Goal: Use online tool/utility: Utilize a website feature to perform a specific function

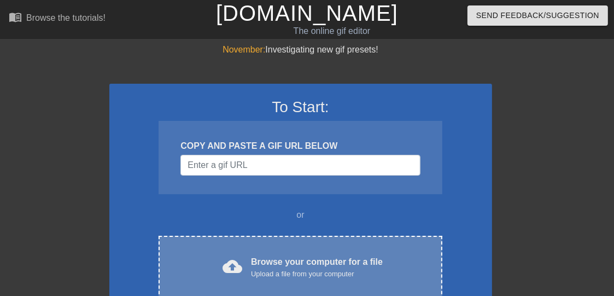
click at [270, 257] on div "Browse your computer for a file Upload a file from your computer" at bounding box center [317, 268] width 132 height 24
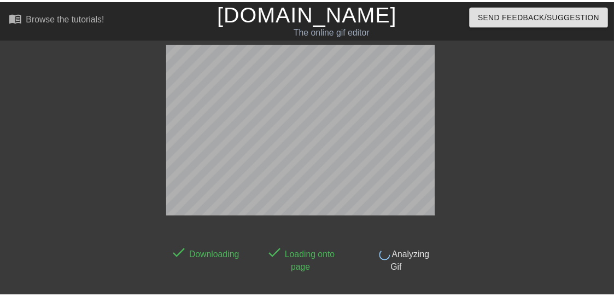
scroll to position [26, 0]
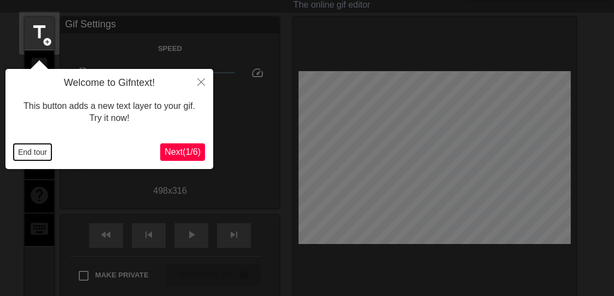
click at [20, 151] on button "End tour" at bounding box center [33, 152] width 38 height 16
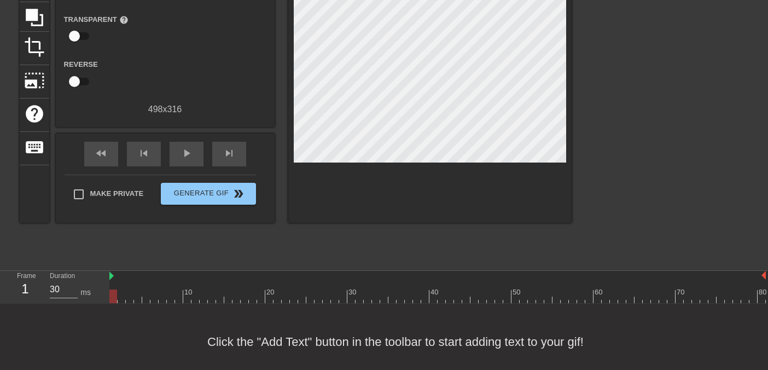
scroll to position [118, 0]
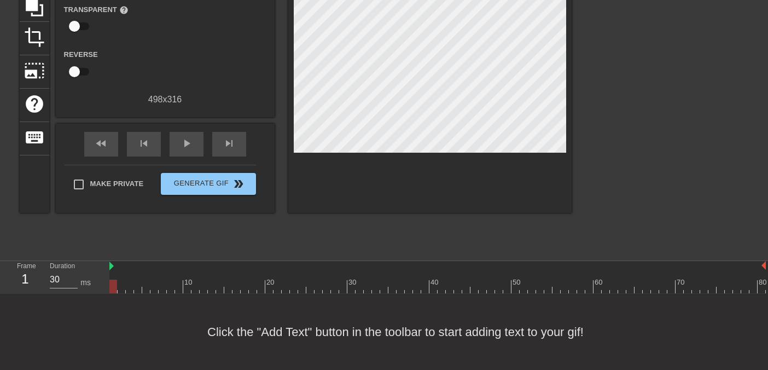
drag, startPoint x: 111, startPoint y: 266, endPoint x: 92, endPoint y: 274, distance: 20.1
click at [92, 274] on div "Frame 1 Duration 30 ms 10 20 30 40 50 60 70 80" at bounding box center [384, 277] width 768 height 33
click at [189, 143] on span "play_arrow" at bounding box center [186, 143] width 13 height 13
click at [189, 143] on span "pause" at bounding box center [186, 143] width 13 height 13
drag, startPoint x: 269, startPoint y: 287, endPoint x: 158, endPoint y: 307, distance: 113.3
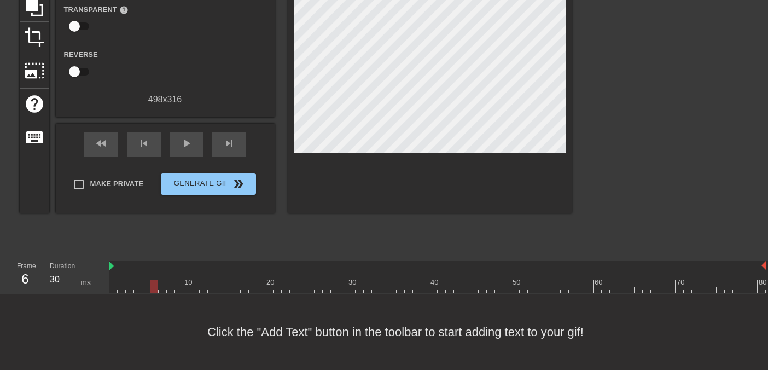
click at [158, 295] on div "menu_book Browse the tutorials! [DOMAIN_NAME] The online gif editor Send Feedba…" at bounding box center [384, 126] width 768 height 488
type input "30"
drag, startPoint x: 153, startPoint y: 285, endPoint x: 119, endPoint y: 271, distance: 37.3
click at [118, 284] on div at bounding box center [122, 287] width 8 height 14
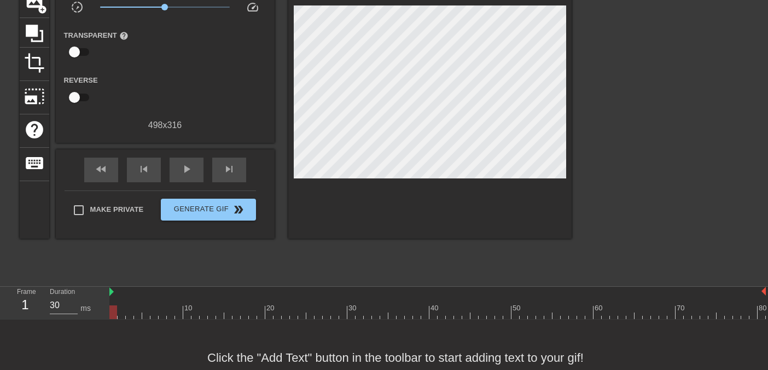
scroll to position [0, 0]
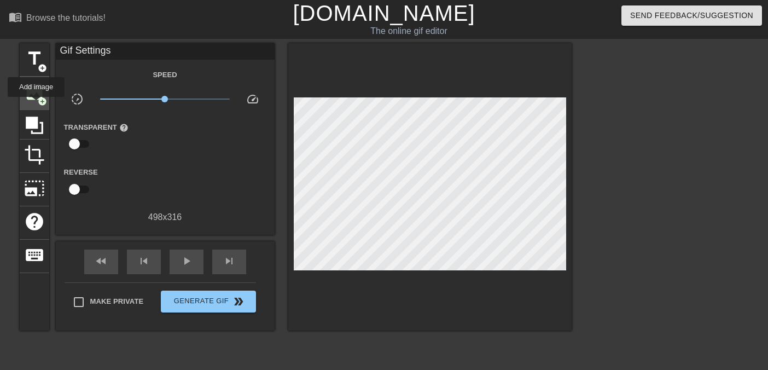
click at [36, 102] on div "image add_circle" at bounding box center [35, 93] width 30 height 33
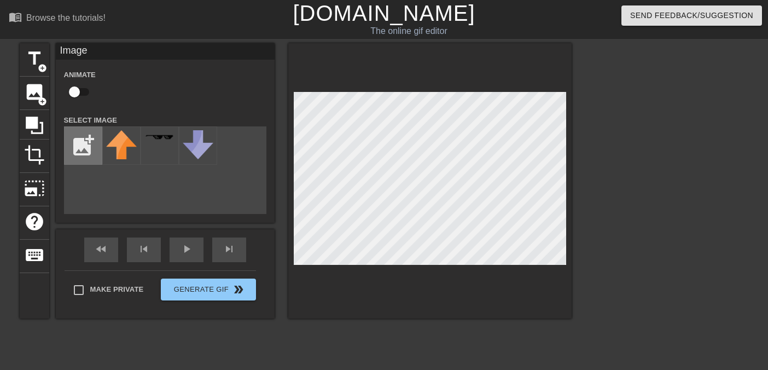
click at [86, 153] on input "file" at bounding box center [83, 145] width 37 height 37
type input "C:\fakepath\Screenshot [DATE] 124858.png"
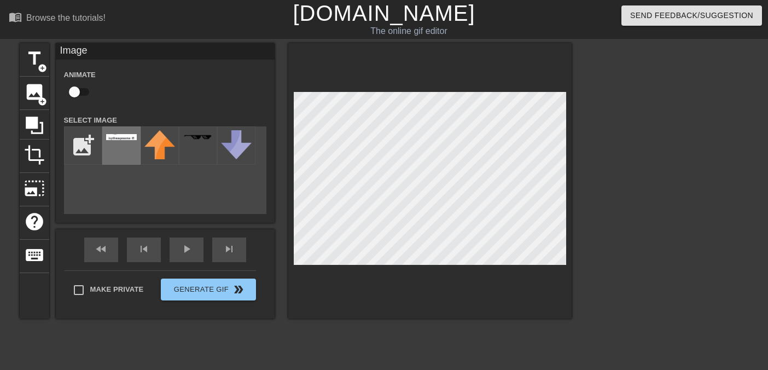
click at [114, 143] on div at bounding box center [121, 145] width 38 height 38
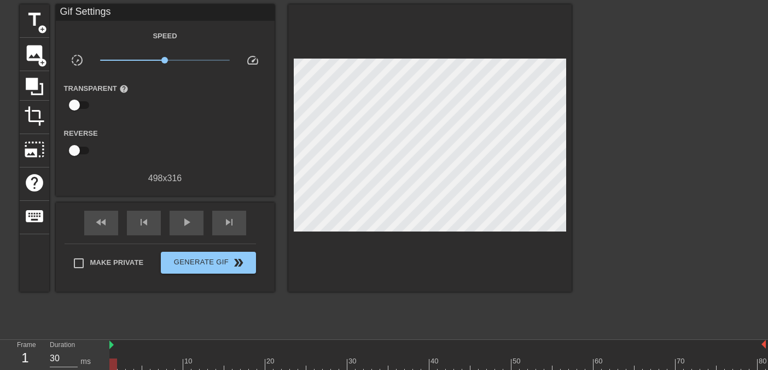
scroll to position [68, 0]
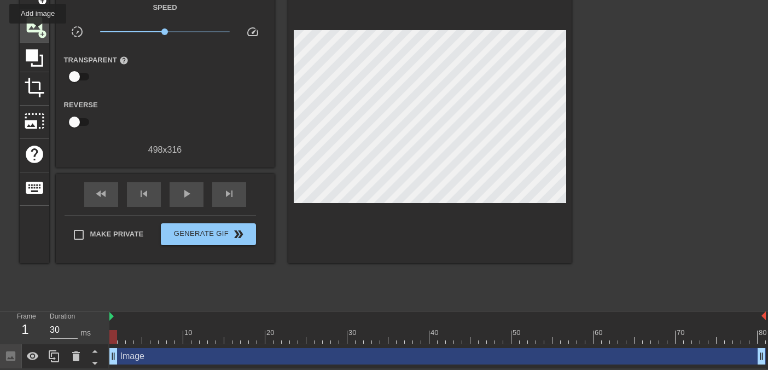
click at [38, 30] on span "add_circle" at bounding box center [42, 34] width 9 height 9
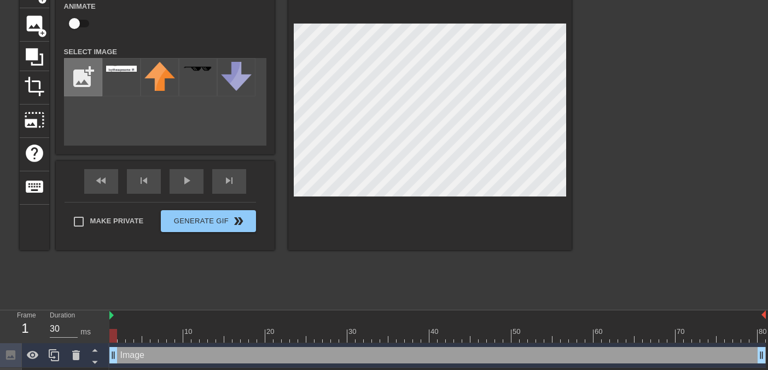
click at [86, 79] on input "file" at bounding box center [83, 77] width 37 height 37
type input "C:\fakepath\Screenshot [DATE] 124945.png"
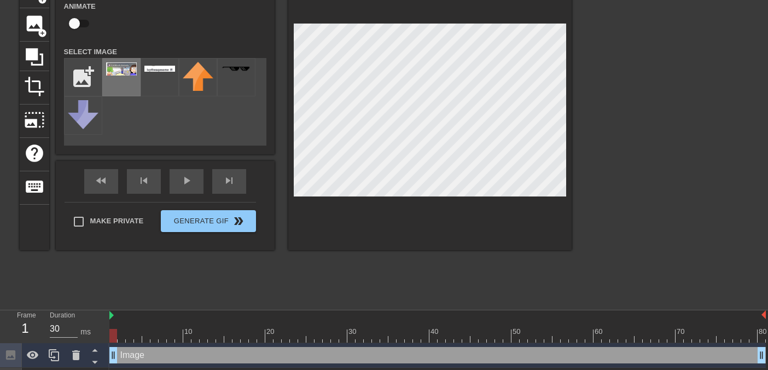
click at [121, 65] on img at bounding box center [121, 68] width 31 height 13
click at [481, 245] on div at bounding box center [429, 112] width 283 height 275
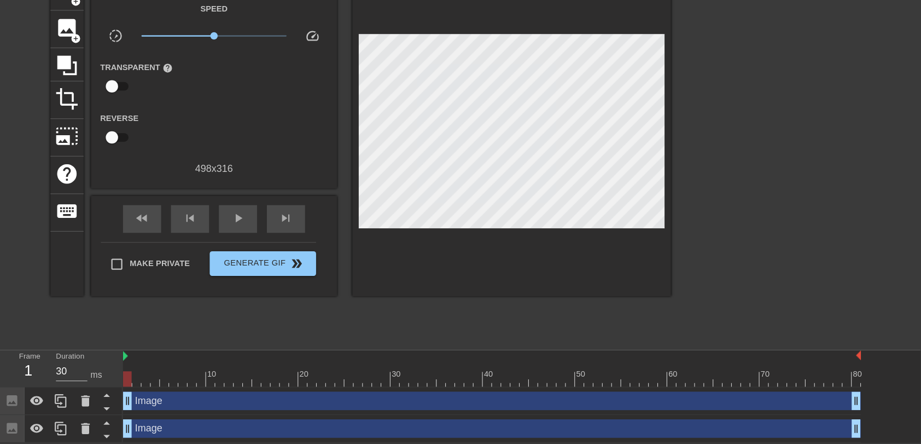
scroll to position [19, 0]
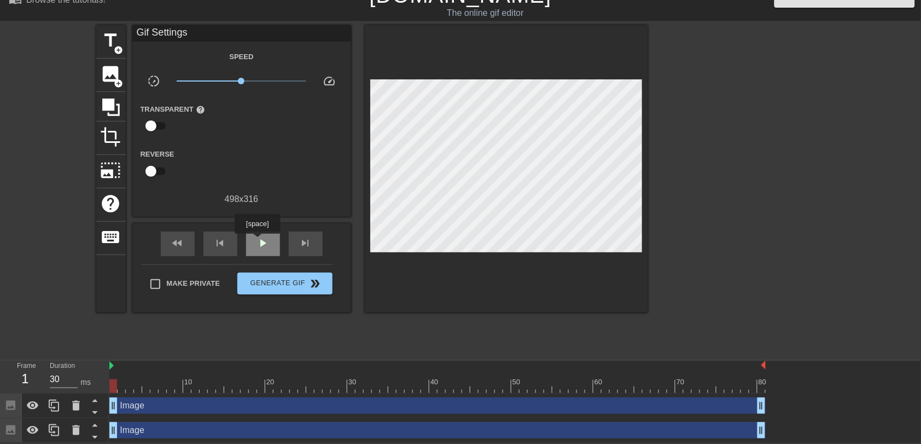
click at [257, 241] on span "play_arrow" at bounding box center [263, 242] width 13 height 13
click at [261, 241] on span "pause" at bounding box center [263, 242] width 13 height 13
drag, startPoint x: 681, startPoint y: 388, endPoint x: 223, endPoint y: 397, distance: 458.6
click at [223, 295] on div "10 20 30 40 50 60 70 80 Image drag_handle drag_handle Image drag_handle drag_ha…" at bounding box center [515, 402] width 812 height 82
type input "30"
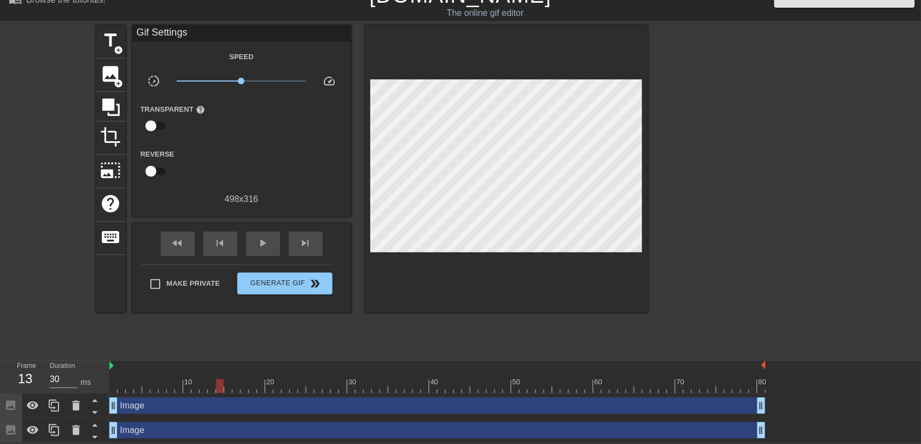
drag, startPoint x: 216, startPoint y: 382, endPoint x: 193, endPoint y: 405, distance: 32.9
click at [193, 295] on div "10 20 30 40 50 60 70 80 Image drag_handle drag_handle Image drag_handle drag_ha…" at bounding box center [515, 402] width 812 height 82
click at [116, 72] on span "image" at bounding box center [111, 73] width 21 height 21
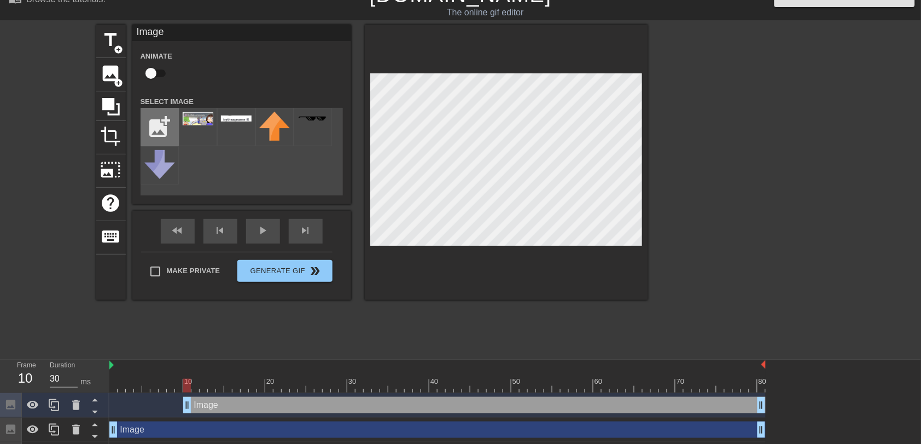
click at [165, 120] on input "file" at bounding box center [159, 126] width 37 height 37
type input "C:\fakepath\runaway-fnf.gif"
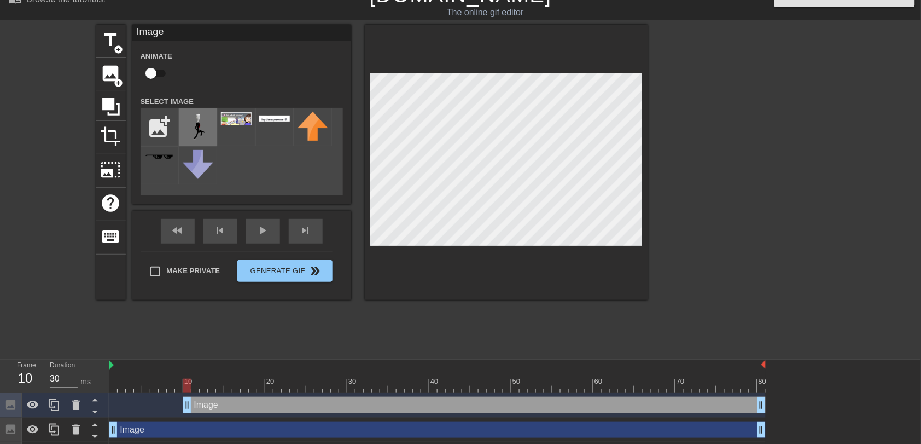
click at [185, 119] on img at bounding box center [198, 127] width 31 height 31
drag, startPoint x: 183, startPoint y: 384, endPoint x: 98, endPoint y: 387, distance: 84.9
click at [98, 295] on div "Frame 1 Duration 30 ms 10 20 30 40 50 60 70 80 Image drag_handle drag_handle Im…" at bounding box center [460, 413] width 921 height 107
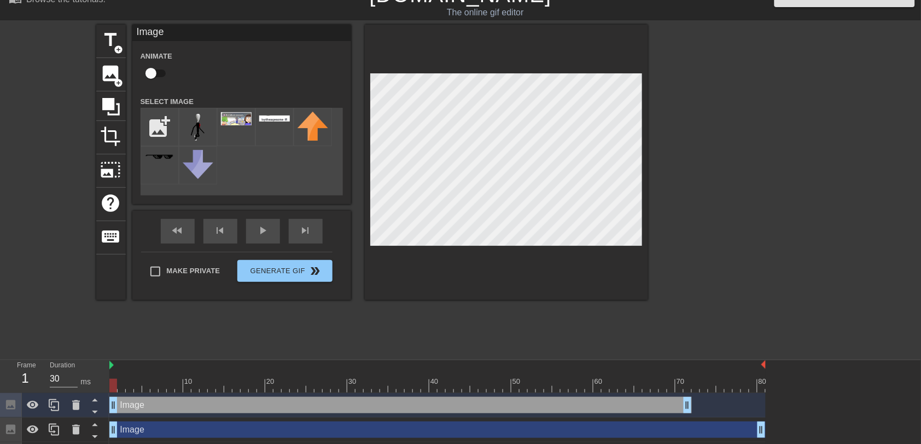
drag, startPoint x: 212, startPoint y: 411, endPoint x: 124, endPoint y: 407, distance: 87.7
click at [124, 295] on div "Image drag_handle drag_handle" at bounding box center [400, 405] width 583 height 16
drag, startPoint x: 116, startPoint y: 382, endPoint x: 140, endPoint y: 385, distance: 24.2
click at [140, 295] on div at bounding box center [138, 386] width 8 height 14
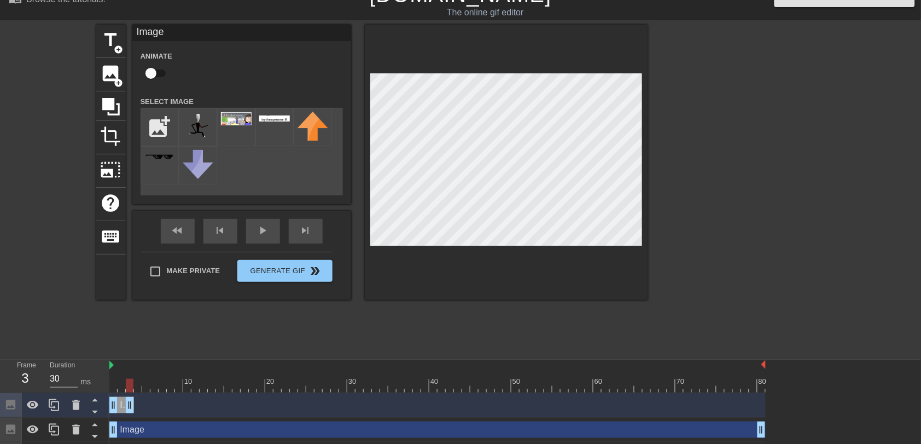
drag, startPoint x: 687, startPoint y: 407, endPoint x: 125, endPoint y: 404, distance: 561.9
drag, startPoint x: 119, startPoint y: 386, endPoint x: 126, endPoint y: 387, distance: 7.8
click at [137, 295] on div at bounding box center [138, 386] width 8 height 14
drag, startPoint x: 52, startPoint y: 402, endPoint x: 65, endPoint y: 399, distance: 12.9
click at [54, 295] on icon at bounding box center [54, 404] width 13 height 13
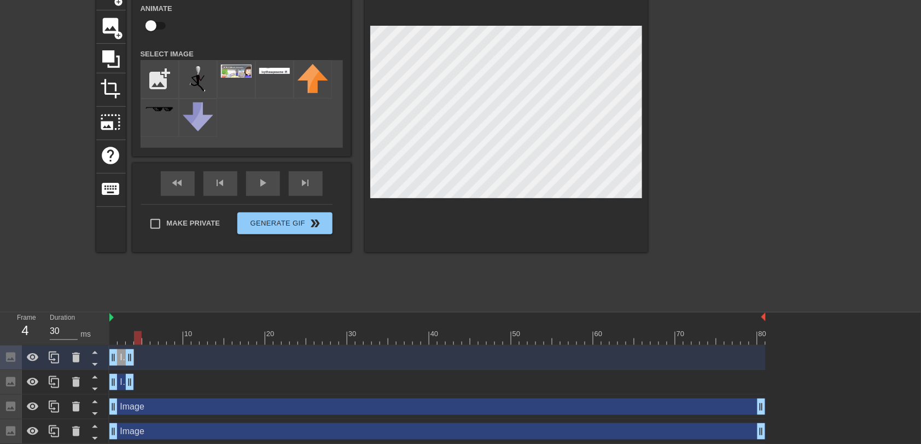
scroll to position [68, 0]
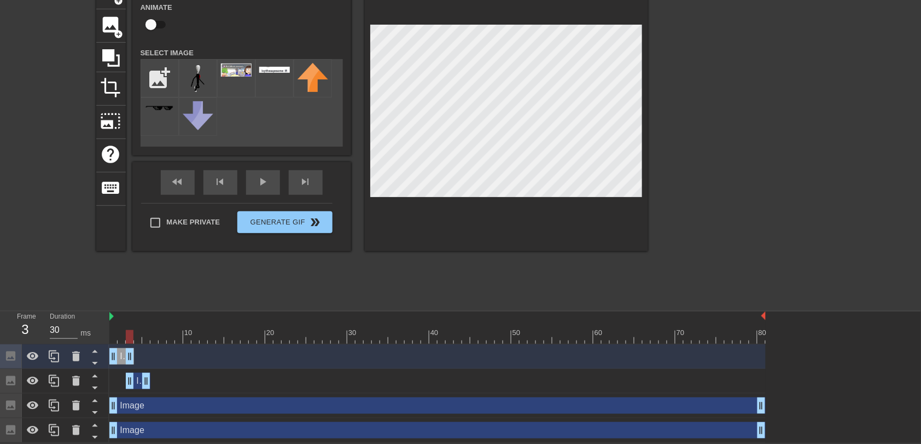
drag, startPoint x: 120, startPoint y: 386, endPoint x: 140, endPoint y: 385, distance: 19.7
click at [140, 295] on div "Image drag_handle drag_handle" at bounding box center [138, 381] width 25 height 16
drag, startPoint x: 129, startPoint y: 332, endPoint x: 126, endPoint y: 275, distance: 56.4
click at [88, 295] on div "Frame 2 Duration 30 ms 10 20 30 40 50 60 70 80 Image drag_handle drag_handle Im…" at bounding box center [460, 376] width 921 height 131
click at [260, 177] on div "fast_rewind skip_previous play_arrow skip_next" at bounding box center [242, 182] width 178 height 41
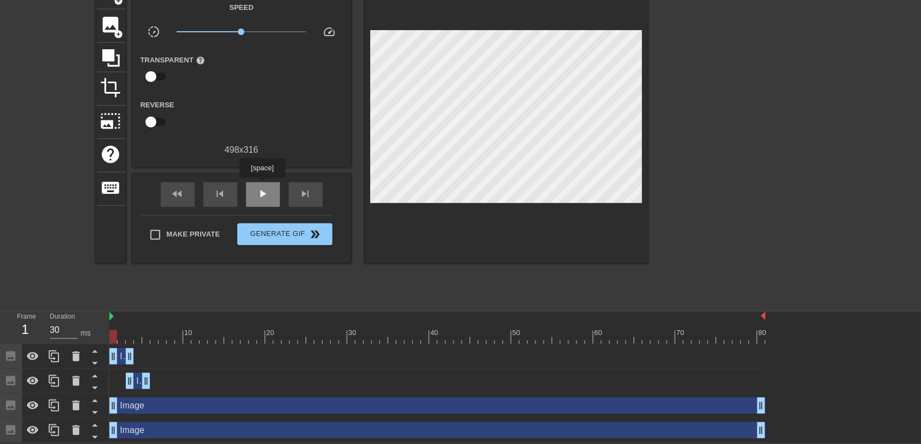
click at [262, 187] on span "play_arrow" at bounding box center [263, 193] width 13 height 13
click at [262, 187] on span "pause" at bounding box center [263, 193] width 13 height 13
drag, startPoint x: 205, startPoint y: 335, endPoint x: 127, endPoint y: 244, distance: 119.5
click at [96, 295] on div "Frame 1 Duration 30 ms 10 20 30 40 50 60 70 80 Image drag_handle drag_handle Im…" at bounding box center [460, 376] width 921 height 131
drag, startPoint x: 234, startPoint y: 30, endPoint x: 193, endPoint y: 33, distance: 41.2
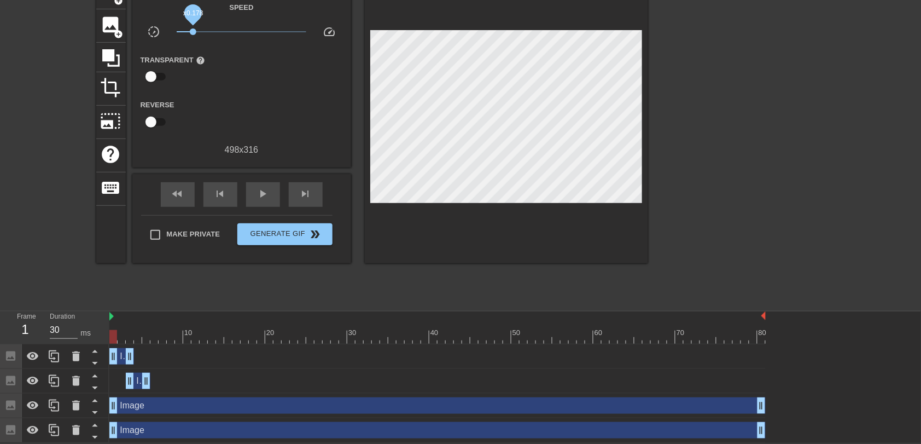
click at [193, 33] on span "x0.178" at bounding box center [193, 31] width 7 height 7
click at [258, 184] on div "play_arrow" at bounding box center [263, 194] width 34 height 25
click at [258, 184] on div "pause" at bounding box center [263, 194] width 34 height 25
drag, startPoint x: 120, startPoint y: 355, endPoint x: 108, endPoint y: 355, distance: 12.0
click at [108, 295] on div "Frame 1 Duration 30 ms 10 20 30 40 50 60 70 80 Image drag_handle drag_handle Im…" at bounding box center [460, 376] width 921 height 131
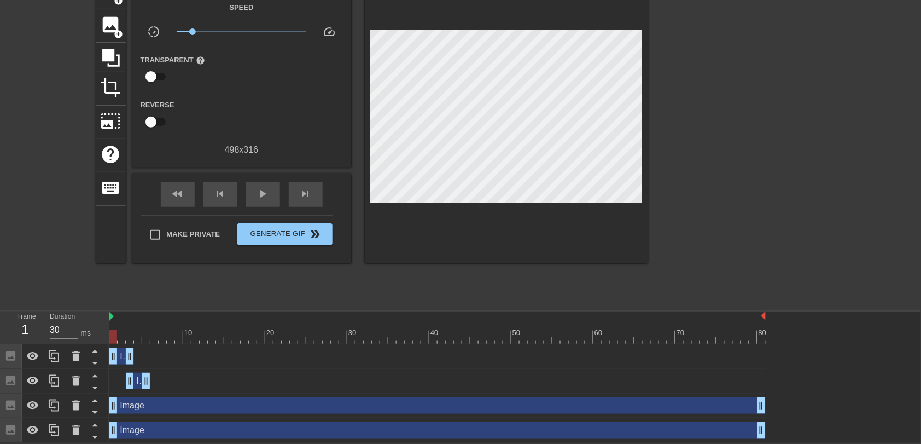
click at [109, 295] on div at bounding box center [113, 337] width 8 height 14
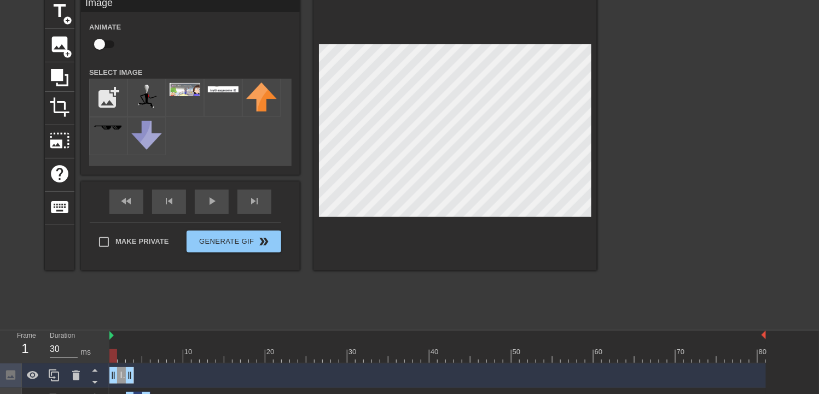
scroll to position [44, 0]
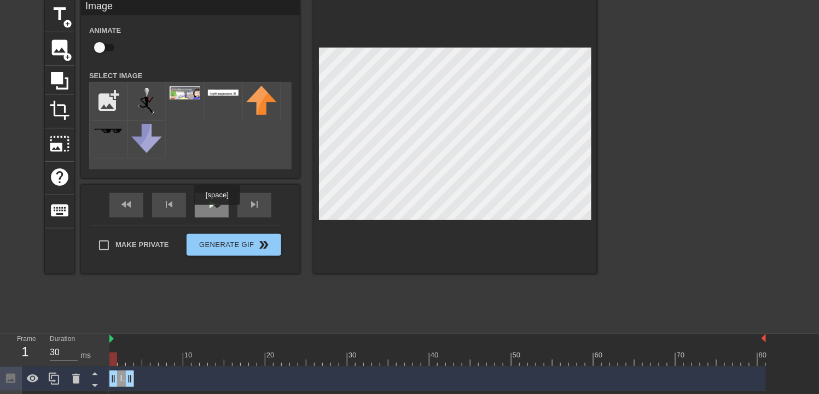
click at [214, 210] on span "play_arrow" at bounding box center [211, 204] width 13 height 13
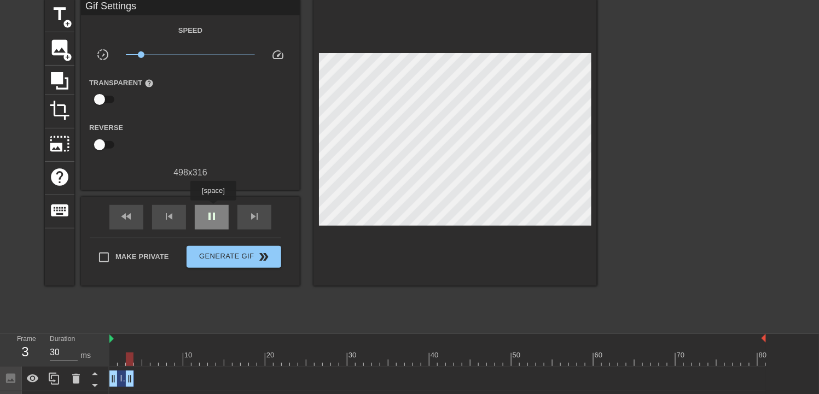
click at [213, 208] on div "pause" at bounding box center [212, 217] width 34 height 25
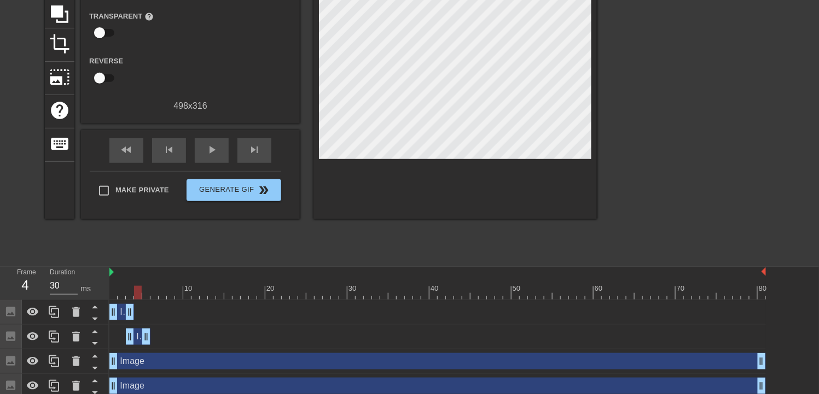
scroll to position [117, 0]
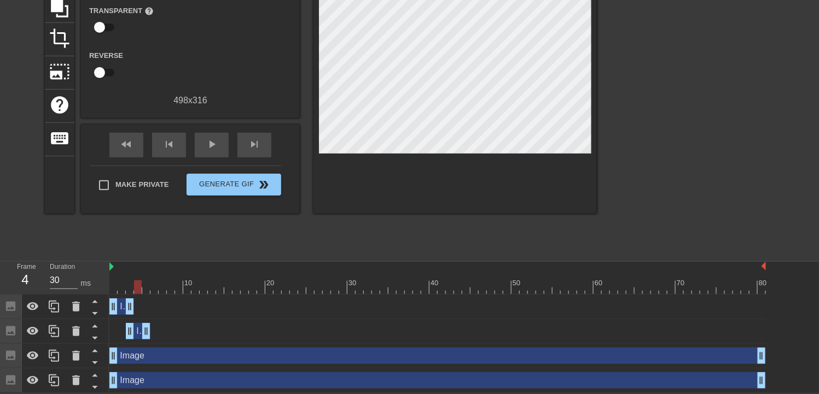
click at [137, 295] on div "Image drag_handle drag_handle" at bounding box center [138, 331] width 25 height 16
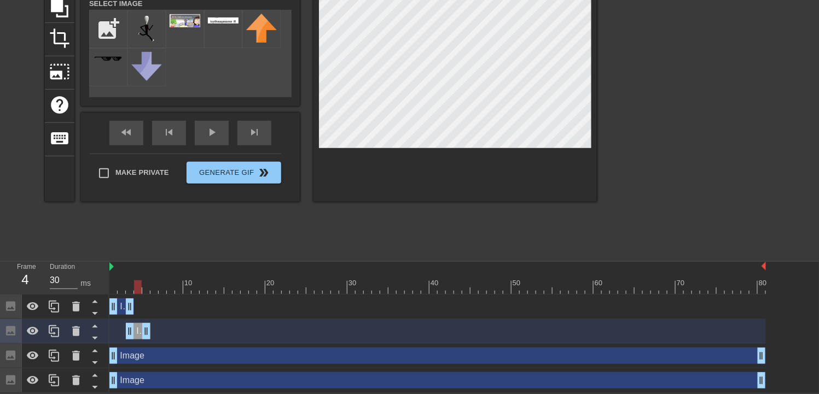
click at [390, 183] on div at bounding box center [455, 64] width 283 height 275
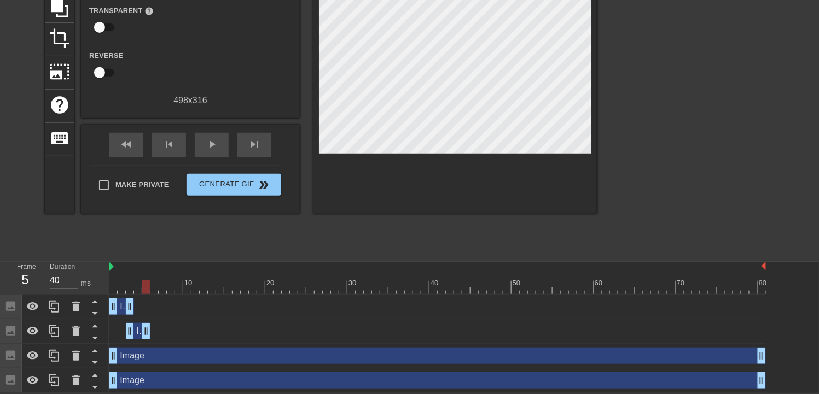
drag, startPoint x: 136, startPoint y: 283, endPoint x: 146, endPoint y: 283, distance: 9.3
click at [146, 283] on div at bounding box center [146, 288] width 8 height 14
drag, startPoint x: 53, startPoint y: 329, endPoint x: 140, endPoint y: 329, distance: 87.0
click at [53, 295] on icon at bounding box center [54, 331] width 13 height 13
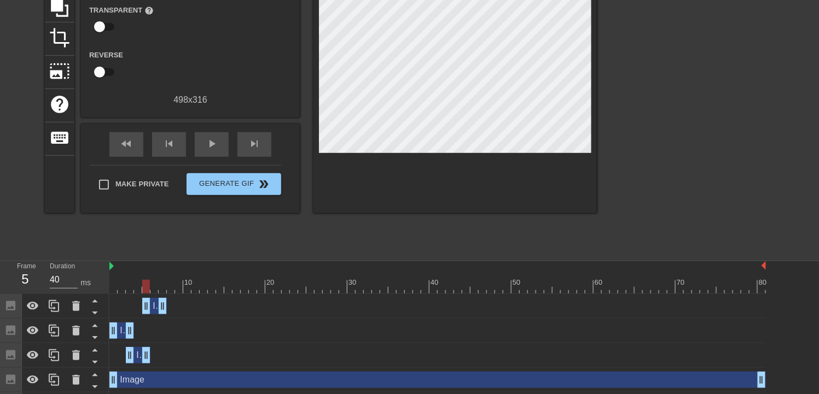
drag, startPoint x: 141, startPoint y: 306, endPoint x: 159, endPoint y: 355, distance: 52.1
click at [159, 295] on div "Image drag_handle drag_handle Image drag_handle drag_handle Image drag_handle d…" at bounding box center [464, 355] width 710 height 123
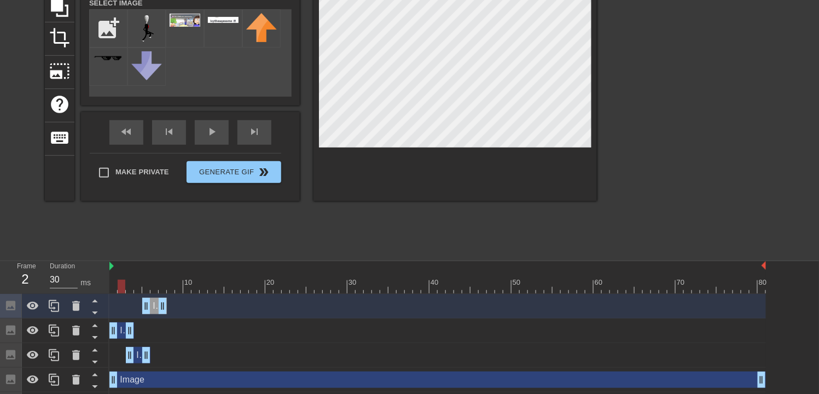
drag, startPoint x: 139, startPoint y: 283, endPoint x: 125, endPoint y: 206, distance: 78.4
click at [98, 274] on div "Frame 2 Duration 30 ms 10 20 30 40 50 60 70 80 Image drag_handle drag_handle Im…" at bounding box center [409, 340] width 819 height 156
click at [201, 131] on div "play_arrow" at bounding box center [212, 132] width 34 height 25
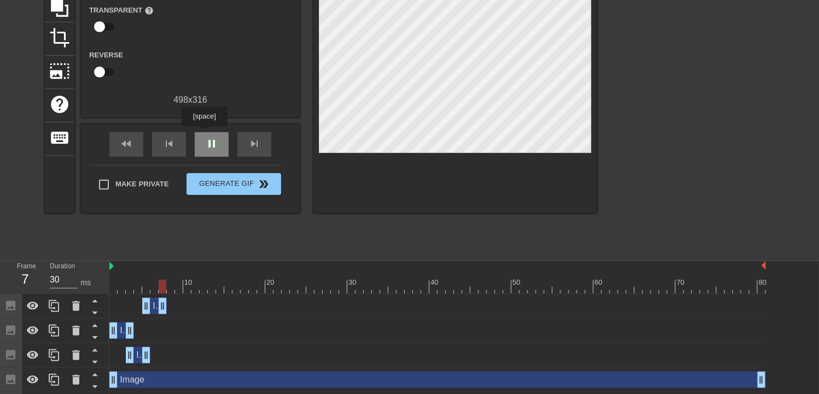
click at [205, 134] on div "pause" at bounding box center [212, 144] width 34 height 25
drag, startPoint x: 170, startPoint y: 290, endPoint x: 127, endPoint y: 60, distance: 233.8
click at [90, 265] on div "Frame 7 Duration 30 ms 10 20 30 40 50 60 70 80 Image drag_handle drag_handle Im…" at bounding box center [409, 340] width 819 height 156
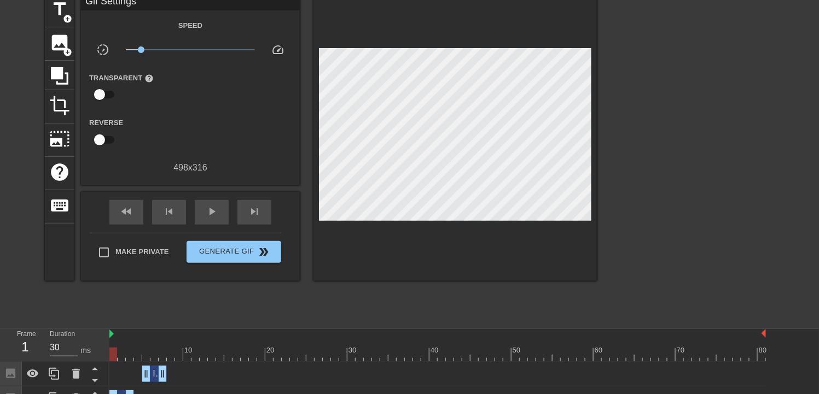
scroll to position [44, 0]
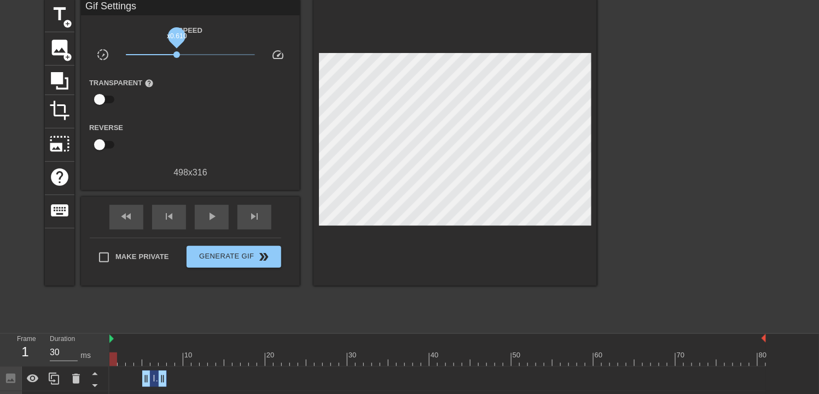
drag, startPoint x: 142, startPoint y: 54, endPoint x: 177, endPoint y: 54, distance: 35.0
click at [177, 54] on span "x0.610" at bounding box center [176, 54] width 7 height 7
click at [217, 217] on span "play_arrow" at bounding box center [211, 216] width 13 height 13
click at [217, 217] on span "pause" at bounding box center [211, 216] width 13 height 13
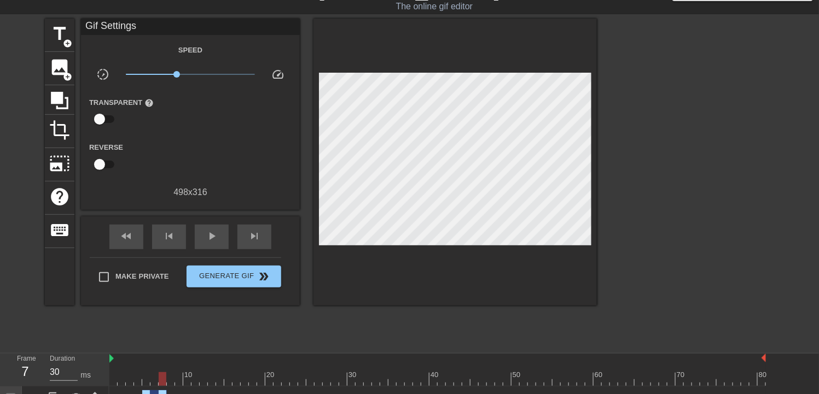
scroll to position [0, 0]
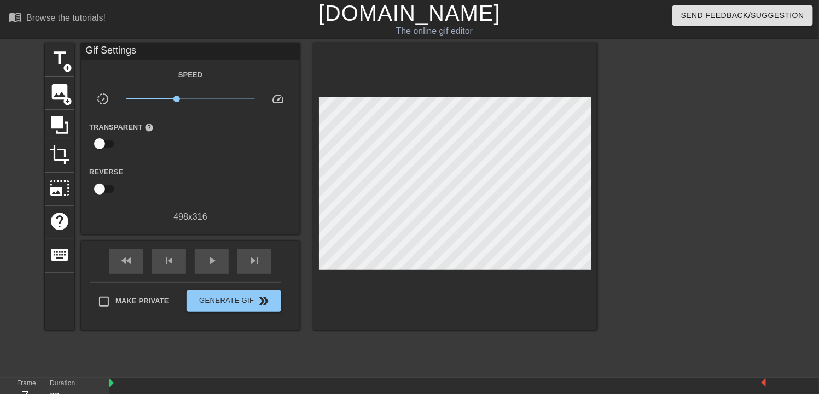
click at [179, 92] on div "Speed slow_motion_video x0.610 speed Transparent help Reverse 498 x 316" at bounding box center [190, 146] width 202 height 156
click at [185, 97] on span "x0.724" at bounding box center [191, 98] width 130 height 13
click at [195, 261] on div "play_arrow" at bounding box center [212, 262] width 34 height 25
click at [196, 261] on div "pause" at bounding box center [212, 262] width 34 height 25
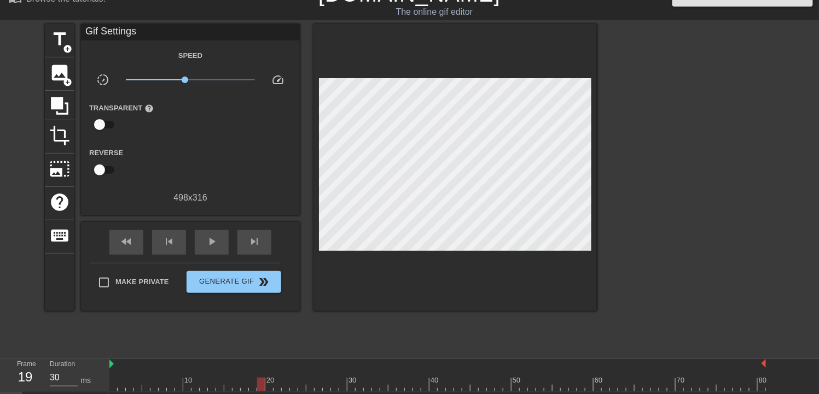
scroll to position [73, 0]
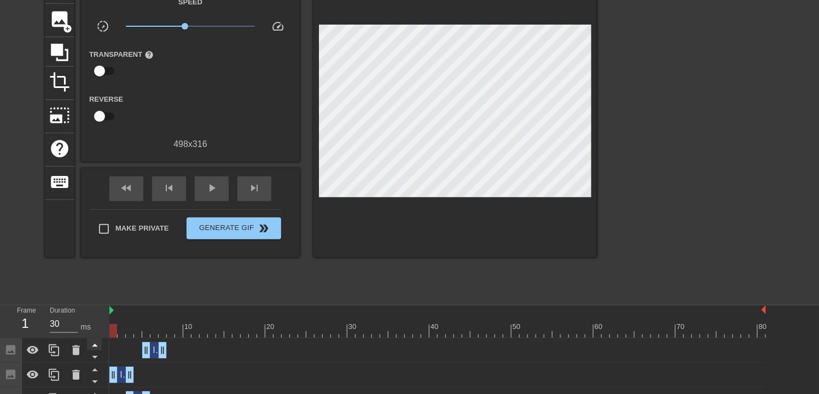
drag, startPoint x: 264, startPoint y: 335, endPoint x: 100, endPoint y: 344, distance: 163.8
click at [100, 295] on div "Frame 1 Duration 30 ms 10 20 30 40 50 60 70 80 Image drag_handle drag_handle Im…" at bounding box center [409, 384] width 819 height 156
click at [207, 187] on span "play_arrow" at bounding box center [211, 188] width 13 height 13
click at [207, 187] on span "pause" at bounding box center [211, 188] width 13 height 13
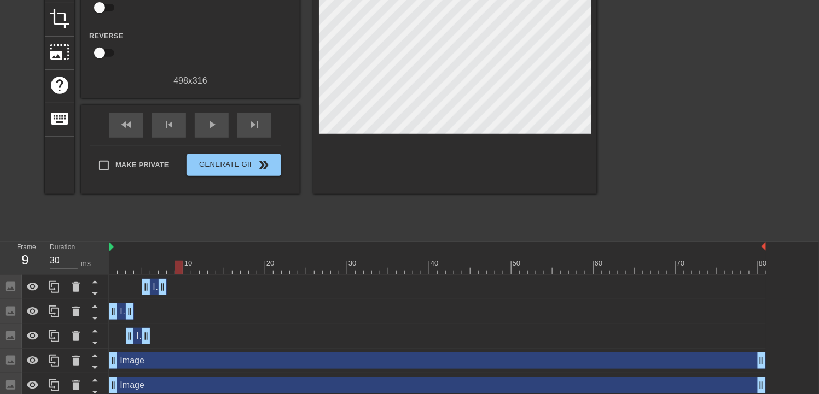
scroll to position [142, 0]
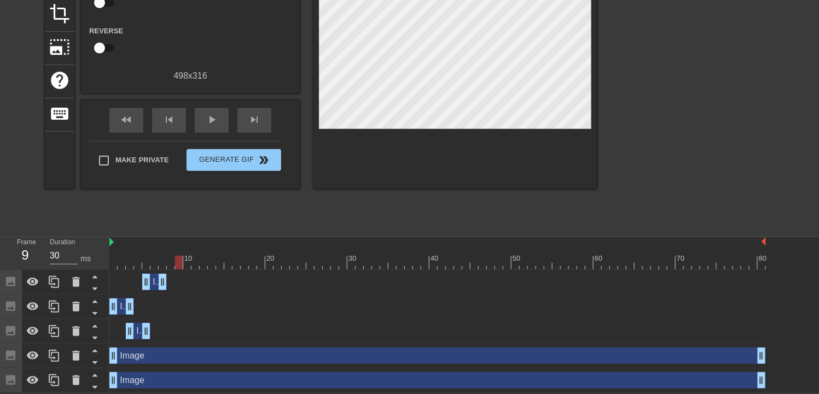
click at [153, 275] on div "Image drag_handle drag_handle" at bounding box center [154, 282] width 25 height 16
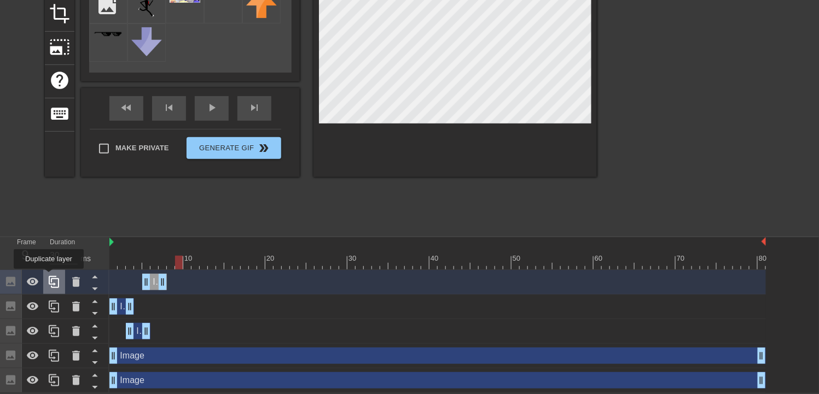
click at [50, 277] on icon at bounding box center [54, 282] width 10 height 12
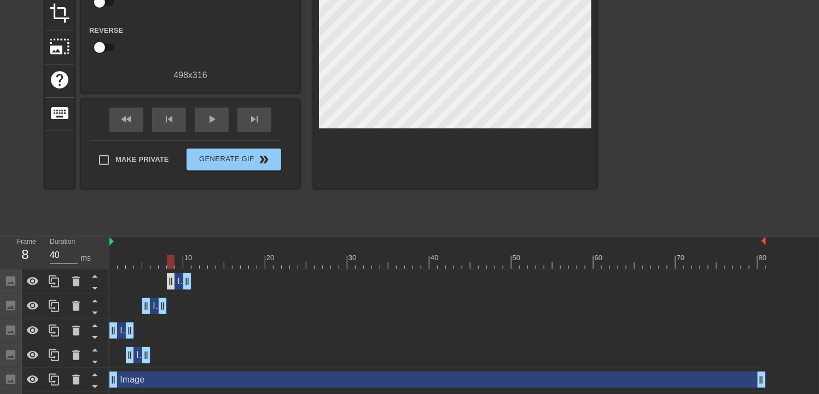
drag, startPoint x: 154, startPoint y: 279, endPoint x: 176, endPoint y: 281, distance: 21.5
click at [176, 281] on div "Image drag_handle drag_handle" at bounding box center [179, 282] width 25 height 16
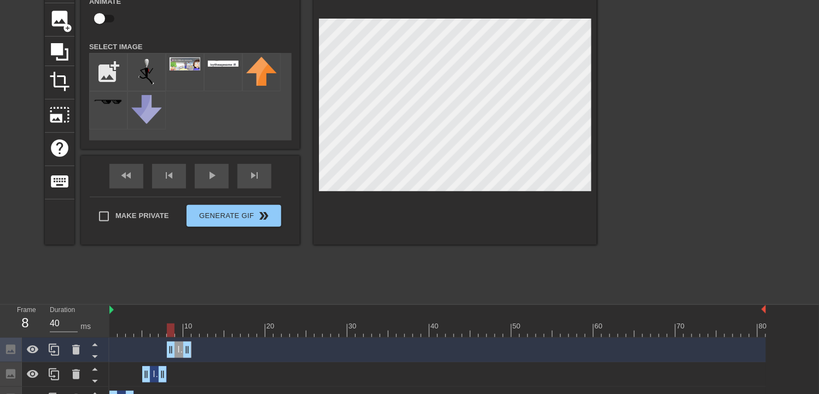
scroll to position [68, 0]
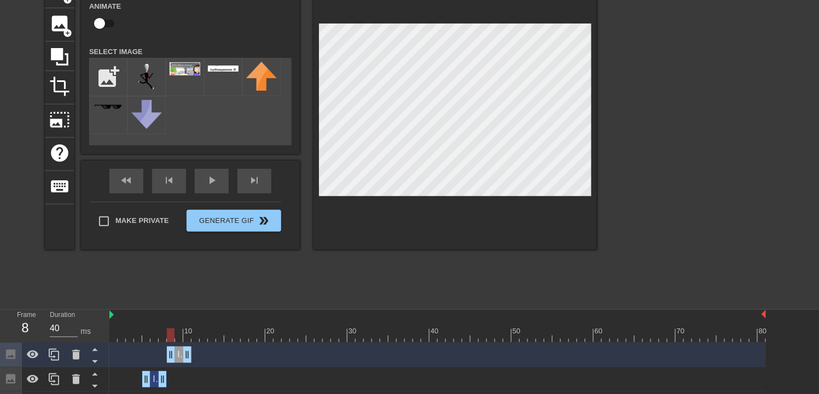
drag, startPoint x: 260, startPoint y: 305, endPoint x: 229, endPoint y: 309, distance: 30.8
click at [259, 295] on div "menu_book Browse the tutorials! [DOMAIN_NAME] The online gif editor Send Feedba…" at bounding box center [409, 211] width 819 height 559
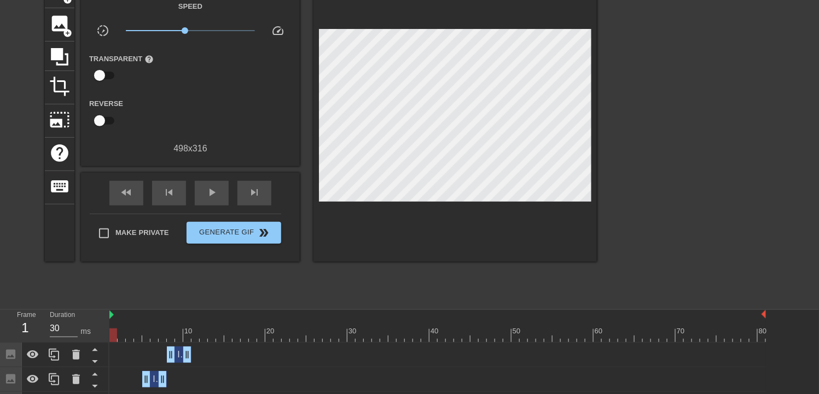
drag, startPoint x: 169, startPoint y: 341, endPoint x: 114, endPoint y: 275, distance: 86.2
click at [79, 295] on div "Frame 1 Duration 30 ms 10 20 30 40 50 60 70 80 Image drag_handle drag_handle Im…" at bounding box center [409, 400] width 819 height 181
click at [208, 187] on span "play_arrow" at bounding box center [211, 192] width 13 height 13
click at [208, 187] on span "pause" at bounding box center [211, 192] width 13 height 13
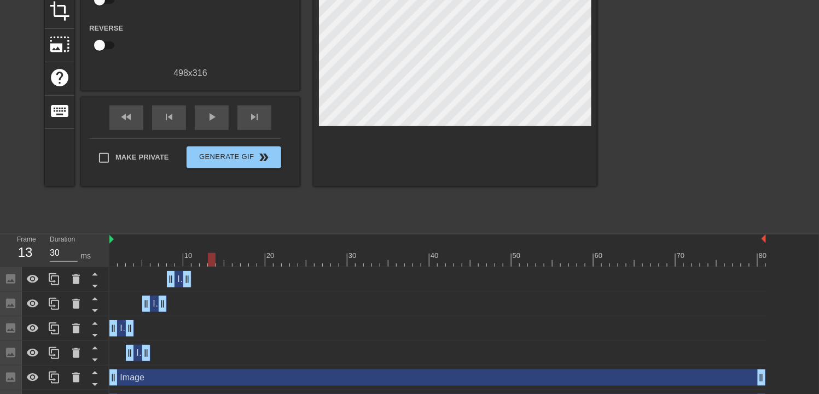
scroll to position [167, 0]
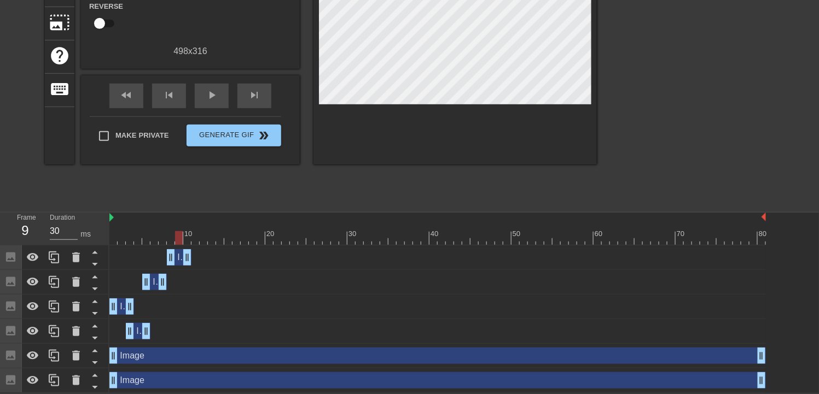
drag, startPoint x: 211, startPoint y: 236, endPoint x: 179, endPoint y: 262, distance: 40.8
click at [179, 262] on div "10 20 30 40 50 60 70 80 Image drag_handle drag_handle Image drag_handle drag_ha…" at bounding box center [464, 303] width 710 height 181
drag, startPoint x: 177, startPoint y: 232, endPoint x: 184, endPoint y: 248, distance: 17.7
click at [184, 248] on div "10 20 30 40 50 60 70 80 Image drag_handle drag_handle Image drag_handle drag_ha…" at bounding box center [464, 303] width 710 height 181
click at [51, 247] on div at bounding box center [54, 258] width 22 height 24
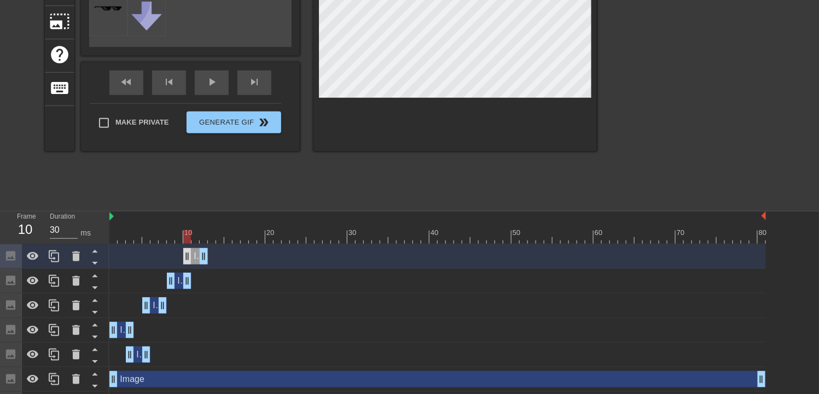
drag, startPoint x: 177, startPoint y: 257, endPoint x: 198, endPoint y: 260, distance: 20.5
click at [198, 260] on div "Image drag_handle drag_handle" at bounding box center [195, 256] width 25 height 16
click at [204, 258] on div "Image drag_handle drag_handle" at bounding box center [208, 256] width 33 height 16
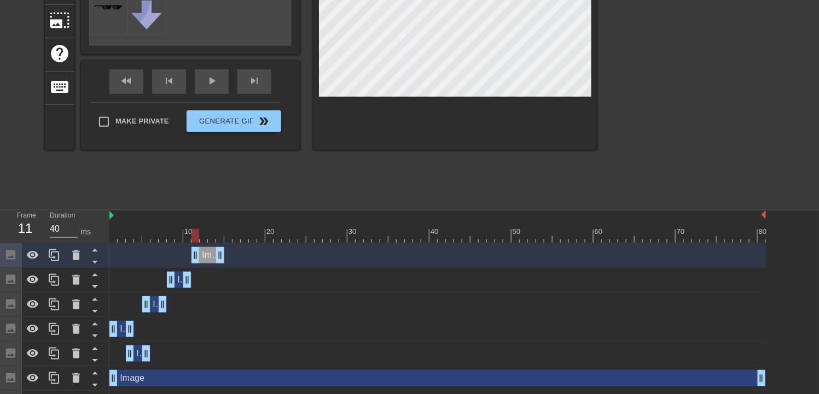
scroll to position [191, 0]
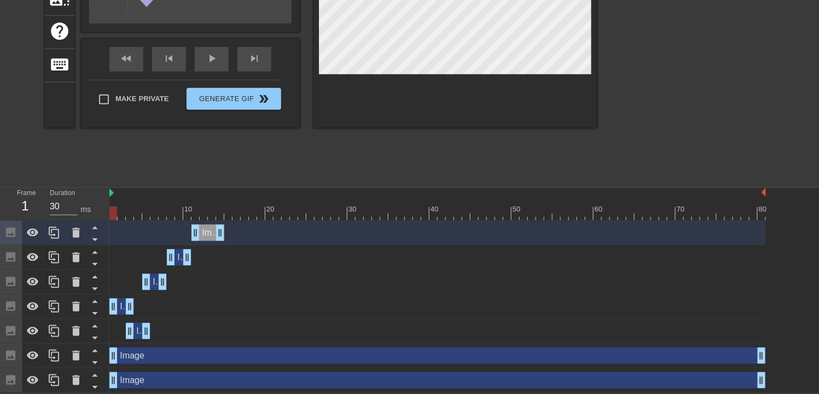
drag, startPoint x: 196, startPoint y: 214, endPoint x: 80, endPoint y: 203, distance: 116.0
click at [69, 215] on div "Frame 1 Duration 30 ms 10 20 30 40 50 60 70 80 Image drag_handle drag_handle Im…" at bounding box center [409, 290] width 819 height 205
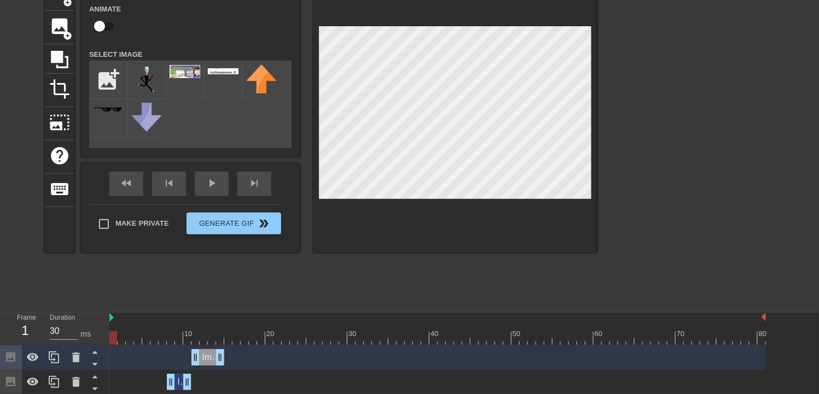
scroll to position [45, 0]
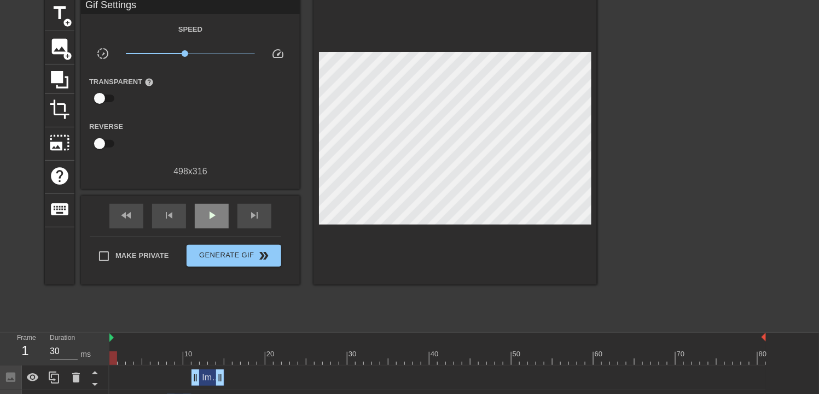
click at [209, 200] on div "fast_rewind skip_previous play_arrow skip_next" at bounding box center [190, 216] width 178 height 41
click at [207, 219] on span "play_arrow" at bounding box center [211, 215] width 13 height 13
click at [207, 219] on span "pause" at bounding box center [211, 215] width 13 height 13
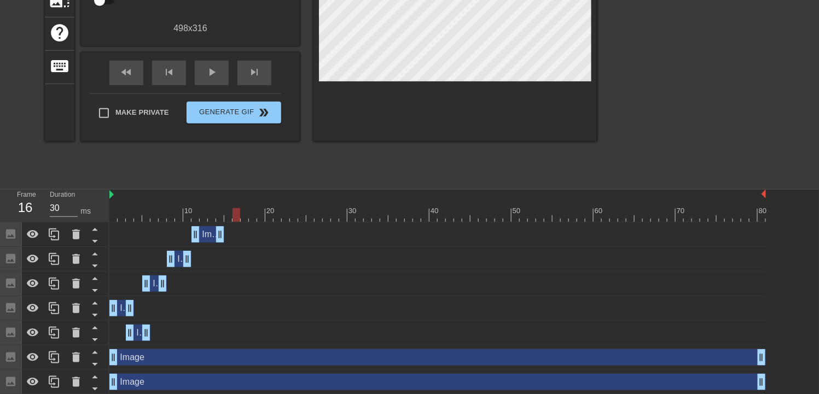
scroll to position [191, 0]
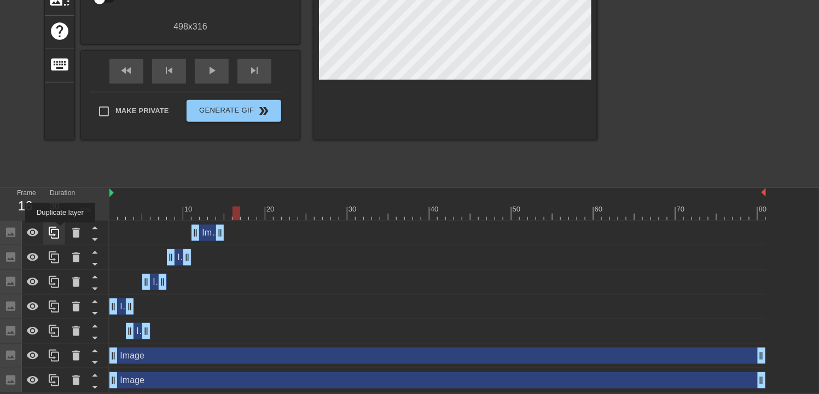
click at [60, 230] on icon at bounding box center [54, 233] width 13 height 13
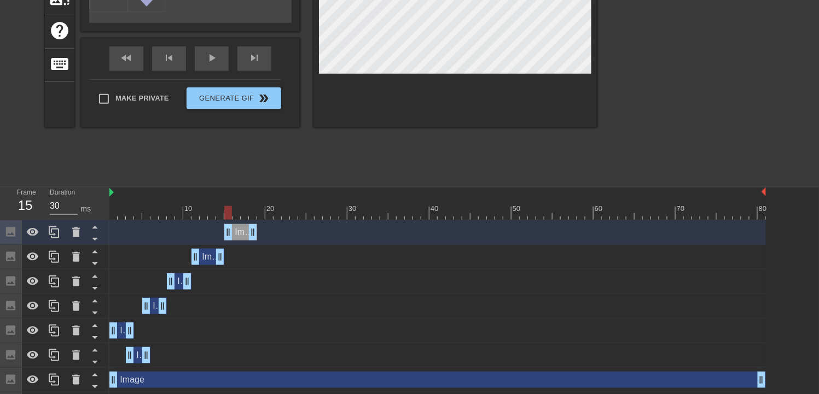
drag, startPoint x: 207, startPoint y: 229, endPoint x: 236, endPoint y: 231, distance: 29.7
click at [236, 231] on div "Image drag_handle drag_handle" at bounding box center [240, 232] width 33 height 16
drag, startPoint x: 236, startPoint y: 231, endPoint x: 230, endPoint y: 231, distance: 6.0
click at [230, 231] on div "Image drag_handle drag_handle" at bounding box center [232, 232] width 33 height 16
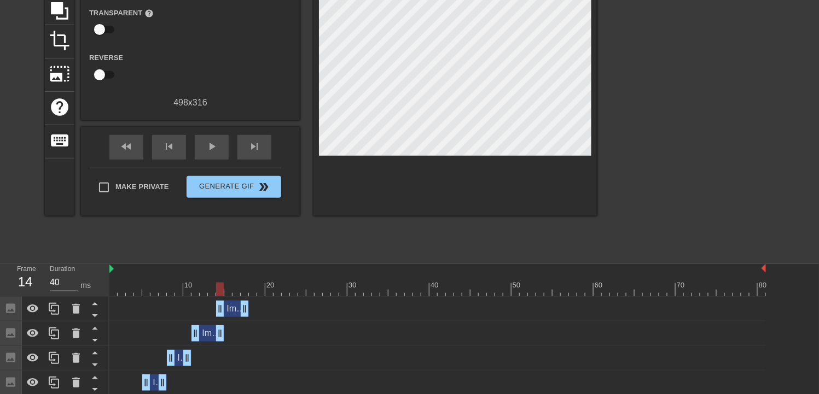
scroll to position [146, 0]
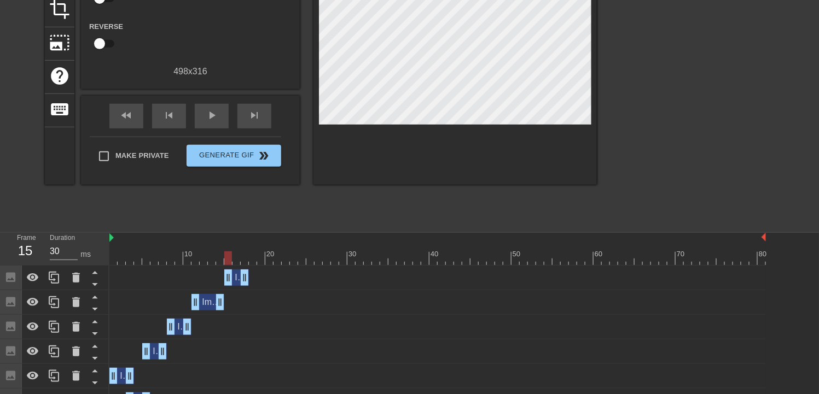
drag, startPoint x: 219, startPoint y: 279, endPoint x: 225, endPoint y: 279, distance: 6.6
click at [208, 113] on span "play_arrow" at bounding box center [211, 115] width 13 height 13
click at [208, 113] on span "pause" at bounding box center [211, 115] width 13 height 13
drag, startPoint x: 317, startPoint y: 259, endPoint x: 116, endPoint y: 256, distance: 201.4
click at [116, 256] on div at bounding box center [113, 259] width 8 height 14
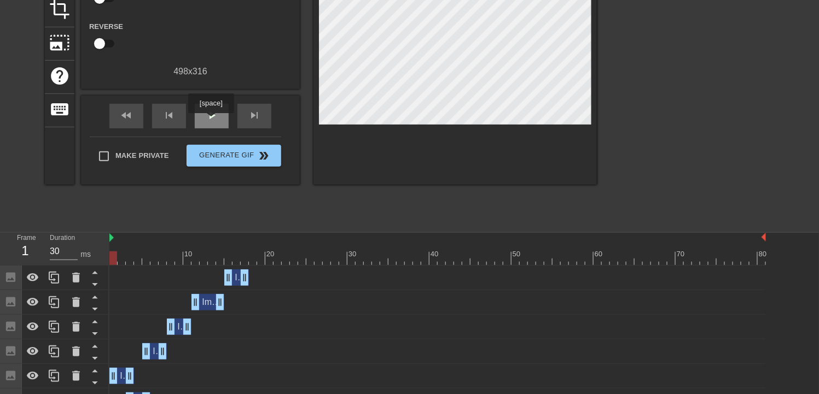
click at [211, 117] on span "play_arrow" at bounding box center [211, 115] width 13 height 13
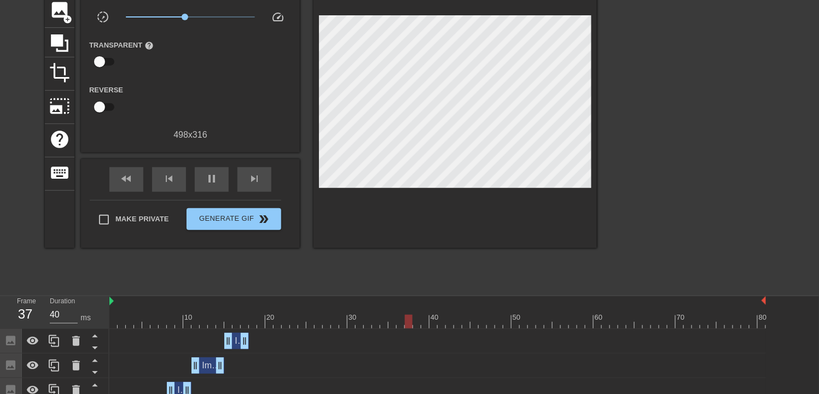
scroll to position [73, 0]
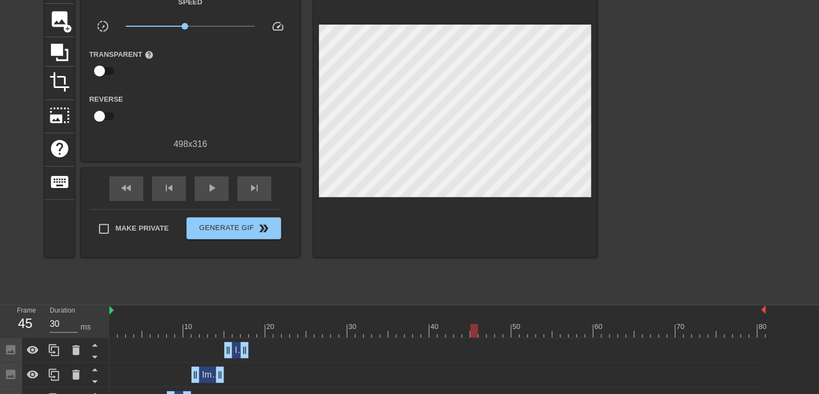
click at [477, 295] on div at bounding box center [437, 331] width 657 height 14
drag, startPoint x: 477, startPoint y: 332, endPoint x: 233, endPoint y: 338, distance: 244.1
click at [233, 295] on div "10 20 30 40 50 60 70 80" at bounding box center [437, 322] width 657 height 33
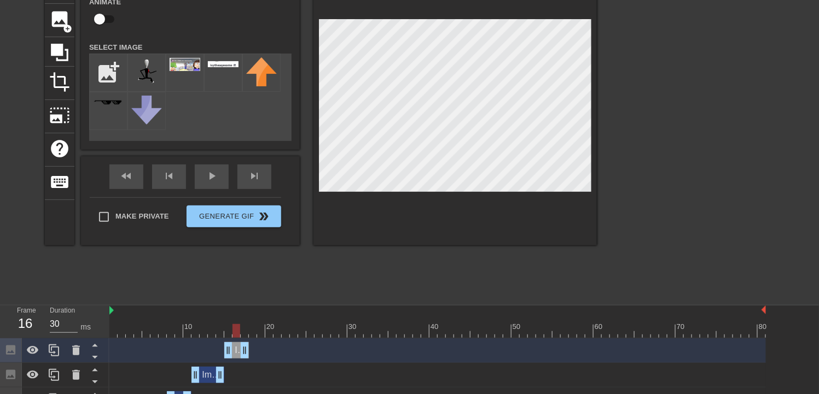
click at [290, 287] on div "title add_circle image add_circle crop photo_size_select_large help keyboard Im…" at bounding box center [321, 134] width 552 height 328
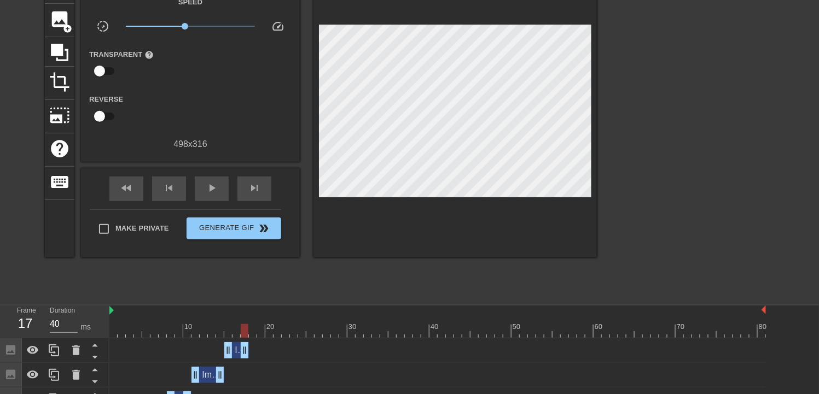
drag, startPoint x: 233, startPoint y: 325, endPoint x: 247, endPoint y: 327, distance: 14.3
click at [247, 295] on div at bounding box center [245, 331] width 8 height 14
drag, startPoint x: 48, startPoint y: 346, endPoint x: 55, endPoint y: 344, distance: 7.8
click at [48, 295] on icon at bounding box center [54, 350] width 13 height 13
drag, startPoint x: 237, startPoint y: 349, endPoint x: 255, endPoint y: 350, distance: 18.1
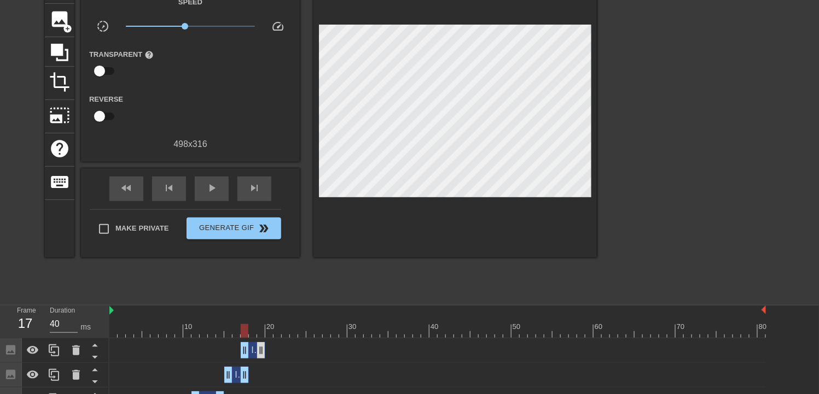
click at [255, 295] on div "Image drag_handle drag_handle" at bounding box center [253, 351] width 25 height 16
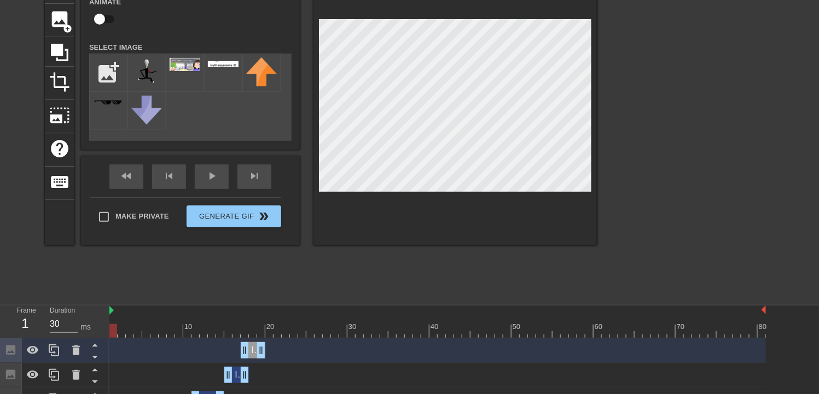
drag, startPoint x: 234, startPoint y: 334, endPoint x: 126, endPoint y: 270, distance: 125.6
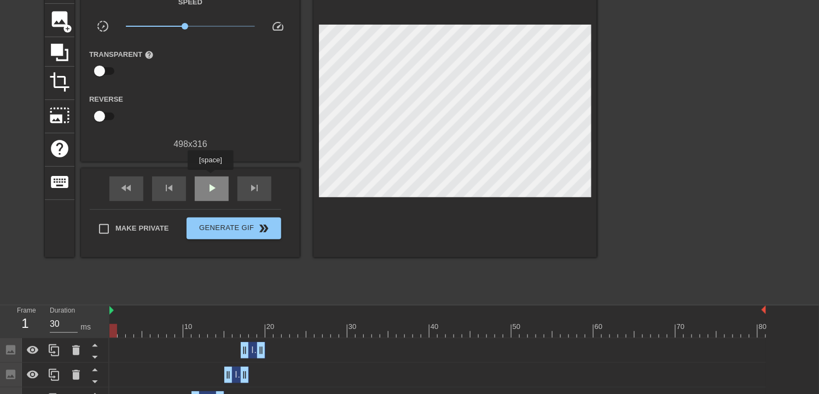
click at [210, 178] on div "play_arrow" at bounding box center [212, 189] width 34 height 25
click at [211, 179] on div "pause" at bounding box center [212, 189] width 34 height 25
drag, startPoint x: 286, startPoint y: 334, endPoint x: 270, endPoint y: 334, distance: 16.4
click at [270, 295] on div at bounding box center [269, 331] width 8 height 14
click at [55, 295] on icon at bounding box center [54, 350] width 13 height 13
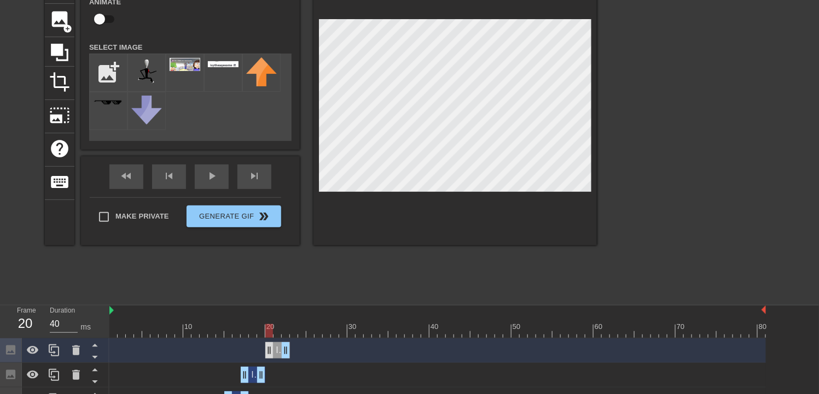
drag, startPoint x: 251, startPoint y: 350, endPoint x: 274, endPoint y: 353, distance: 22.7
click at [274, 295] on div "Image drag_handle drag_handle" at bounding box center [277, 351] width 25 height 16
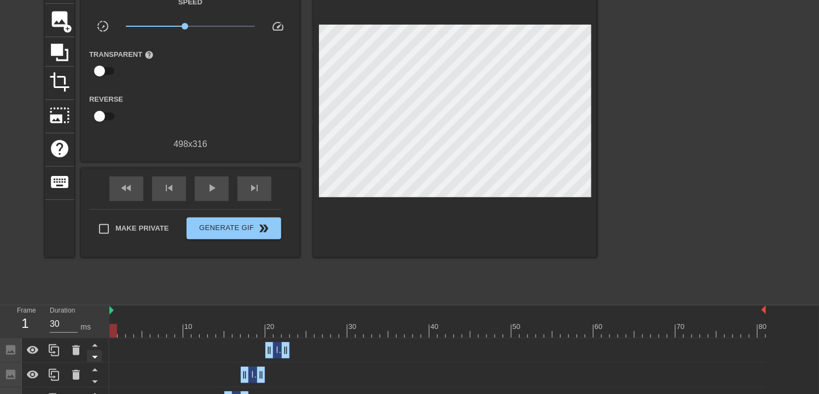
drag, startPoint x: 270, startPoint y: 330, endPoint x: 96, endPoint y: 351, distance: 174.7
click at [223, 172] on div "fast_rewind skip_previous play_arrow skip_next" at bounding box center [190, 189] width 178 height 41
click at [214, 182] on span "play_arrow" at bounding box center [211, 188] width 13 height 13
click at [214, 182] on span "pause" at bounding box center [211, 188] width 13 height 13
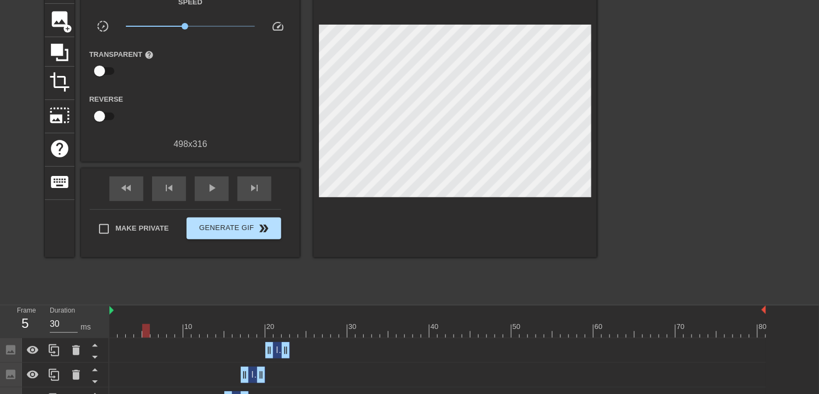
drag, startPoint x: 274, startPoint y: 336, endPoint x: 224, endPoint y: 226, distance: 120.5
click at [226, 295] on div "10 20 30 40 50 60 70 80" at bounding box center [437, 322] width 657 height 32
drag, startPoint x: 152, startPoint y: 327, endPoint x: 80, endPoint y: 327, distance: 71.1
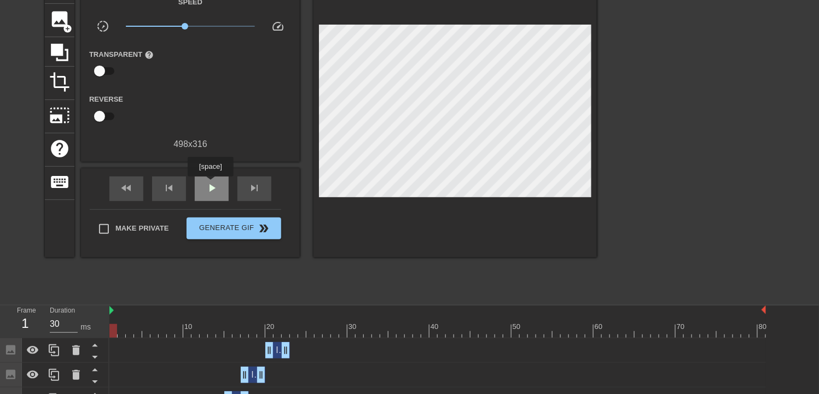
click at [210, 184] on span "play_arrow" at bounding box center [211, 188] width 13 height 13
click at [210, 184] on span "pause" at bounding box center [211, 188] width 13 height 13
click at [45, 295] on div at bounding box center [54, 351] width 22 height 24
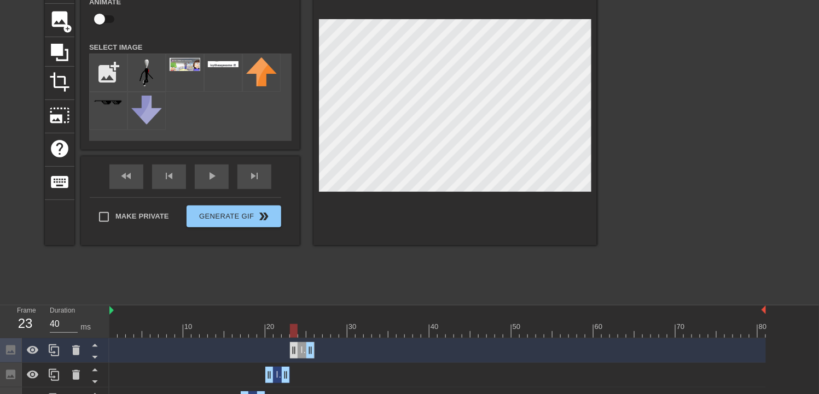
drag, startPoint x: 276, startPoint y: 350, endPoint x: 299, endPoint y: 353, distance: 23.8
click at [299, 295] on div "Image drag_handle drag_handle" at bounding box center [302, 351] width 25 height 16
click at [600, 105] on div "title add_circle image add_circle crop photo_size_select_large help keyboard Im…" at bounding box center [409, 134] width 819 height 328
drag, startPoint x: 292, startPoint y: 331, endPoint x: 302, endPoint y: 344, distance: 16.7
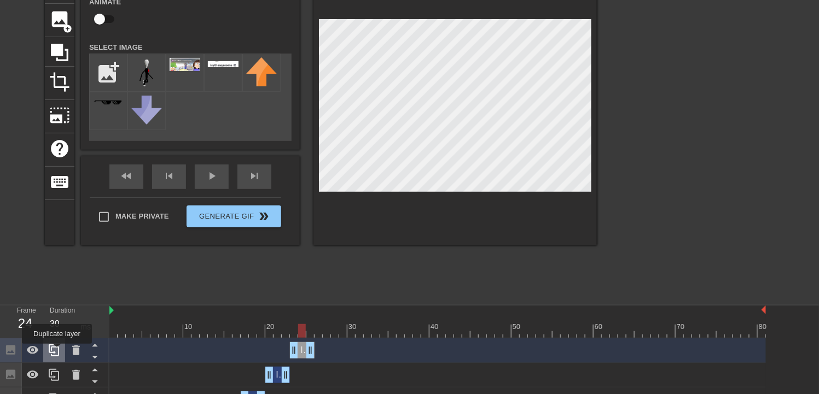
click at [57, 295] on icon at bounding box center [54, 350] width 13 height 13
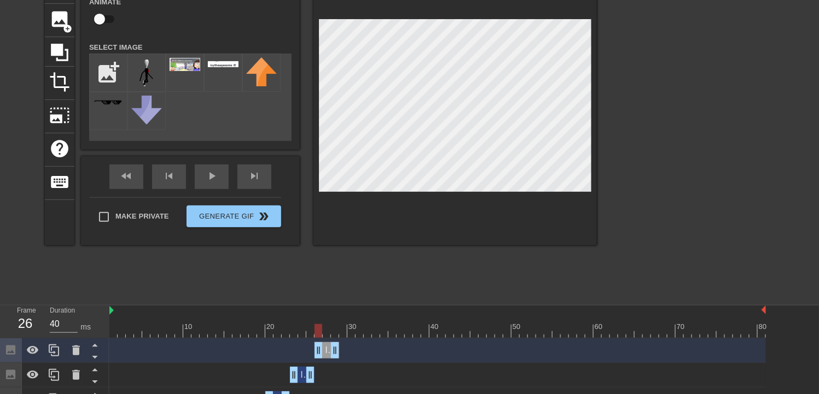
drag, startPoint x: 300, startPoint y: 352, endPoint x: 324, endPoint y: 352, distance: 24.1
click at [324, 295] on div "Image drag_handle drag_handle" at bounding box center [327, 351] width 25 height 16
drag, startPoint x: 305, startPoint y: 334, endPoint x: 340, endPoint y: 361, distance: 44.1
click at [60, 295] on icon at bounding box center [54, 350] width 13 height 13
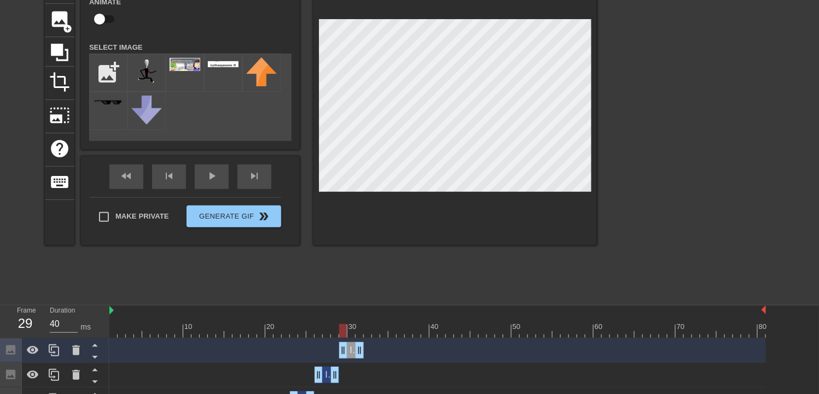
drag, startPoint x: 326, startPoint y: 352, endPoint x: 349, endPoint y: 357, distance: 23.6
click at [349, 295] on div "Image drag_handle drag_handle" at bounding box center [351, 351] width 25 height 16
drag, startPoint x: 343, startPoint y: 332, endPoint x: 342, endPoint y: 348, distance: 15.9
drag, startPoint x: 343, startPoint y: 332, endPoint x: 351, endPoint y: 332, distance: 8.2
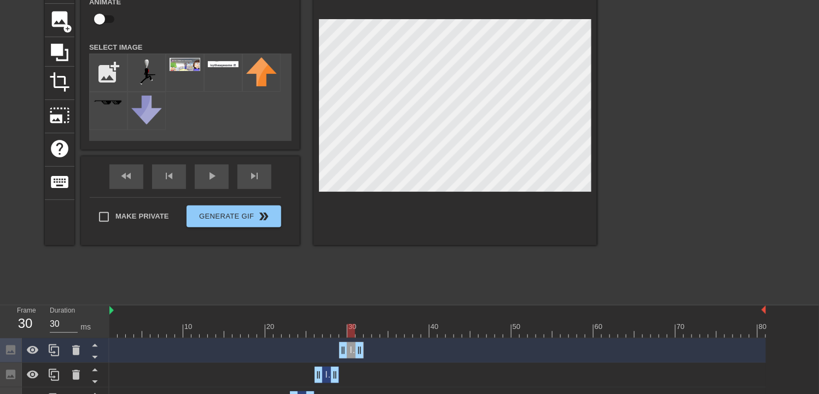
click at [351, 295] on div at bounding box center [351, 331] width 8 height 14
drag, startPoint x: 363, startPoint y: 357, endPoint x: 356, endPoint y: 357, distance: 6.6
click at [356, 295] on div "Image drag_handle drag_handle" at bounding box center [437, 351] width 657 height 16
click at [50, 295] on icon at bounding box center [54, 350] width 13 height 13
click at [357, 295] on div "Image drag_handle drag_handle" at bounding box center [437, 351] width 657 height 16
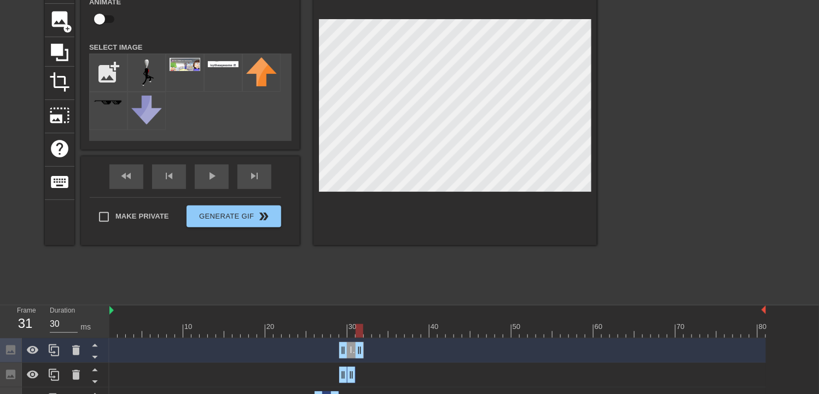
drag, startPoint x: 351, startPoint y: 350, endPoint x: 357, endPoint y: 351, distance: 5.5
drag, startPoint x: 351, startPoint y: 351, endPoint x: 356, endPoint y: 351, distance: 5.5
click at [356, 295] on div "Image drag_handle drag_handle" at bounding box center [359, 351] width 25 height 16
drag, startPoint x: 352, startPoint y: 332, endPoint x: 338, endPoint y: 339, distance: 16.6
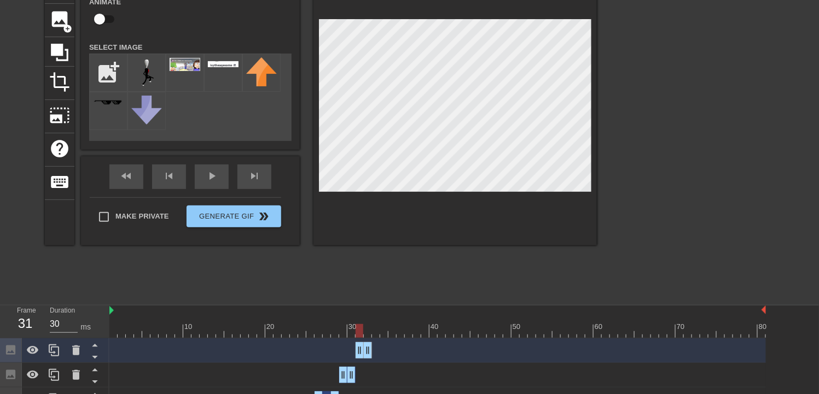
drag, startPoint x: 359, startPoint y: 334, endPoint x: 357, endPoint y: 339, distance: 5.7
click at [53, 295] on icon at bounding box center [54, 350] width 13 height 13
drag, startPoint x: 367, startPoint y: 352, endPoint x: 379, endPoint y: 352, distance: 12.6
click at [379, 295] on div "Image drag_handle drag_handle" at bounding box center [384, 351] width 25 height 16
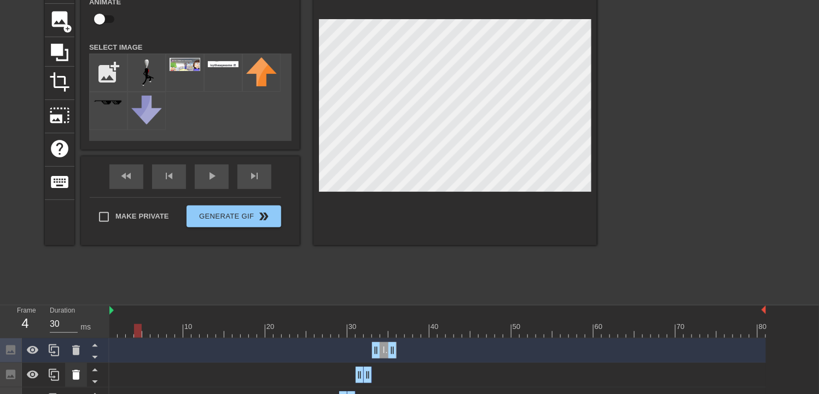
drag, startPoint x: 362, startPoint y: 333, endPoint x: 70, endPoint y: 363, distance: 293.2
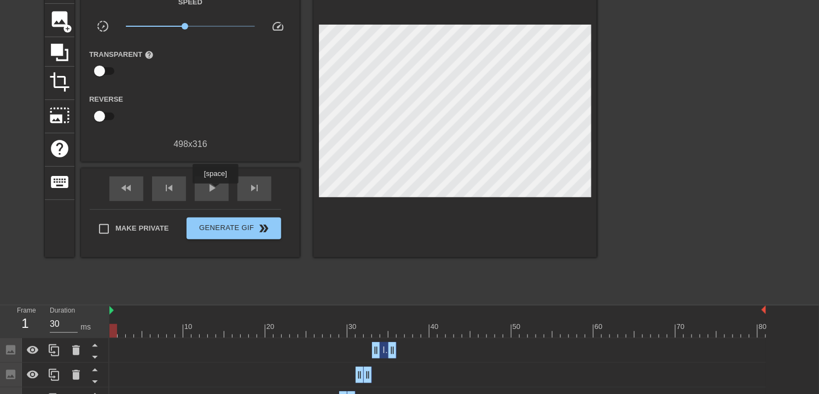
click at [215, 192] on div "fast_rewind skip_previous play_arrow skip_next" at bounding box center [190, 189] width 178 height 41
click at [214, 189] on span "play_arrow" at bounding box center [211, 188] width 13 height 13
click at [214, 189] on span "pause" at bounding box center [211, 188] width 13 height 13
drag, startPoint x: 450, startPoint y: 335, endPoint x: 402, endPoint y: 345, distance: 49.3
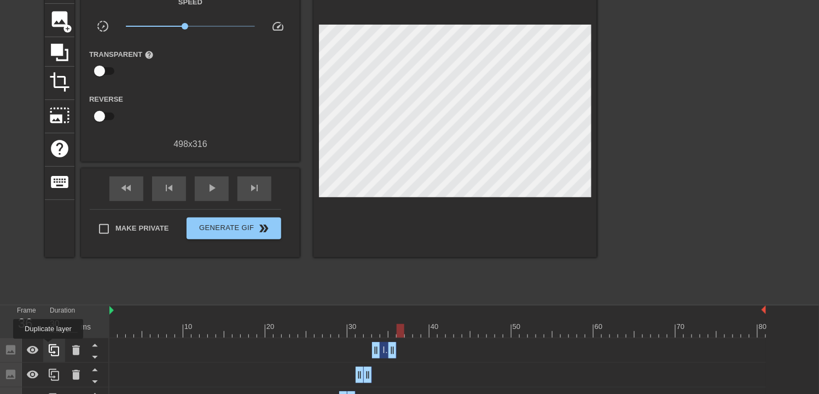
click at [48, 295] on icon at bounding box center [54, 350] width 13 height 13
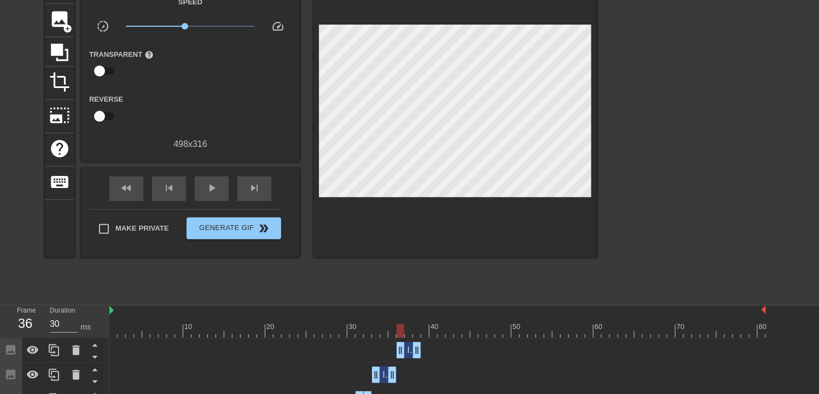
drag, startPoint x: 386, startPoint y: 350, endPoint x: 408, endPoint y: 352, distance: 22.1
click at [408, 295] on div "Image drag_handle drag_handle" at bounding box center [409, 351] width 25 height 16
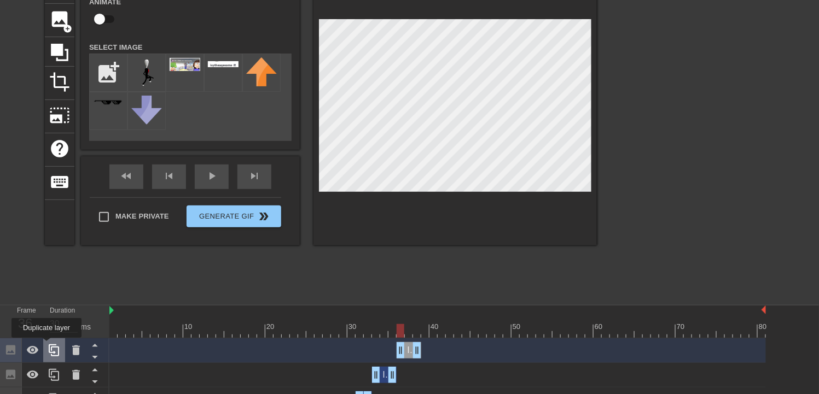
click at [49, 295] on icon at bounding box center [54, 351] width 10 height 12
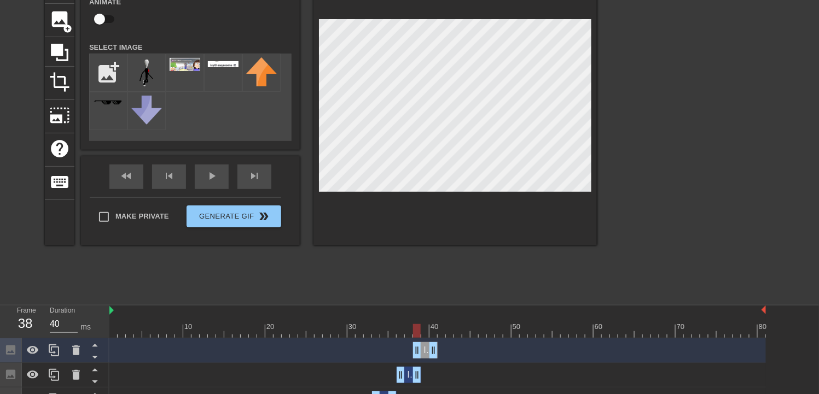
drag, startPoint x: 408, startPoint y: 351, endPoint x: 426, endPoint y: 352, distance: 18.6
click at [426, 295] on div "Image drag_handle drag_handle" at bounding box center [425, 351] width 25 height 16
drag, startPoint x: 414, startPoint y: 352, endPoint x: 421, endPoint y: 352, distance: 7.1
drag, startPoint x: 423, startPoint y: 334, endPoint x: 442, endPoint y: 348, distance: 23.1
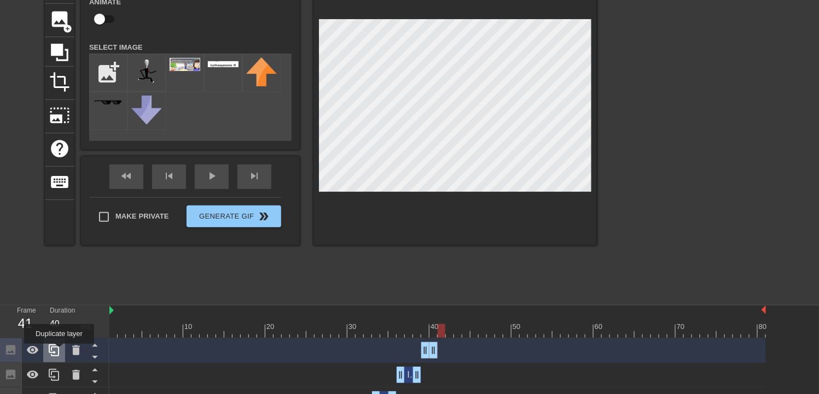
click at [59, 295] on icon at bounding box center [54, 350] width 13 height 13
drag, startPoint x: 435, startPoint y: 352, endPoint x: 441, endPoint y: 352, distance: 6.0
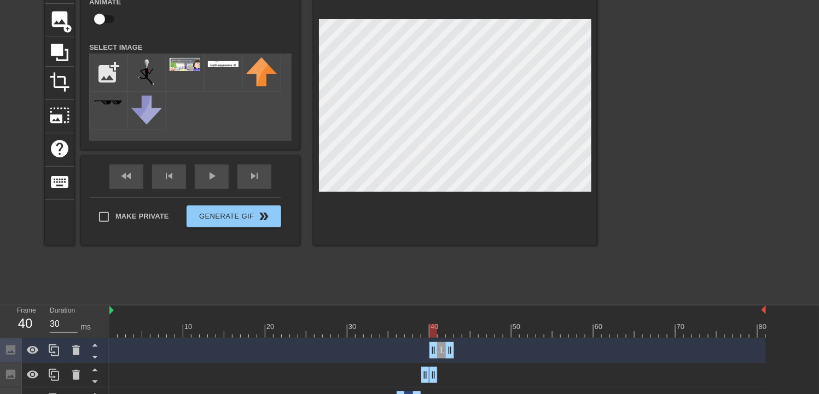
drag, startPoint x: 431, startPoint y: 349, endPoint x: 439, endPoint y: 350, distance: 8.2
click at [439, 295] on div "Image drag_handle drag_handle" at bounding box center [442, 351] width 25 height 16
click at [274, 103] on div "title add_circle image add_circle crop photo_size_select_large help keyboard Im…" at bounding box center [321, 107] width 552 height 275
click at [56, 295] on icon at bounding box center [54, 351] width 10 height 12
drag, startPoint x: 440, startPoint y: 353, endPoint x: 459, endPoint y: 353, distance: 18.6
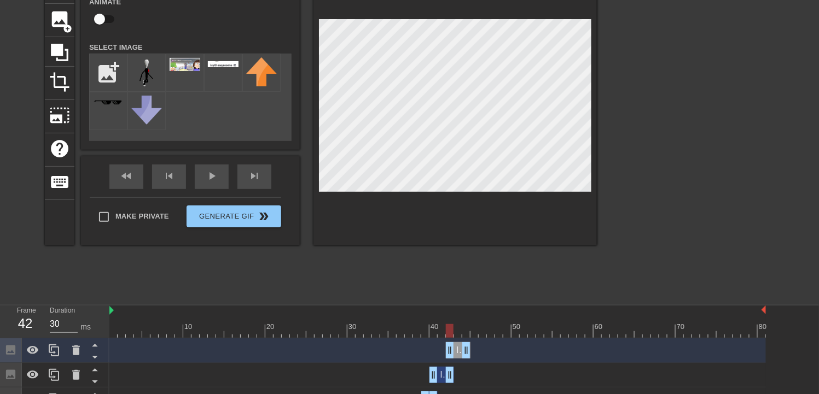
click at [459, 295] on div "Image drag_handle drag_handle" at bounding box center [458, 351] width 25 height 16
drag, startPoint x: 449, startPoint y: 345, endPoint x: 457, endPoint y: 343, distance: 8.1
drag, startPoint x: 457, startPoint y: 331, endPoint x: 178, endPoint y: 351, distance: 279.2
click at [201, 163] on div "Image Animate Select Image add_photo_alternate fast_rewind skip_previous play_a…" at bounding box center [190, 107] width 219 height 275
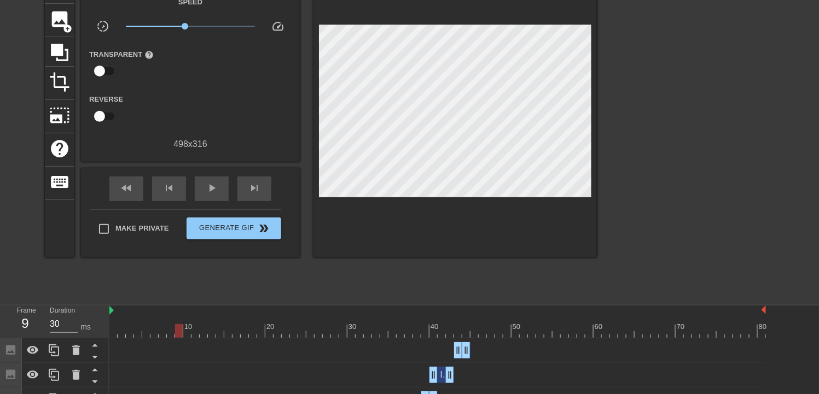
click at [203, 175] on div "fast_rewind skip_previous play_arrow skip_next" at bounding box center [190, 189] width 178 height 41
click at [206, 182] on span "play_arrow" at bounding box center [211, 188] width 13 height 13
click at [206, 182] on span "pause" at bounding box center [211, 188] width 13 height 13
drag, startPoint x: 605, startPoint y: 329, endPoint x: 465, endPoint y: 344, distance: 140.8
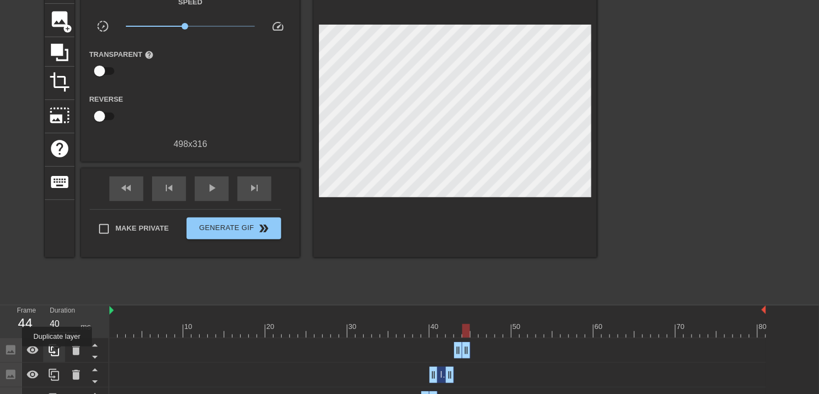
click at [57, 295] on icon at bounding box center [54, 350] width 13 height 13
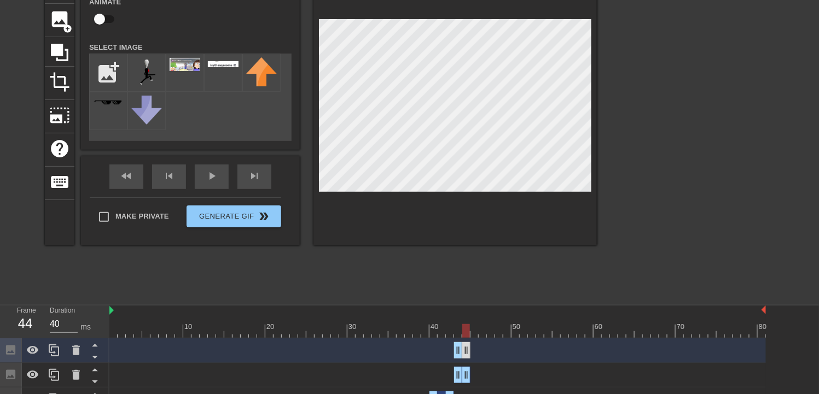
drag, startPoint x: 460, startPoint y: 352, endPoint x: 466, endPoint y: 353, distance: 5.6
click at [473, 295] on div "Image drag_handle drag_handle" at bounding box center [437, 351] width 657 height 16
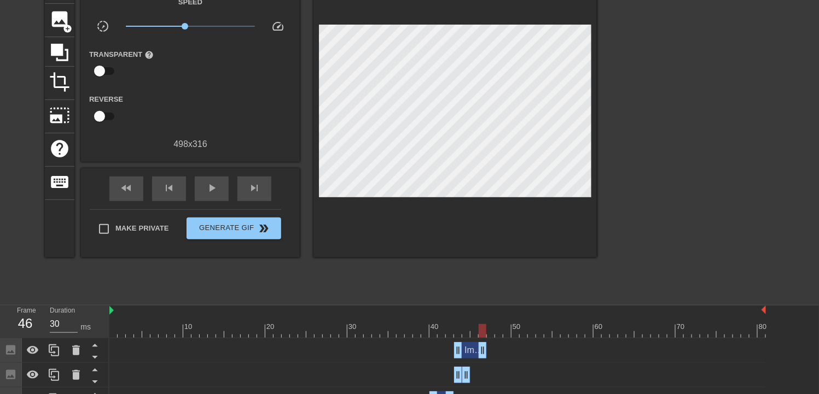
drag, startPoint x: 467, startPoint y: 352, endPoint x: 483, endPoint y: 353, distance: 15.4
drag, startPoint x: 467, startPoint y: 350, endPoint x: 481, endPoint y: 351, distance: 14.3
click at [481, 295] on div "Image drag_handle drag_handle" at bounding box center [487, 351] width 33 height 16
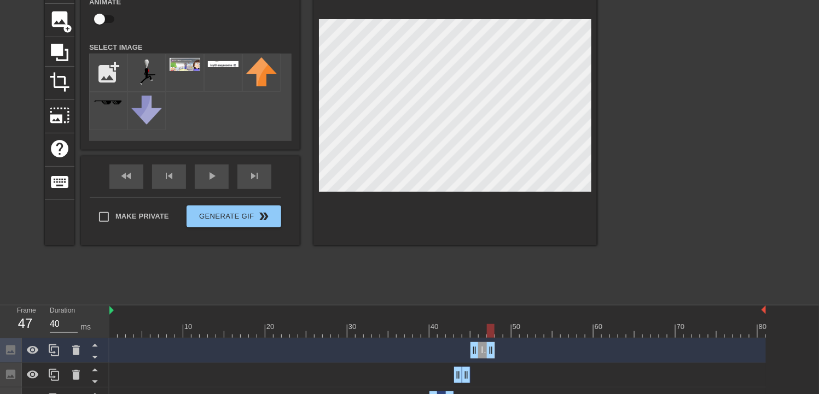
drag, startPoint x: 498, startPoint y: 350, endPoint x: 488, endPoint y: 349, distance: 9.9
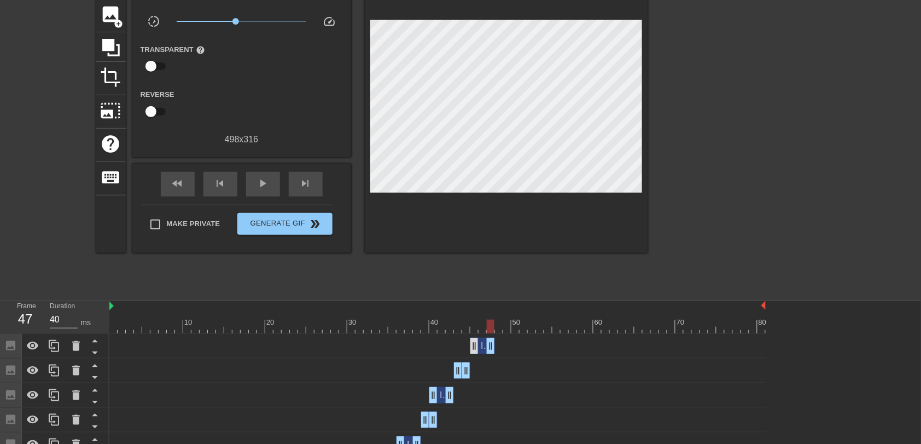
scroll to position [82, 0]
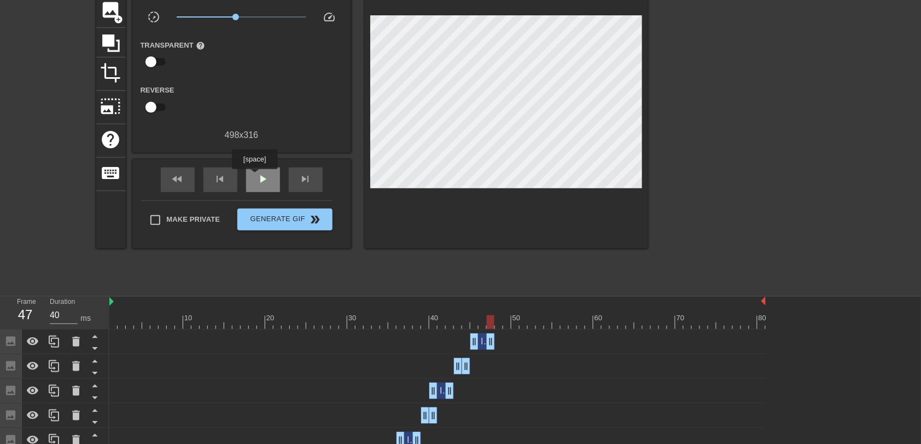
click at [254, 177] on div "play_arrow" at bounding box center [263, 179] width 34 height 25
click at [254, 177] on div "pause" at bounding box center [263, 179] width 34 height 25
click at [59, 295] on icon at bounding box center [54, 341] width 13 height 13
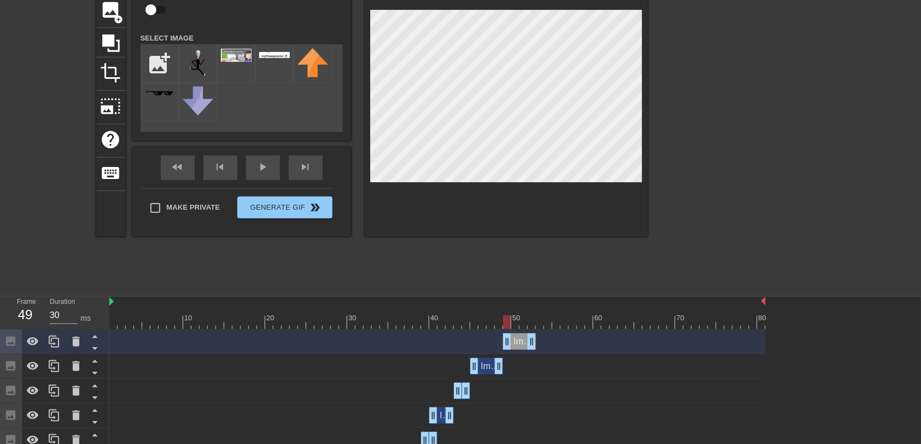
drag, startPoint x: 487, startPoint y: 344, endPoint x: 517, endPoint y: 347, distance: 29.7
click at [517, 295] on div "Image drag_handle drag_handle" at bounding box center [519, 341] width 33 height 16
drag, startPoint x: 507, startPoint y: 326, endPoint x: 540, endPoint y: 343, distance: 37.4
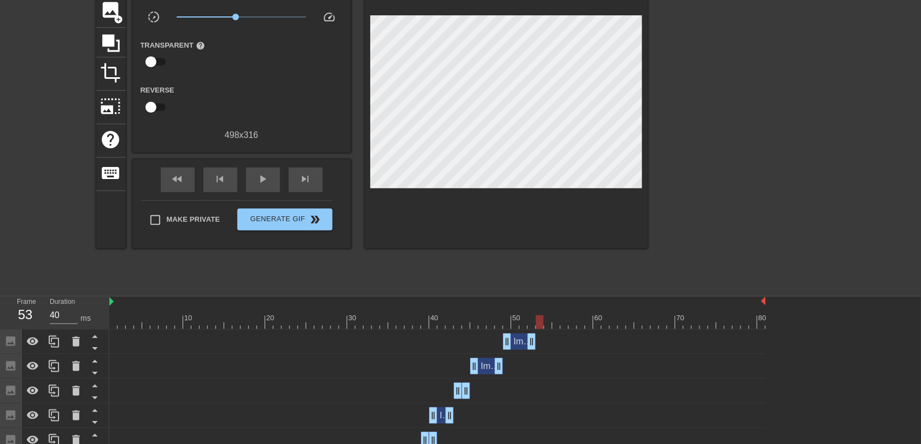
click at [614, 184] on div at bounding box center [744, 125] width 164 height 328
click at [274, 190] on div "play_arrow" at bounding box center [263, 179] width 34 height 25
click at [270, 184] on div "pause" at bounding box center [263, 179] width 34 height 25
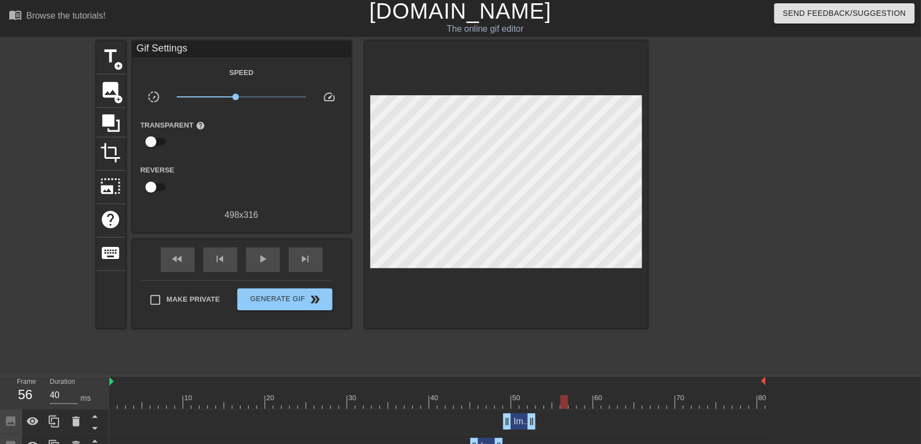
scroll to position [0, 0]
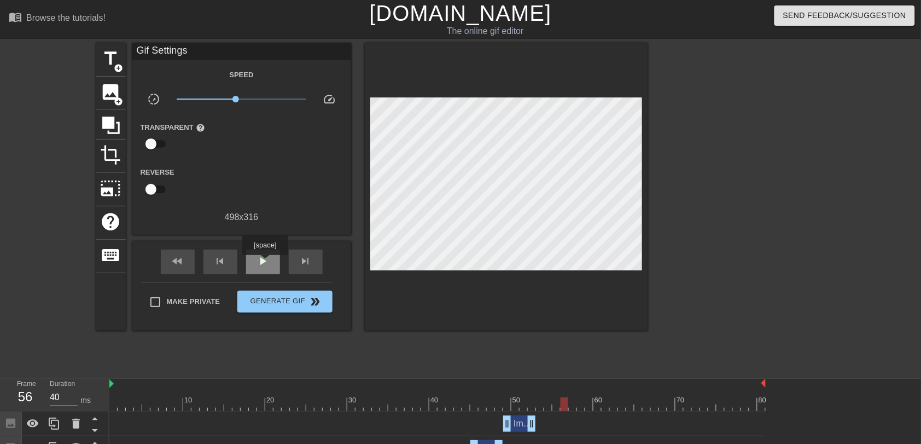
click at [265, 263] on span "play_arrow" at bounding box center [263, 260] width 13 height 13
click at [265, 263] on span "pause" at bounding box center [263, 260] width 13 height 13
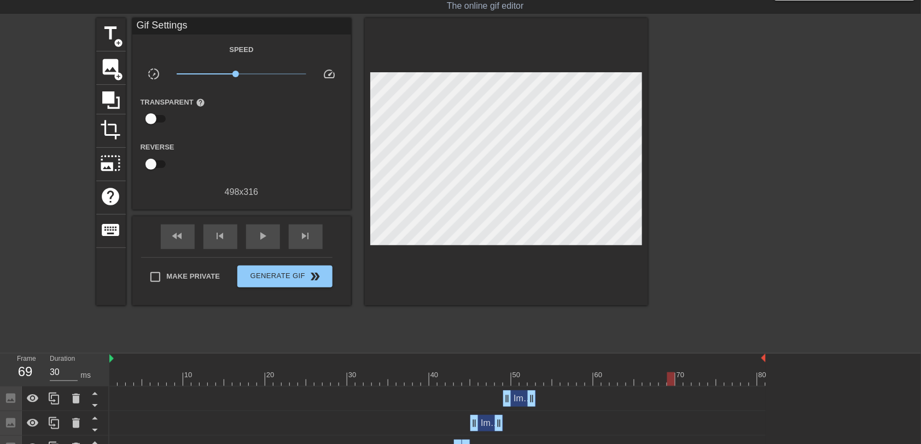
scroll to position [82, 0]
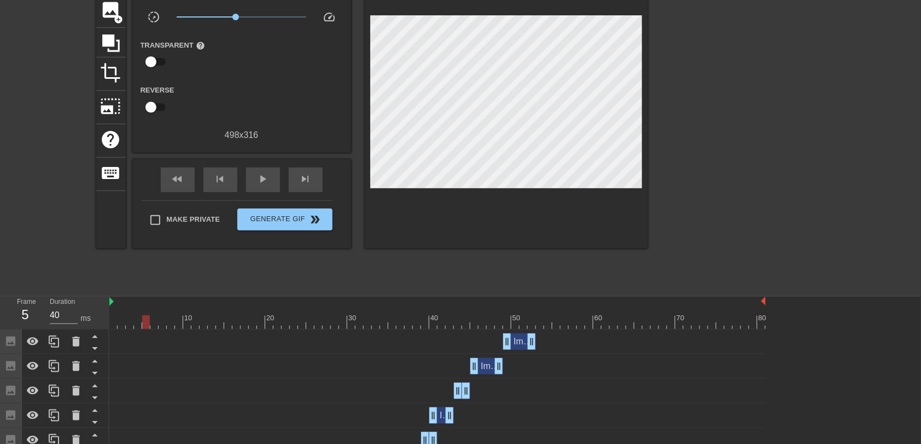
drag, startPoint x: 666, startPoint y: 318, endPoint x: 147, endPoint y: 319, distance: 518.7
click at [147, 295] on div at bounding box center [146, 322] width 8 height 14
type input "30"
drag, startPoint x: 143, startPoint y: 320, endPoint x: 110, endPoint y: 348, distance: 43.4
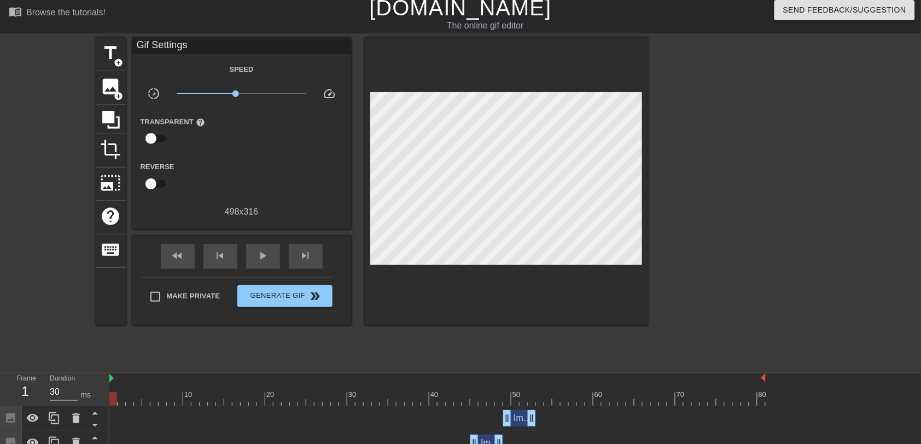
scroll to position [0, 0]
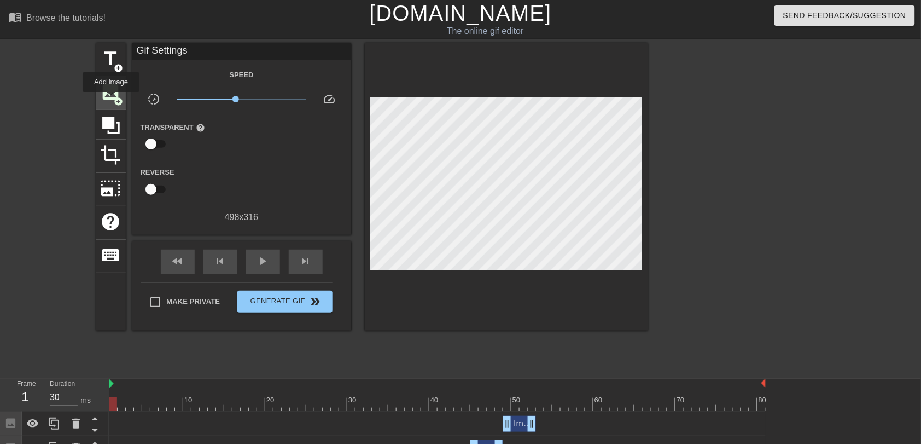
click at [111, 97] on span "image" at bounding box center [111, 92] width 21 height 21
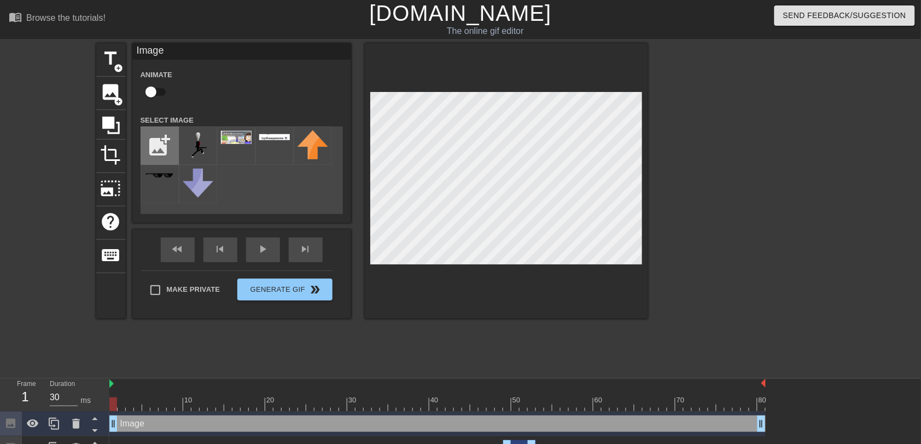
click at [161, 131] on input "file" at bounding box center [159, 145] width 37 height 37
type input "C:\fakepath\OGBambi.webp"
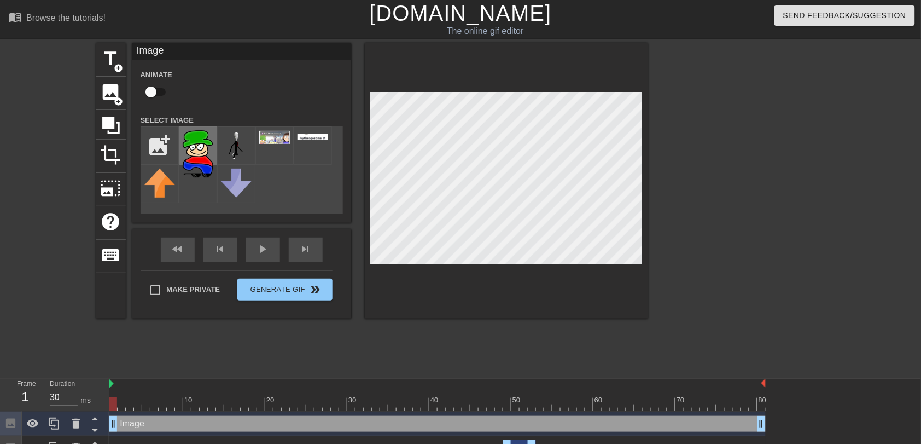
click at [188, 148] on img at bounding box center [198, 152] width 31 height 45
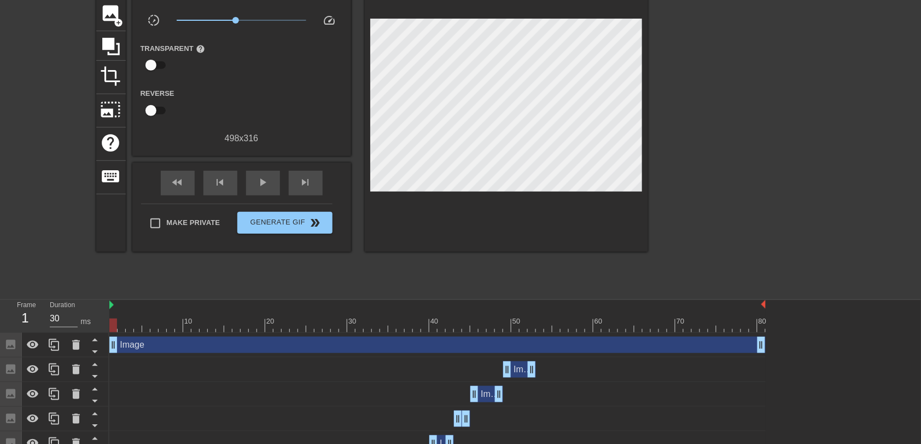
scroll to position [82, 0]
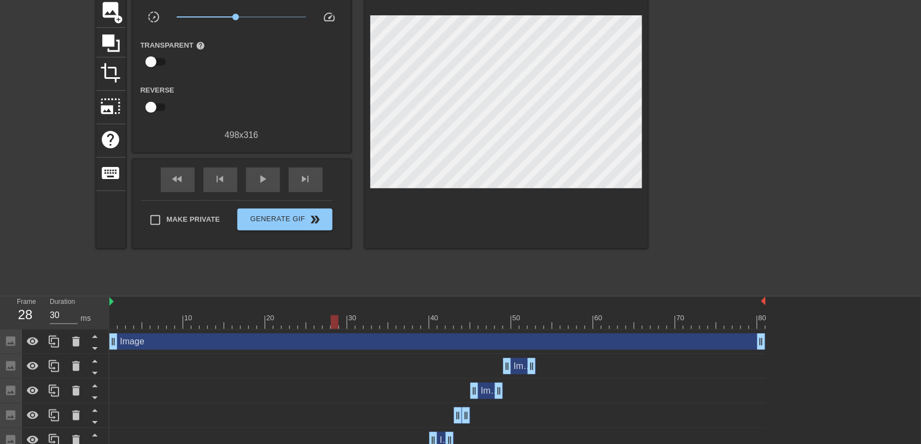
drag, startPoint x: 115, startPoint y: 320, endPoint x: 339, endPoint y: 343, distance: 224.9
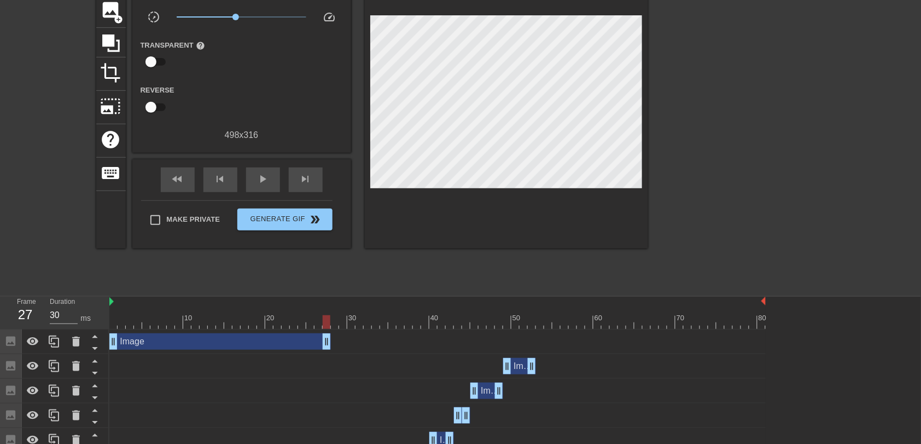
drag, startPoint x: 764, startPoint y: 344, endPoint x: 333, endPoint y: 343, distance: 431.2
click at [333, 295] on div "Image drag_handle drag_handle" at bounding box center [437, 341] width 657 height 16
drag, startPoint x: 316, startPoint y: 323, endPoint x: 130, endPoint y: 286, distance: 189.6
click at [268, 187] on div "play_arrow" at bounding box center [263, 179] width 34 height 25
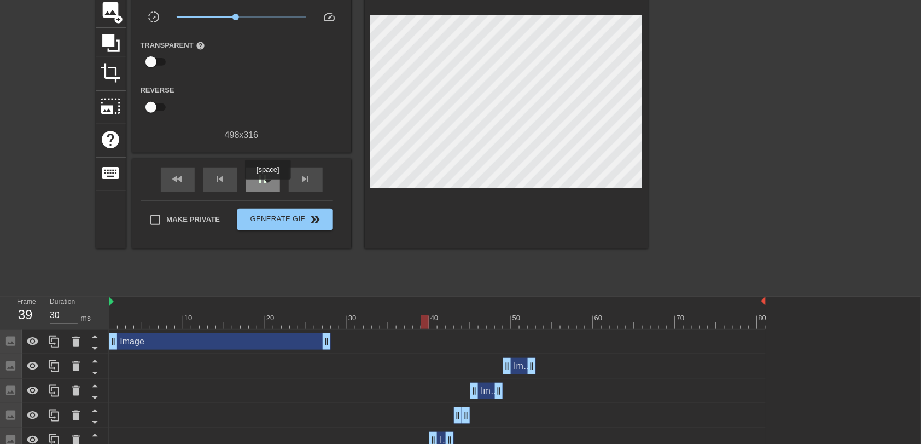
click at [268, 187] on div "pause" at bounding box center [263, 179] width 34 height 25
drag, startPoint x: 452, startPoint y: 318, endPoint x: 327, endPoint y: 319, distance: 125.9
click at [327, 295] on div at bounding box center [327, 322] width 8 height 14
type input "30"
drag, startPoint x: 330, startPoint y: 323, endPoint x: 182, endPoint y: 249, distance: 166.4
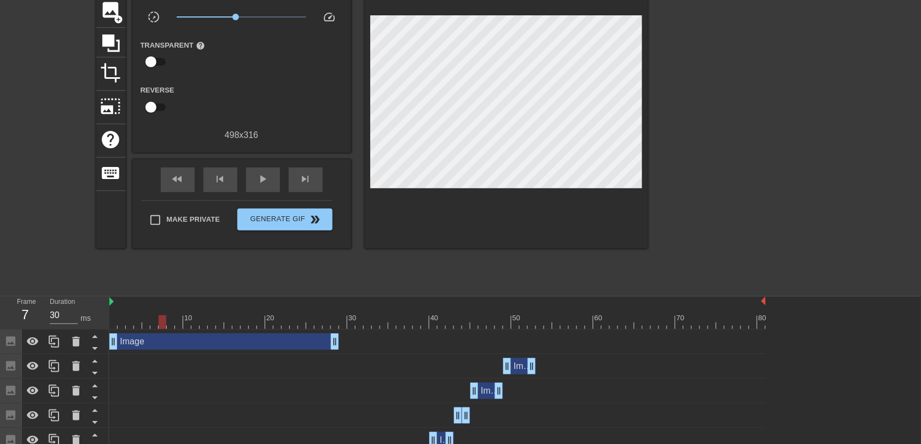
click at [107, 16] on span "image" at bounding box center [111, 9] width 21 height 21
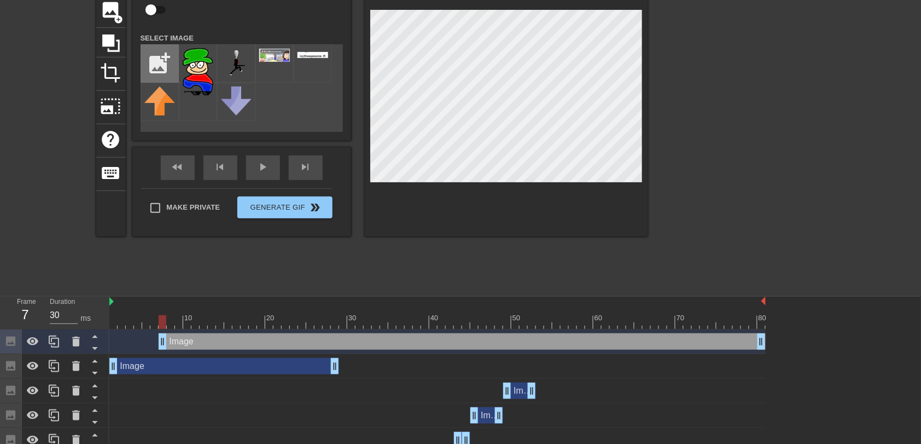
click at [163, 54] on input "file" at bounding box center [159, 63] width 37 height 37
type input "C:\fakepath\Screenshot [DATE] 130049.png"
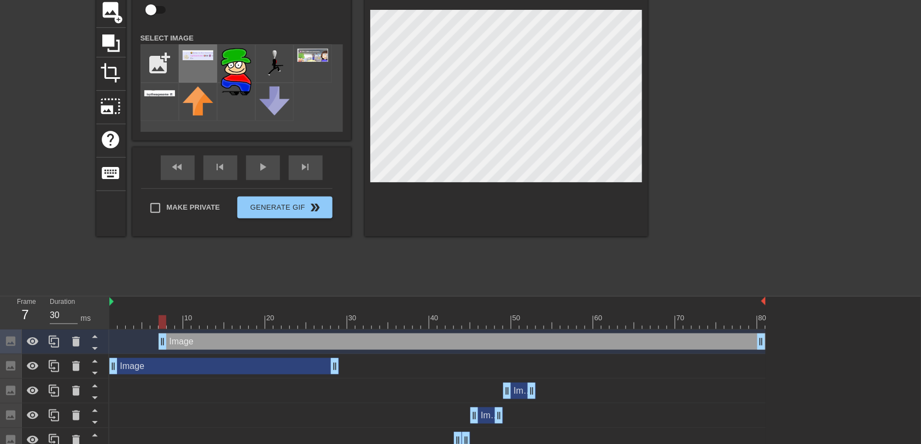
click at [198, 75] on div at bounding box center [198, 63] width 38 height 38
drag, startPoint x: 165, startPoint y: 326, endPoint x: 200, endPoint y: 356, distance: 46.2
drag, startPoint x: 12, startPoint y: 338, endPoint x: 14, endPoint y: 354, distance: 16.6
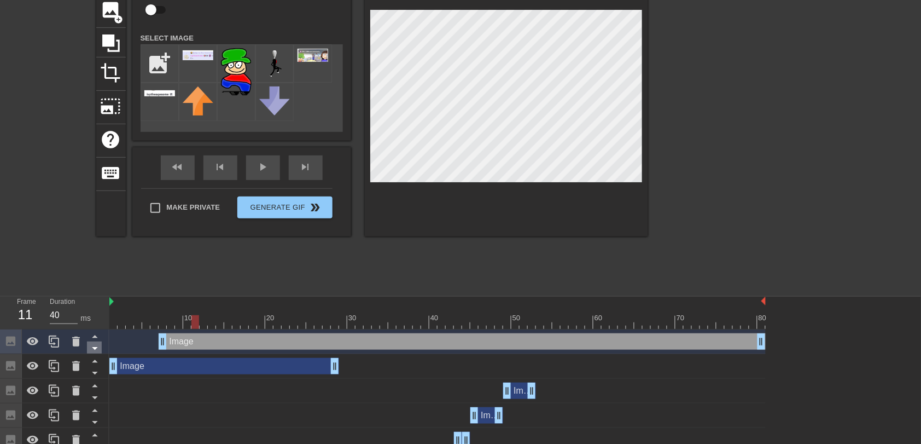
click at [94, 295] on icon at bounding box center [95, 348] width 14 height 14
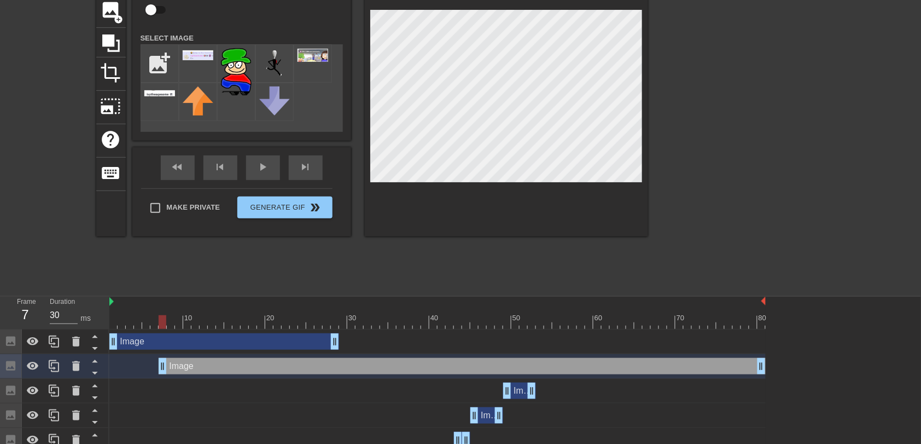
drag, startPoint x: 189, startPoint y: 324, endPoint x: 166, endPoint y: 320, distance: 23.9
click at [166, 295] on div at bounding box center [437, 322] width 657 height 14
drag, startPoint x: 214, startPoint y: 365, endPoint x: 138, endPoint y: 359, distance: 76.3
click at [138, 295] on div "Image drag_handle drag_handle" at bounding box center [412, 366] width 607 height 16
drag, startPoint x: 112, startPoint y: 324, endPoint x: 165, endPoint y: 324, distance: 52.5
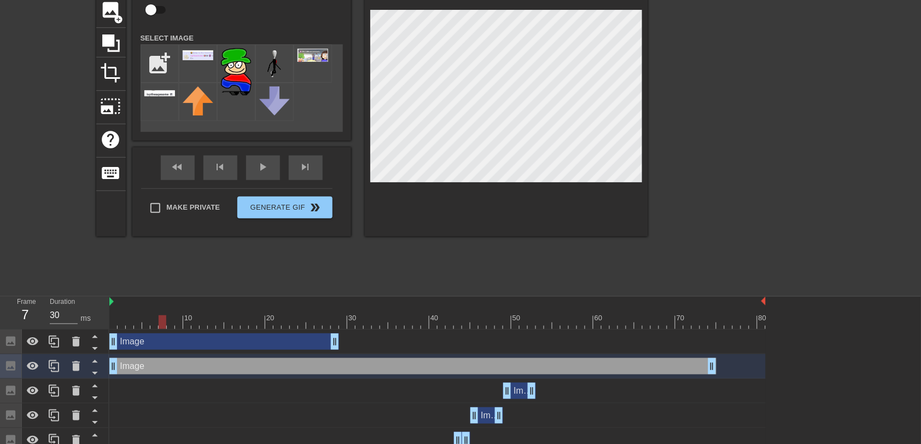
click at [165, 295] on div at bounding box center [163, 322] width 8 height 14
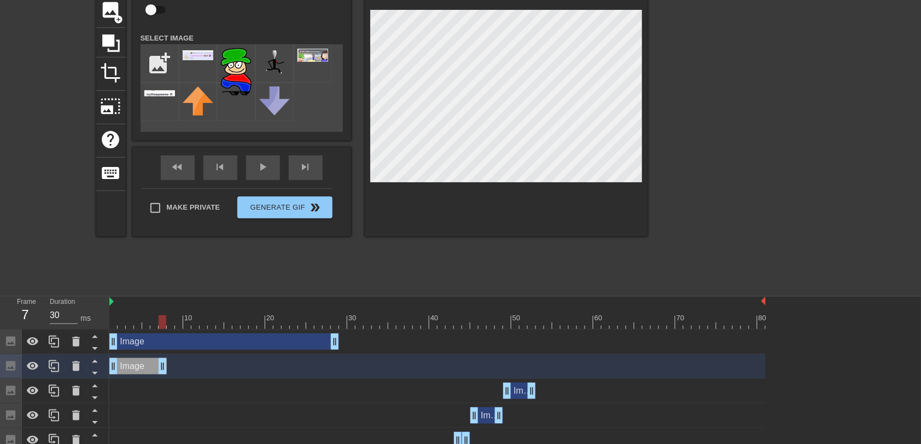
drag, startPoint x: 713, startPoint y: 363, endPoint x: 167, endPoint y: 351, distance: 546.2
click at [47, 295] on div at bounding box center [54, 366] width 22 height 24
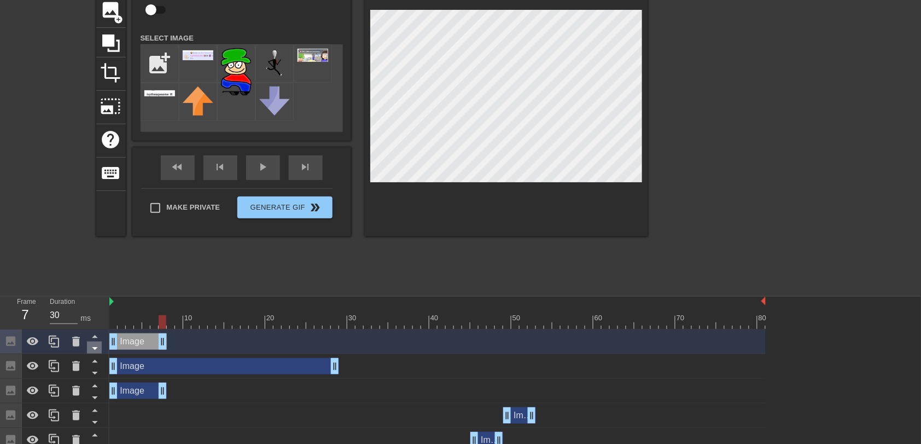
click at [95, 295] on icon at bounding box center [94, 348] width 5 height 3
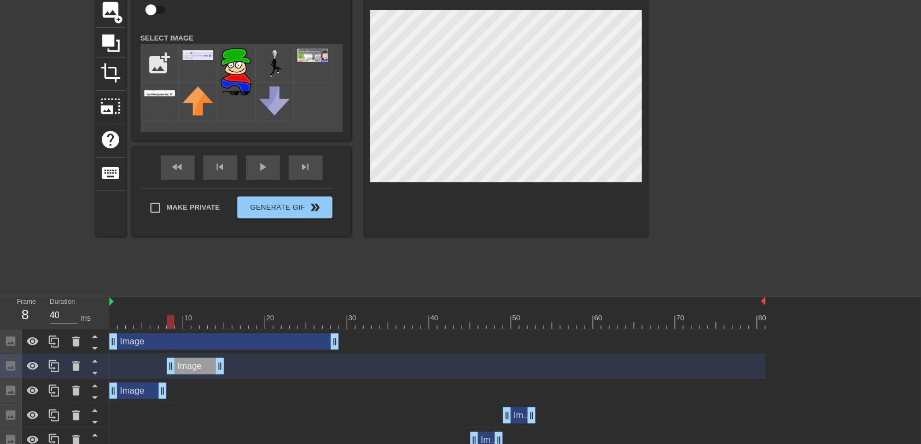
drag, startPoint x: 136, startPoint y: 368, endPoint x: 193, endPoint y: 373, distance: 56.6
click at [193, 295] on div "Image drag_handle drag_handle" at bounding box center [195, 366] width 57 height 16
drag, startPoint x: 171, startPoint y: 328, endPoint x: 195, endPoint y: 338, distance: 26.2
drag, startPoint x: 221, startPoint y: 374, endPoint x: 204, endPoint y: 373, distance: 16.5
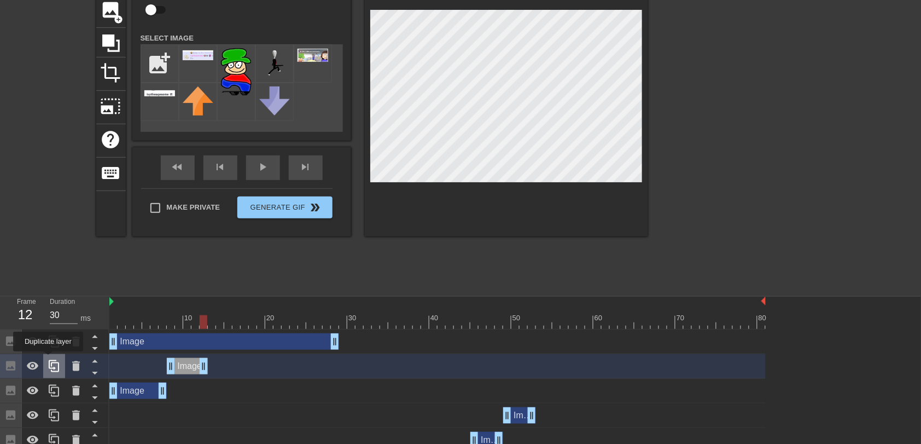
click at [48, 295] on div at bounding box center [54, 366] width 22 height 24
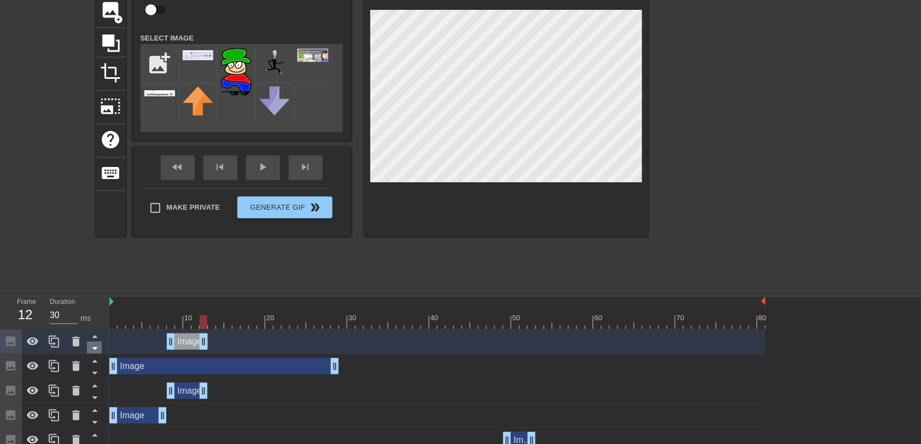
click at [96, 295] on icon at bounding box center [95, 348] width 14 height 14
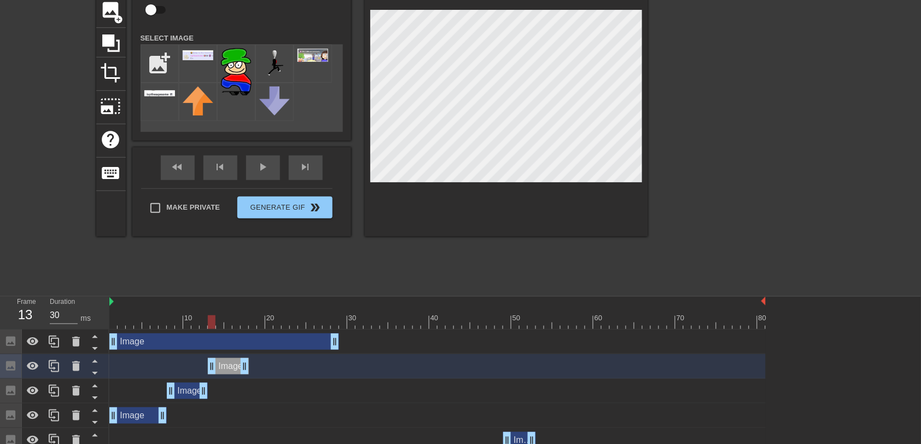
drag, startPoint x: 183, startPoint y: 364, endPoint x: 222, endPoint y: 372, distance: 40.2
click at [222, 295] on div "Image drag_handle drag_handle" at bounding box center [228, 366] width 41 height 16
drag, startPoint x: 64, startPoint y: 369, endPoint x: 75, endPoint y: 367, distance: 11.2
click at [64, 295] on div at bounding box center [54, 366] width 22 height 24
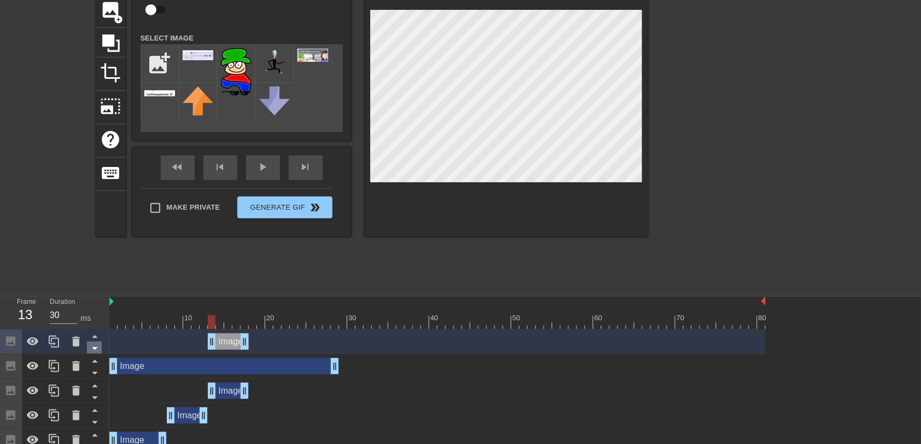
click at [95, 295] on icon at bounding box center [95, 348] width 14 height 14
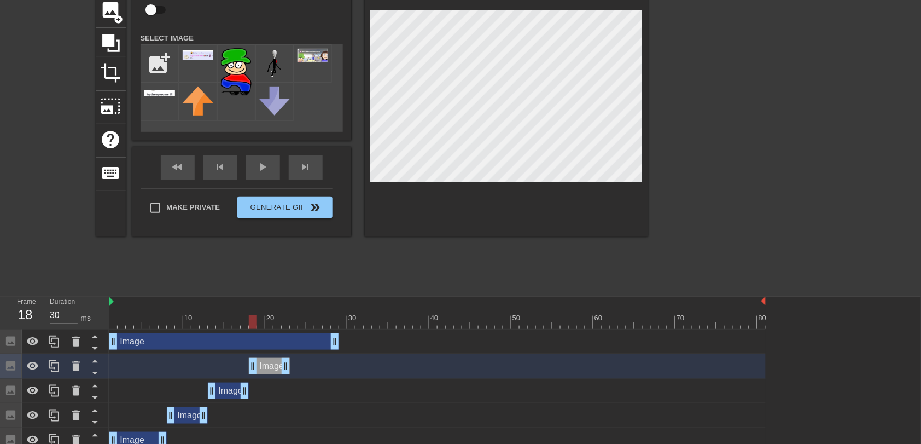
drag, startPoint x: 234, startPoint y: 371, endPoint x: 271, endPoint y: 374, distance: 37.9
click at [271, 295] on div "Image drag_handle drag_handle" at bounding box center [269, 366] width 41 height 16
drag, startPoint x: 245, startPoint y: 320, endPoint x: 324, endPoint y: 341, distance: 81.6
drag, startPoint x: 227, startPoint y: 316, endPoint x: 293, endPoint y: 325, distance: 66.8
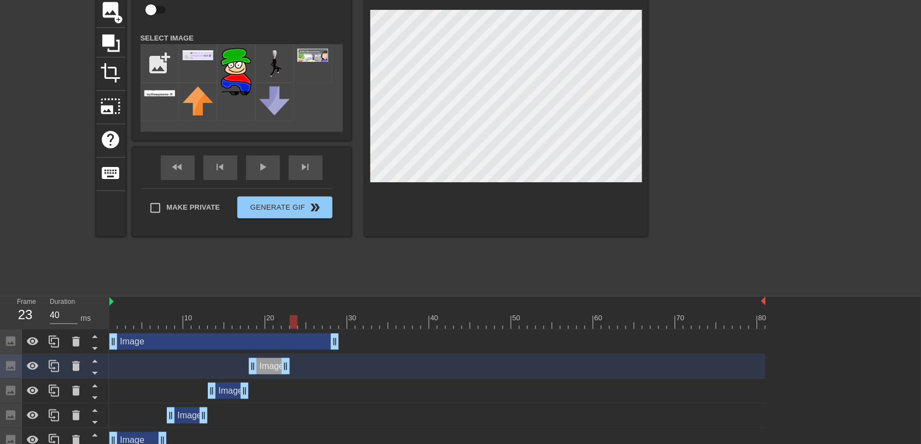
click at [293, 295] on div at bounding box center [294, 322] width 8 height 14
click at [55, 295] on icon at bounding box center [54, 365] width 13 height 13
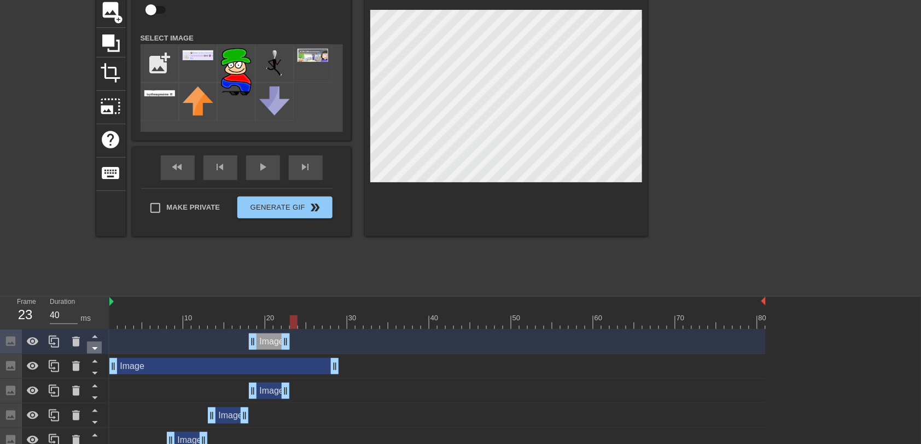
click at [98, 295] on icon at bounding box center [95, 348] width 14 height 14
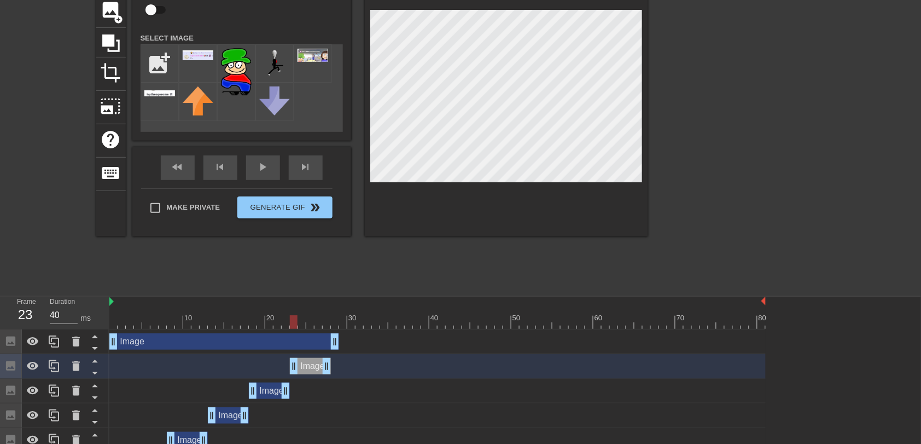
drag, startPoint x: 268, startPoint y: 361, endPoint x: 306, endPoint y: 366, distance: 38.6
click at [306, 295] on div "Image drag_handle drag_handle" at bounding box center [310, 366] width 41 height 16
drag, startPoint x: 291, startPoint y: 321, endPoint x: 323, endPoint y: 339, distance: 37.0
click at [51, 295] on icon at bounding box center [54, 366] width 10 height 12
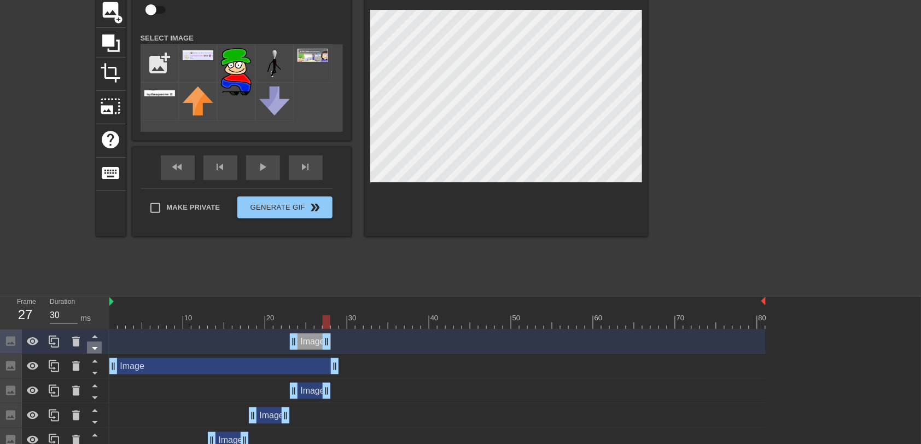
click at [95, 295] on icon at bounding box center [94, 348] width 5 height 3
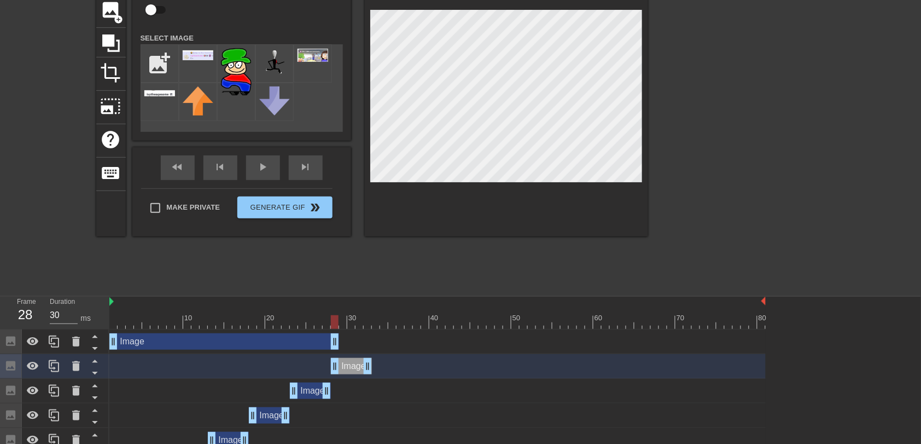
drag, startPoint x: 306, startPoint y: 364, endPoint x: 347, endPoint y: 372, distance: 41.7
click at [347, 295] on div "Image drag_handle drag_handle" at bounding box center [351, 366] width 41 height 16
drag, startPoint x: 330, startPoint y: 320, endPoint x: 51, endPoint y: 332, distance: 278.7
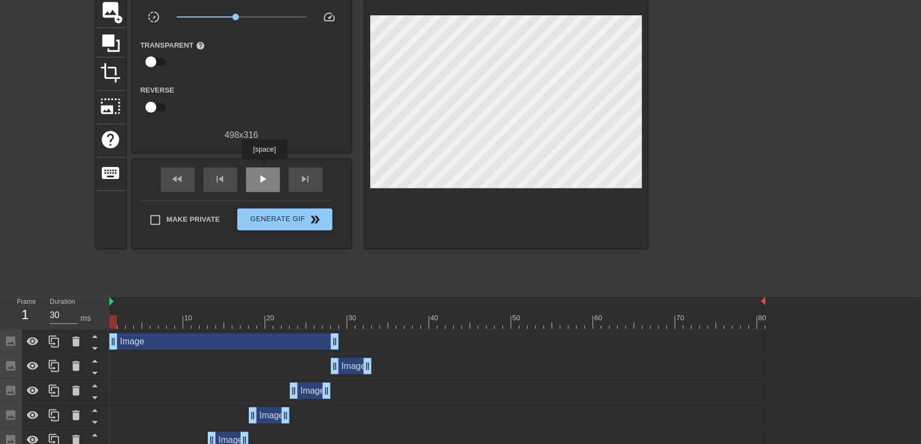
click at [264, 167] on div "play_arrow" at bounding box center [263, 179] width 34 height 25
click at [260, 166] on div "fast_rewind skip_previous pause skip_next" at bounding box center [242, 179] width 178 height 41
click at [268, 181] on span "pause" at bounding box center [263, 178] width 13 height 13
drag, startPoint x: 618, startPoint y: 318, endPoint x: 343, endPoint y: 338, distance: 275.9
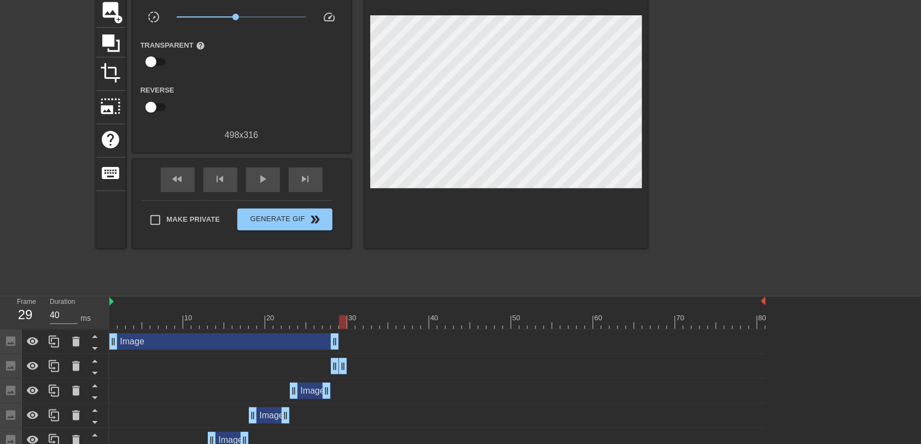
drag, startPoint x: 362, startPoint y: 361, endPoint x: 333, endPoint y: 362, distance: 28.5
drag, startPoint x: 321, startPoint y: 320, endPoint x: 343, endPoint y: 328, distance: 22.9
click at [343, 295] on div at bounding box center [437, 322] width 657 height 14
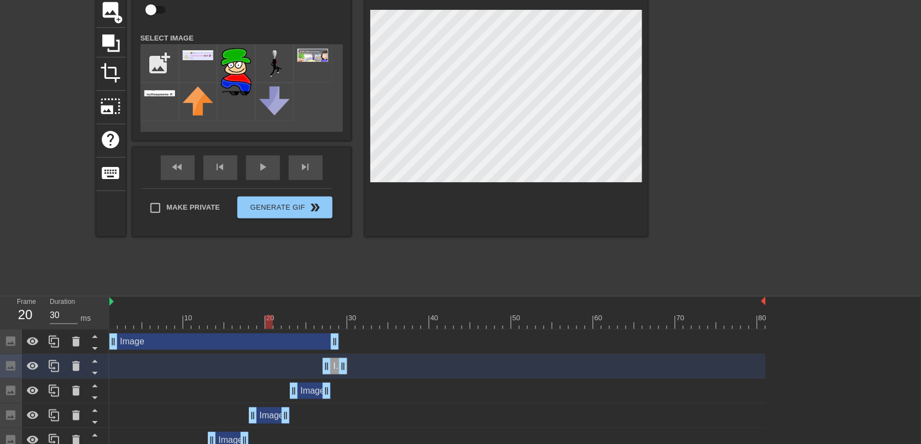
drag, startPoint x: 343, startPoint y: 324, endPoint x: 260, endPoint y: 328, distance: 83.2
click at [265, 295] on div at bounding box center [269, 322] width 8 height 14
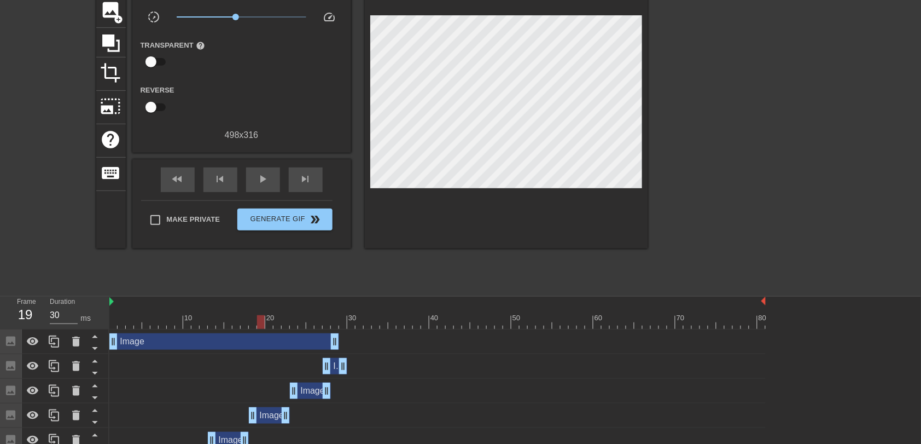
drag, startPoint x: 244, startPoint y: 169, endPoint x: 252, endPoint y: 167, distance: 8.3
click at [245, 169] on div "fast_rewind skip_previous play_arrow skip_next" at bounding box center [242, 179] width 178 height 41
click at [248, 173] on div "play_arrow" at bounding box center [263, 179] width 34 height 25
click at [254, 177] on div "pause" at bounding box center [263, 179] width 34 height 25
drag, startPoint x: 396, startPoint y: 321, endPoint x: 344, endPoint y: 325, distance: 52.1
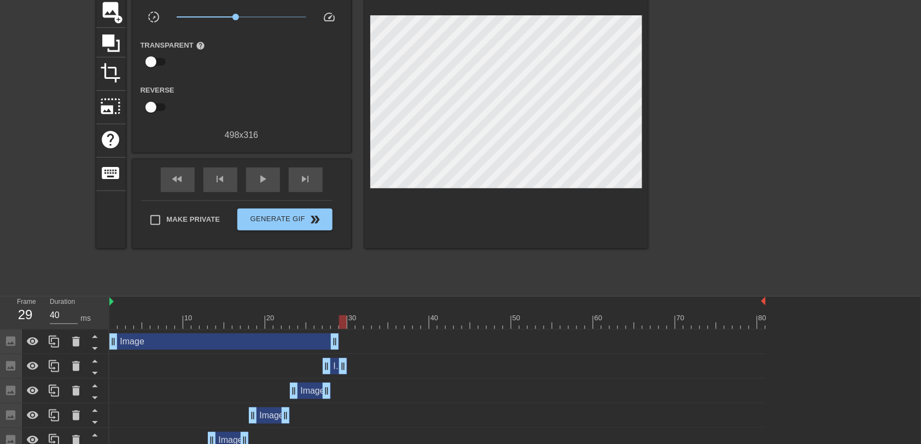
click at [344, 295] on div at bounding box center [343, 322] width 8 height 14
click at [54, 295] on icon at bounding box center [54, 365] width 13 height 13
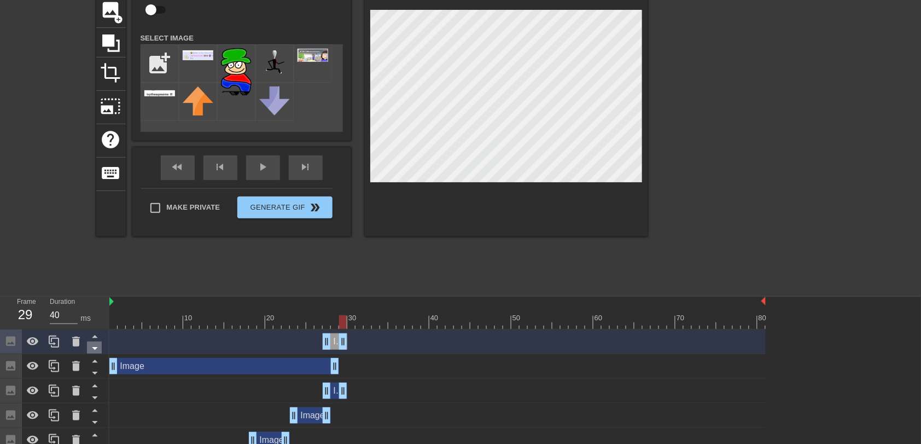
click at [97, 295] on icon at bounding box center [95, 348] width 14 height 14
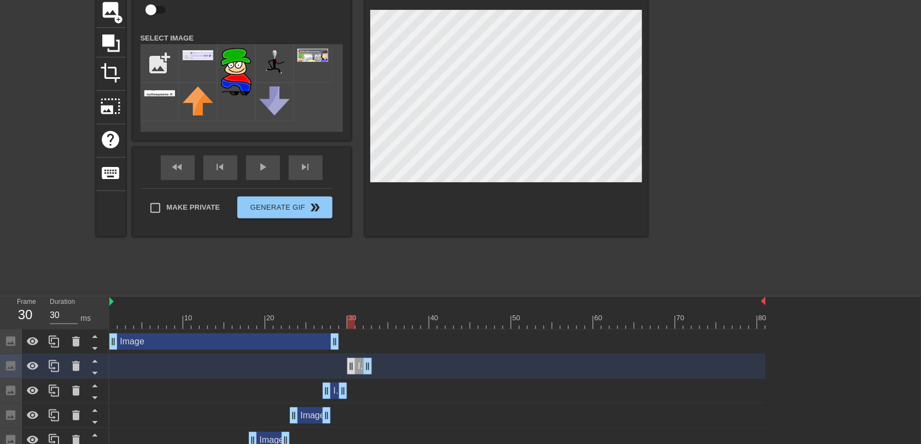
drag, startPoint x: 335, startPoint y: 369, endPoint x: 356, endPoint y: 371, distance: 20.4
click at [356, 295] on div "Image drag_handle drag_handle" at bounding box center [359, 366] width 25 height 16
drag, startPoint x: 56, startPoint y: 368, endPoint x: 192, endPoint y: 361, distance: 135.9
click at [55, 295] on icon at bounding box center [54, 365] width 13 height 13
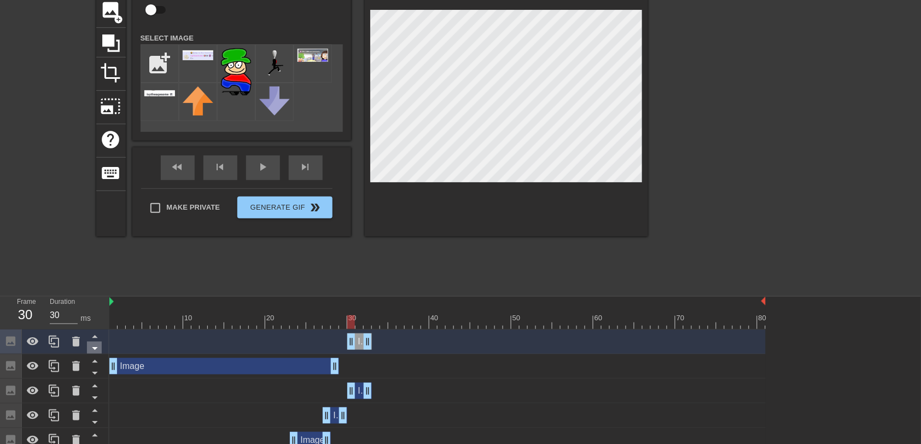
click at [92, 295] on icon at bounding box center [95, 348] width 14 height 14
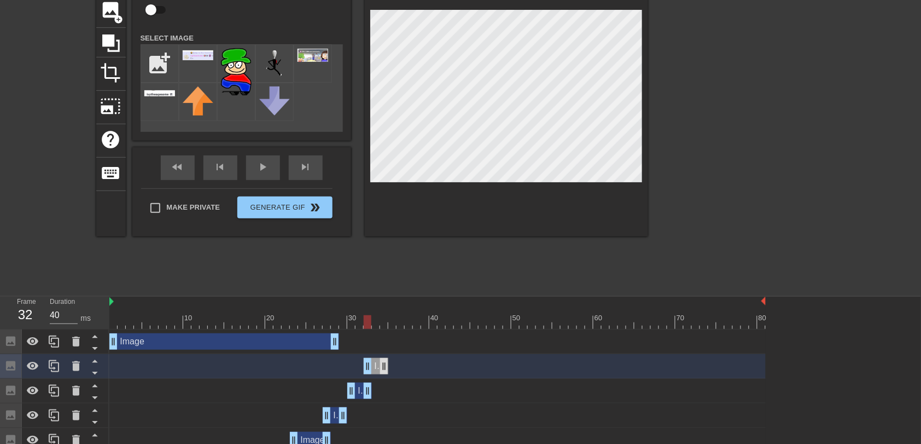
drag, startPoint x: 359, startPoint y: 362, endPoint x: 379, endPoint y: 362, distance: 19.2
click at [379, 295] on div "Image drag_handle drag_handle" at bounding box center [376, 366] width 25 height 16
drag, startPoint x: 375, startPoint y: 366, endPoint x: 382, endPoint y: 366, distance: 7.1
click at [382, 295] on div "Image drag_handle drag_handle" at bounding box center [388, 366] width 33 height 16
click at [54, 295] on icon at bounding box center [54, 366] width 10 height 12
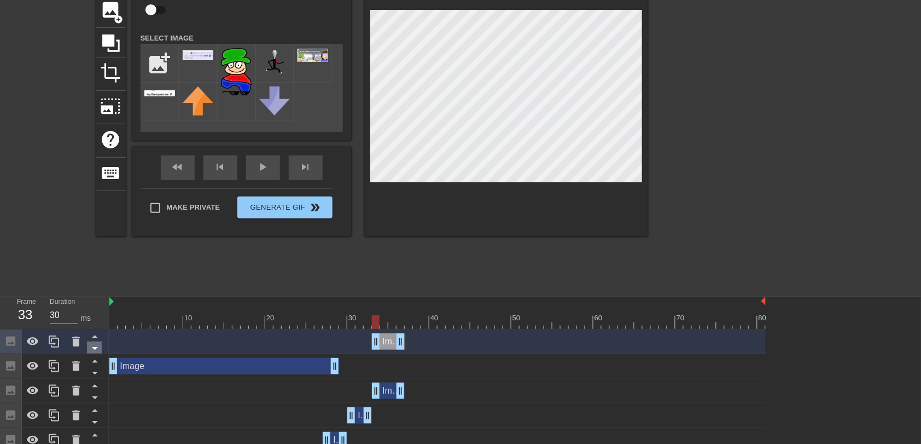
click at [91, 295] on icon at bounding box center [95, 348] width 14 height 14
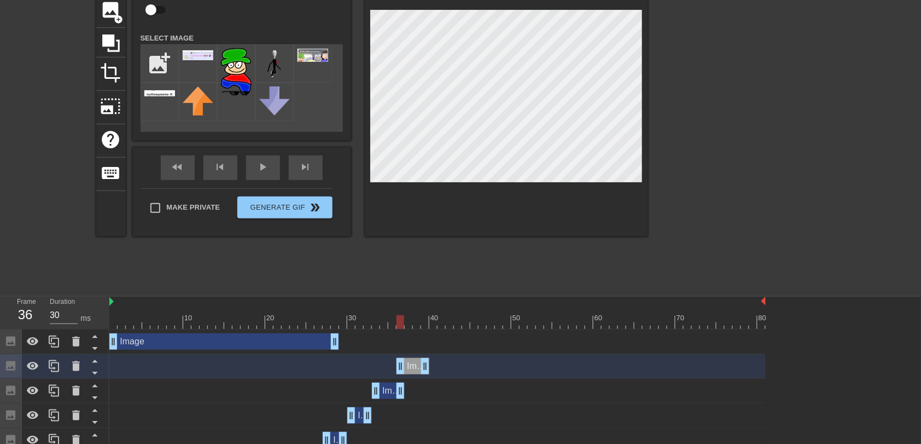
drag, startPoint x: 386, startPoint y: 371, endPoint x: 411, endPoint y: 374, distance: 25.4
click at [411, 295] on div "Image drag_handle drag_handle" at bounding box center [437, 366] width 657 height 25
click at [52, 295] on icon at bounding box center [54, 366] width 10 height 12
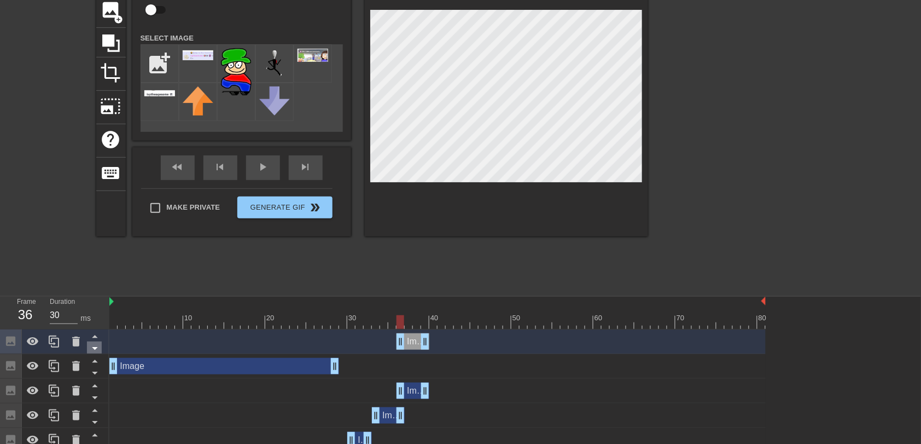
click at [97, 295] on icon at bounding box center [95, 348] width 14 height 14
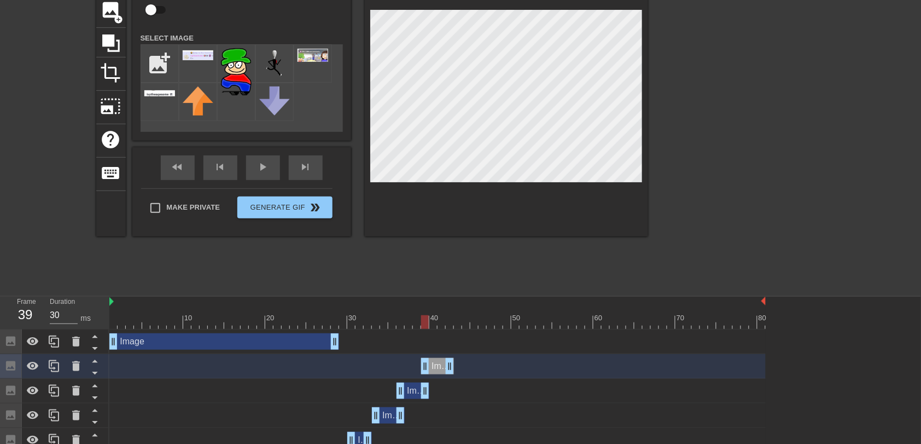
drag, startPoint x: 408, startPoint y: 366, endPoint x: 434, endPoint y: 369, distance: 27.1
click at [434, 295] on div "Image drag_handle drag_handle" at bounding box center [437, 366] width 33 height 16
click at [51, 295] on icon at bounding box center [54, 366] width 10 height 12
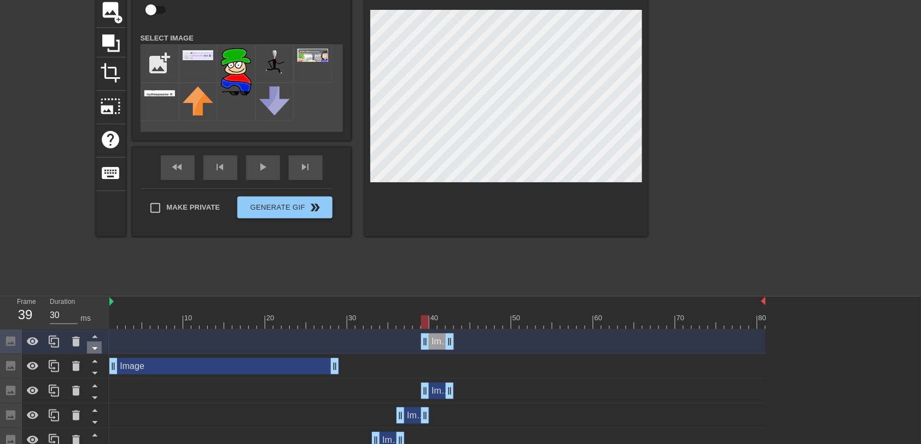
click at [94, 295] on icon at bounding box center [95, 348] width 14 height 14
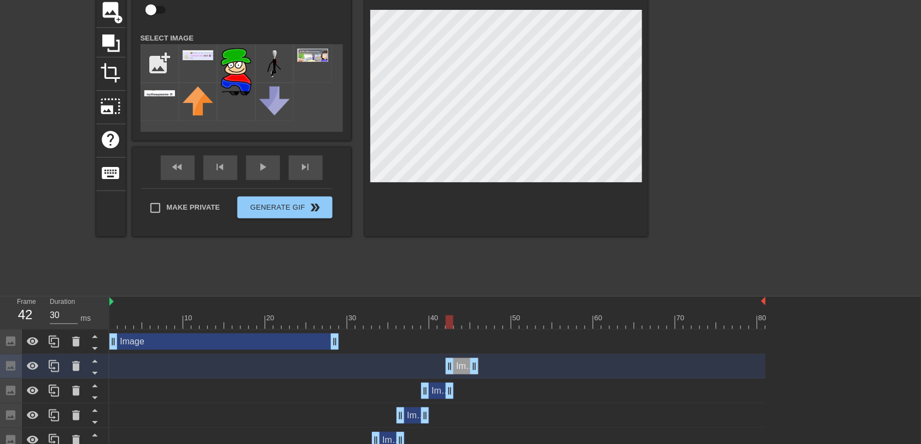
drag, startPoint x: 434, startPoint y: 362, endPoint x: 459, endPoint y: 363, distance: 25.2
click at [459, 295] on div "Image drag_handle drag_handle" at bounding box center [462, 366] width 33 height 16
click at [52, 295] on div at bounding box center [54, 366] width 22 height 24
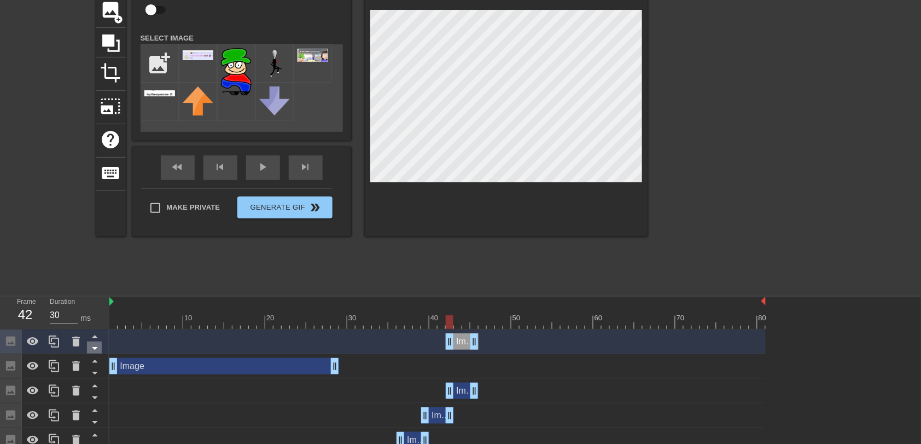
click at [90, 295] on icon at bounding box center [95, 348] width 14 height 14
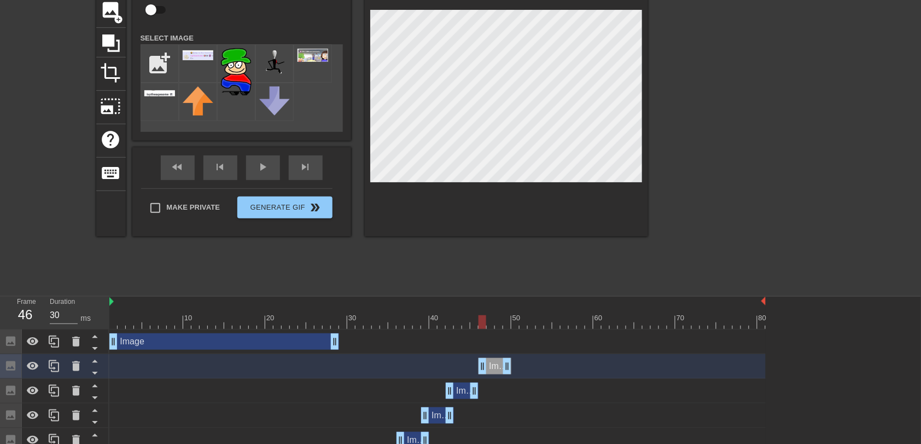
drag, startPoint x: 462, startPoint y: 364, endPoint x: 491, endPoint y: 366, distance: 29.6
click at [491, 295] on div "Image drag_handle drag_handle" at bounding box center [495, 366] width 33 height 16
click at [57, 295] on icon at bounding box center [54, 365] width 13 height 13
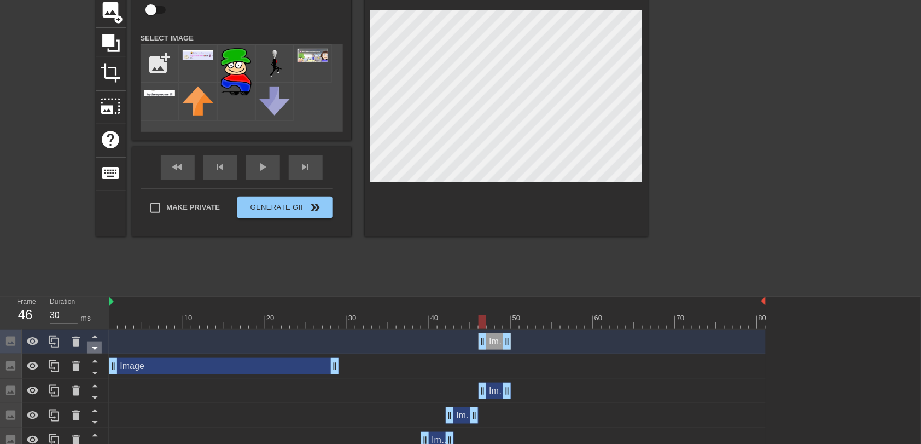
click at [89, 295] on icon at bounding box center [95, 348] width 14 height 14
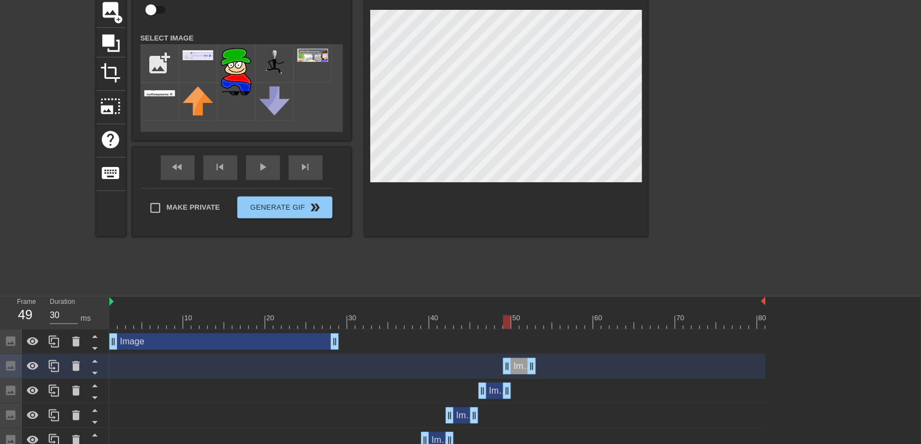
drag, startPoint x: 491, startPoint y: 364, endPoint x: 519, endPoint y: 366, distance: 28.0
click at [519, 295] on div "Image drag_handle drag_handle" at bounding box center [519, 366] width 33 height 16
drag, startPoint x: 404, startPoint y: 315, endPoint x: 534, endPoint y: 354, distance: 135.4
click at [265, 171] on div "play_arrow" at bounding box center [263, 167] width 34 height 25
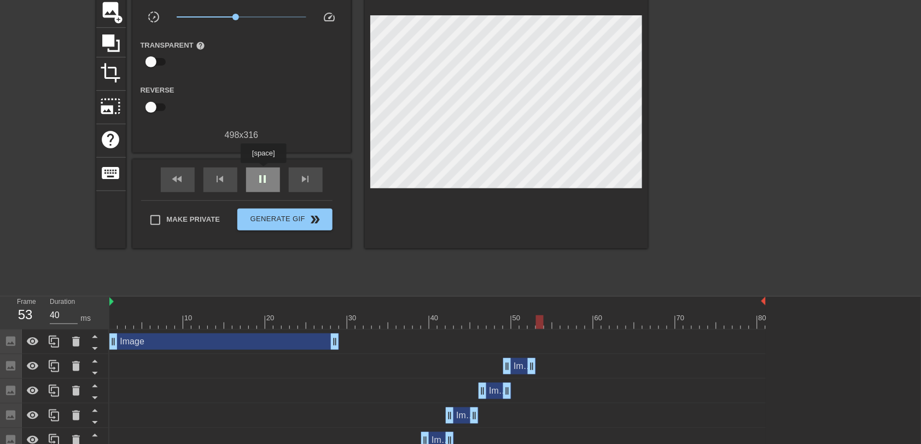
click at [263, 171] on div "pause" at bounding box center [263, 179] width 34 height 25
type input "30"
drag, startPoint x: 548, startPoint y: 324, endPoint x: 631, endPoint y: 367, distance: 93.5
click at [110, 7] on span "image" at bounding box center [111, 9] width 21 height 21
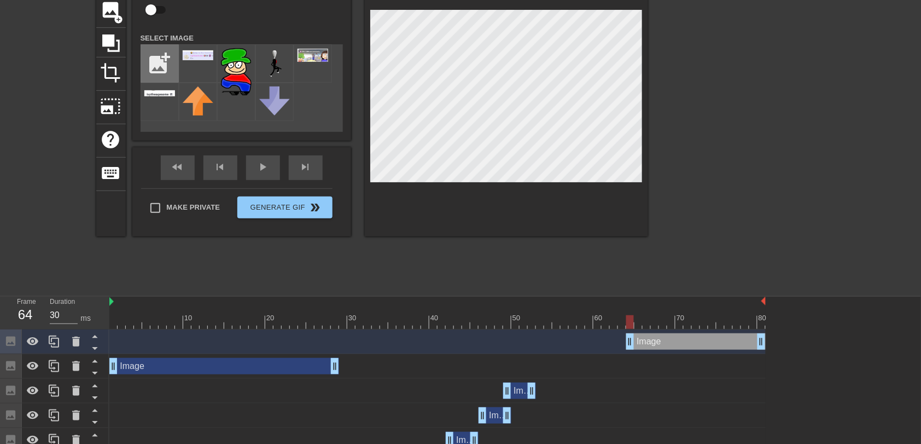
click at [142, 50] on input "file" at bounding box center [159, 63] width 37 height 37
type input "C:\fakepath\Screenshot [DATE] 130411.png"
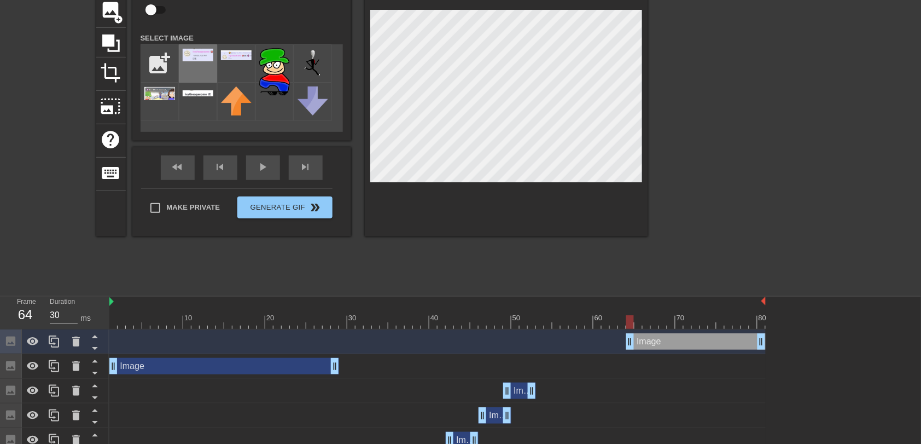
click at [192, 63] on div at bounding box center [198, 63] width 38 height 38
drag, startPoint x: 626, startPoint y: 321, endPoint x: 617, endPoint y: 325, distance: 10.6
click at [614, 295] on div at bounding box center [614, 322] width 8 height 14
drag, startPoint x: 654, startPoint y: 340, endPoint x: 636, endPoint y: 339, distance: 18.1
click at [614, 295] on div "Image drag_handle drag_handle" at bounding box center [680, 341] width 140 height 16
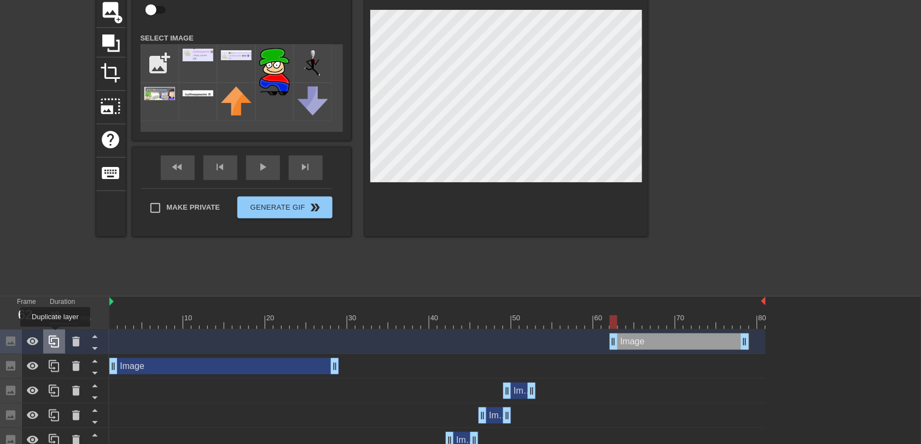
click at [55, 295] on div at bounding box center [54, 341] width 22 height 24
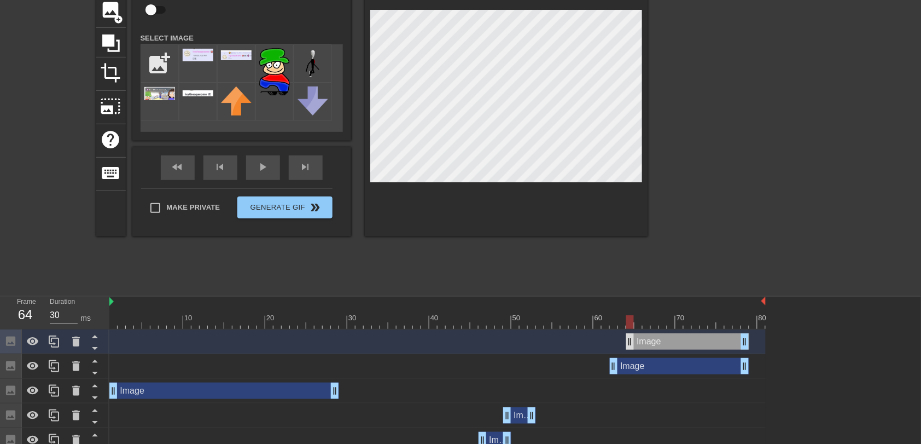
drag, startPoint x: 615, startPoint y: 345, endPoint x: 631, endPoint y: 346, distance: 15.9
drag, startPoint x: 746, startPoint y: 369, endPoint x: 632, endPoint y: 369, distance: 114.4
click at [614, 295] on div "Image drag_handle drag_handle" at bounding box center [687, 341] width 123 height 16
drag, startPoint x: 629, startPoint y: 323, endPoint x: 636, endPoint y: 325, distance: 6.8
click at [614, 295] on div at bounding box center [639, 322] width 8 height 14
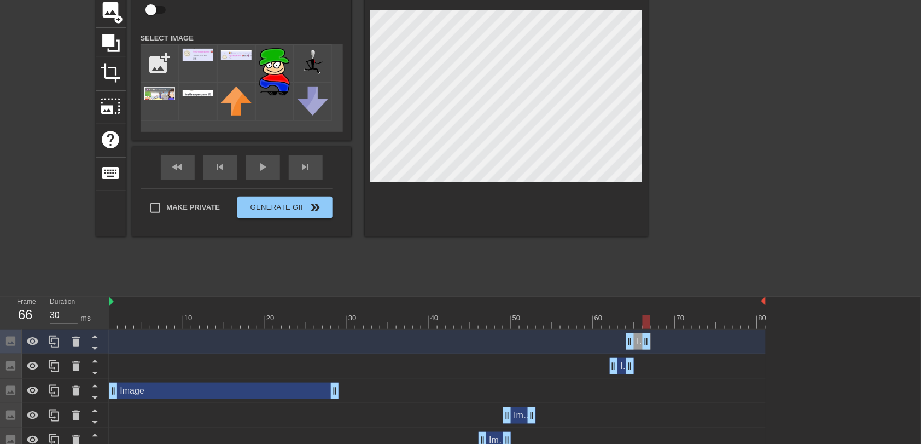
drag, startPoint x: 741, startPoint y: 345, endPoint x: 640, endPoint y: 349, distance: 101.8
click at [44, 295] on div at bounding box center [54, 341] width 22 height 24
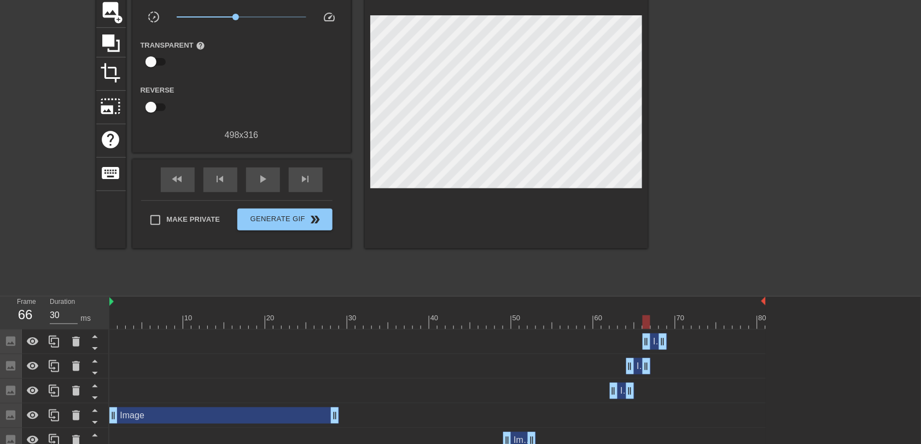
drag, startPoint x: 641, startPoint y: 343, endPoint x: 654, endPoint y: 343, distance: 13.7
click at [614, 295] on div "Image drag_handle drag_handle" at bounding box center [655, 341] width 25 height 16
click at [541, 295] on div "Image drag_handle drag_handle" at bounding box center [437, 366] width 657 height 16
drag, startPoint x: 642, startPoint y: 318, endPoint x: 649, endPoint y: 318, distance: 6.6
click at [614, 295] on div at bounding box center [647, 322] width 8 height 14
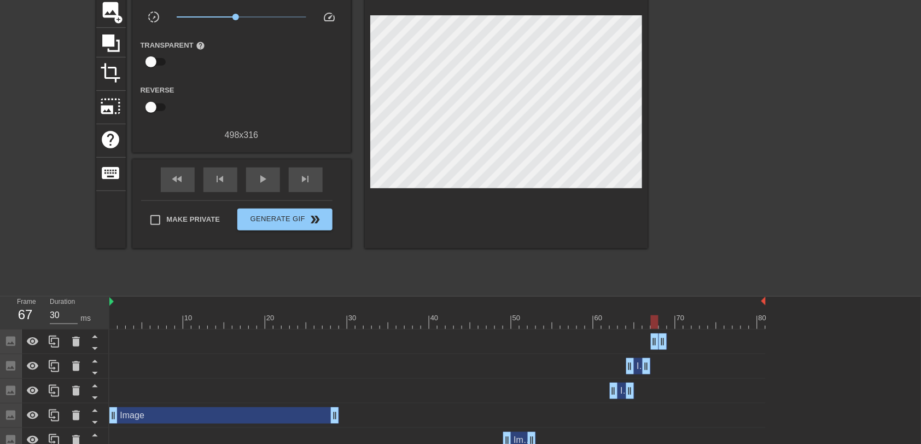
click at [614, 295] on div "Image drag_handle drag_handle" at bounding box center [437, 341] width 657 height 16
drag, startPoint x: 636, startPoint y: 322, endPoint x: 567, endPoint y: 352, distance: 75.4
click at [252, 177] on div "play_arrow" at bounding box center [263, 179] width 34 height 25
click at [252, 177] on div "pause" at bounding box center [263, 179] width 34 height 25
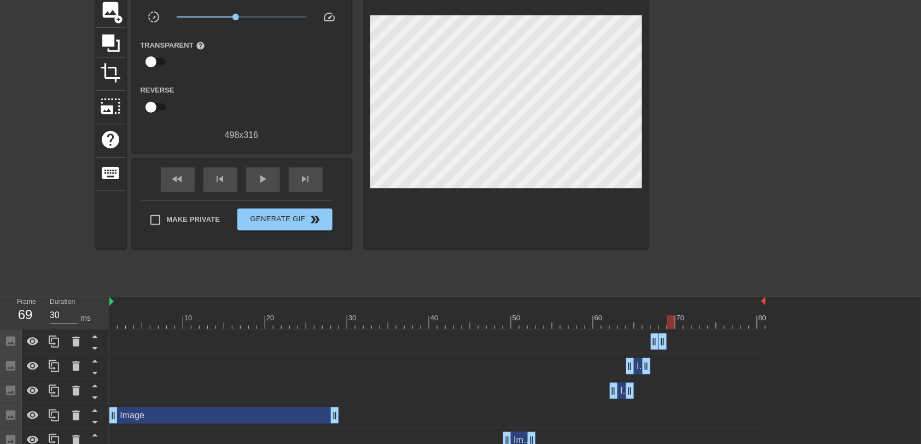
click at [614, 295] on div at bounding box center [437, 322] width 657 height 14
click at [48, 295] on div at bounding box center [54, 341] width 22 height 24
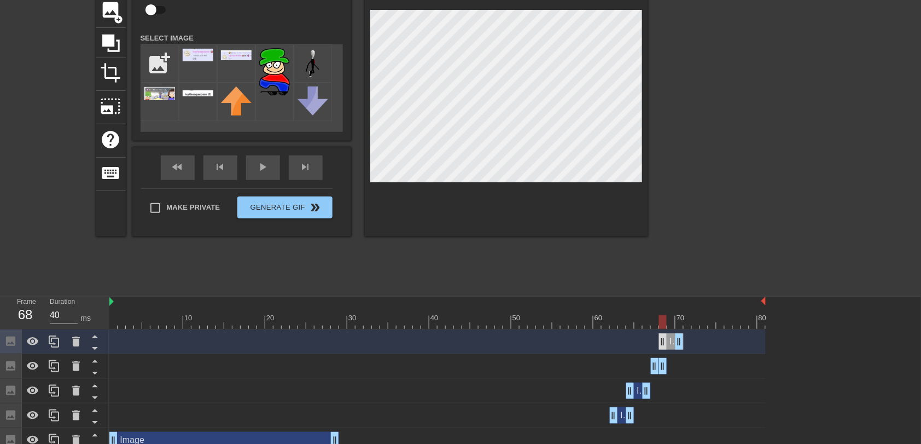
drag, startPoint x: 662, startPoint y: 342, endPoint x: 668, endPoint y: 342, distance: 6.0
click at [614, 295] on div "Image drag_handle drag_handle" at bounding box center [671, 341] width 25 height 16
drag, startPoint x: 612, startPoint y: 322, endPoint x: 416, endPoint y: 344, distance: 197.7
click at [248, 162] on div "fast_rewind skip_previous play_arrow skip_next" at bounding box center [242, 167] width 178 height 41
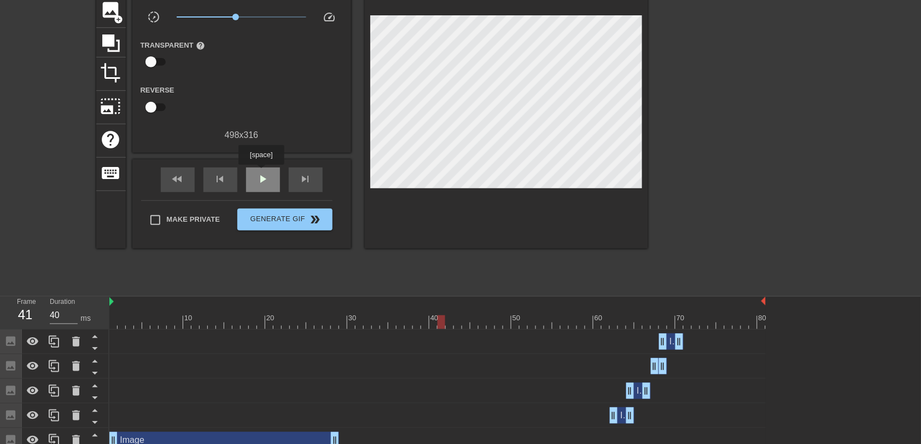
click at [261, 172] on span "play_arrow" at bounding box center [263, 178] width 13 height 13
click at [261, 172] on span "pause" at bounding box center [263, 178] width 13 height 13
drag, startPoint x: 704, startPoint y: 321, endPoint x: 688, endPoint y: 331, distance: 19.1
click at [60, 295] on icon at bounding box center [54, 341] width 13 height 13
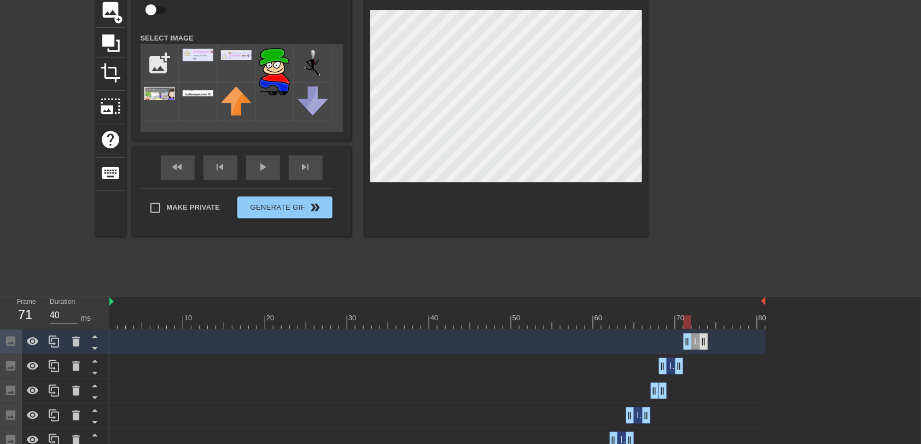
drag, startPoint x: 671, startPoint y: 341, endPoint x: 692, endPoint y: 345, distance: 21.0
click at [614, 295] on div "Image drag_handle drag_handle" at bounding box center [696, 341] width 25 height 16
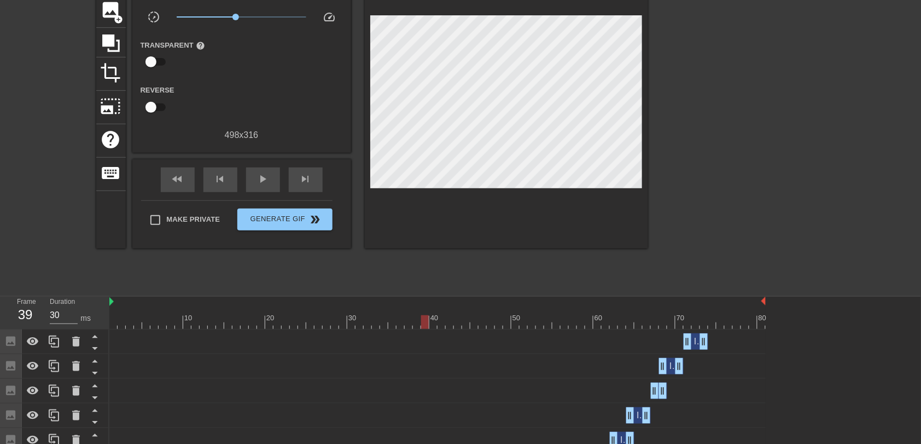
drag, startPoint x: 688, startPoint y: 326, endPoint x: 142, endPoint y: 323, distance: 546.6
click at [262, 181] on span "play_arrow" at bounding box center [263, 178] width 13 height 13
click at [262, 181] on span "pause" at bounding box center [263, 178] width 13 height 13
drag, startPoint x: 725, startPoint y: 326, endPoint x: 711, endPoint y: 326, distance: 13.7
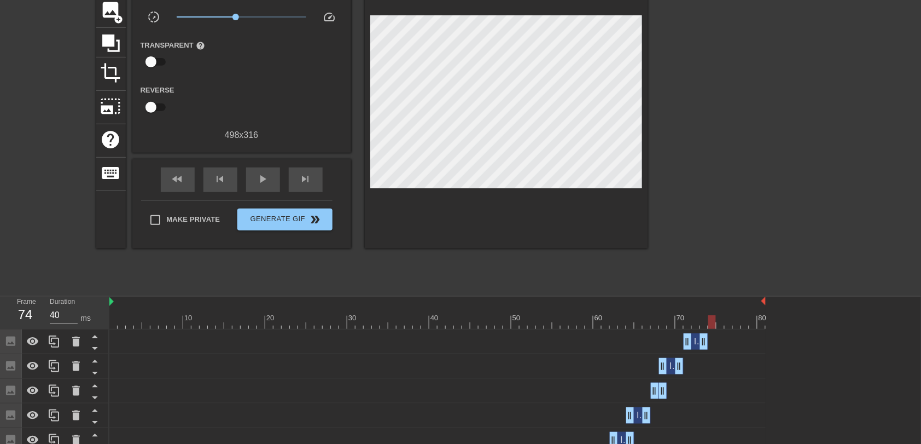
click at [614, 295] on div at bounding box center [713, 322] width 8 height 14
click at [54, 295] on icon at bounding box center [54, 341] width 10 height 12
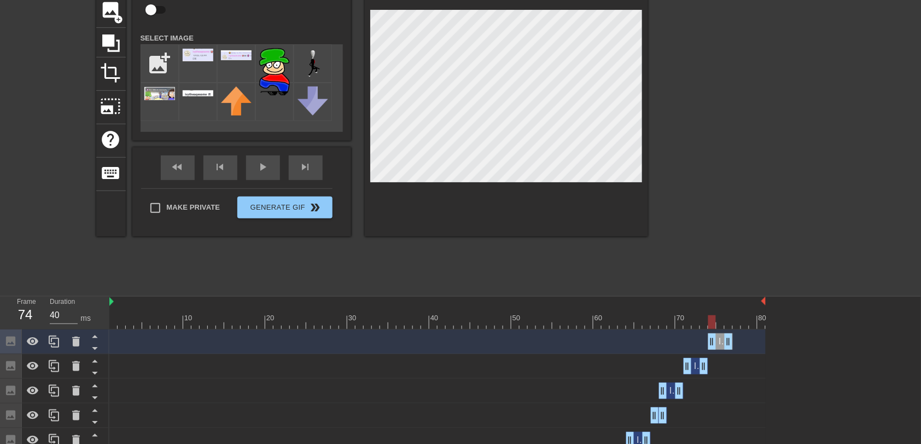
drag, startPoint x: 697, startPoint y: 341, endPoint x: 718, endPoint y: 348, distance: 22.5
click at [614, 295] on div "Image drag_handle drag_handle" at bounding box center [721, 341] width 25 height 16
click at [589, 295] on div "Image drag_handle drag_handle" at bounding box center [437, 366] width 657 height 16
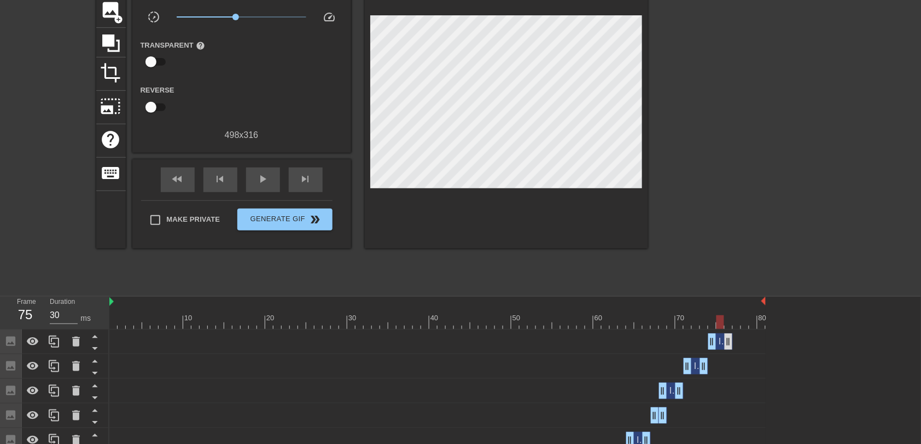
drag, startPoint x: 710, startPoint y: 321, endPoint x: 723, endPoint y: 341, distance: 24.1
click at [614, 295] on div "Image drag_handle drag_handle" at bounding box center [725, 341] width 33 height 16
drag, startPoint x: 616, startPoint y: 333, endPoint x: 628, endPoint y: 333, distance: 12.0
click at [614, 295] on div "Image drag_handle drag_handle" at bounding box center [437, 341] width 657 height 16
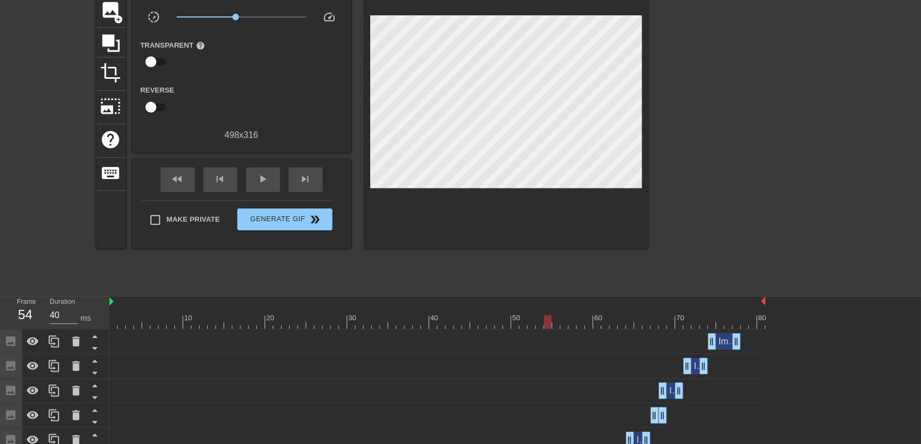
drag, startPoint x: 733, startPoint y: 326, endPoint x: 505, endPoint y: 371, distance: 232.0
click at [266, 177] on span "play_arrow" at bounding box center [263, 178] width 13 height 13
click at [266, 177] on span "pause" at bounding box center [263, 178] width 13 height 13
type input "30"
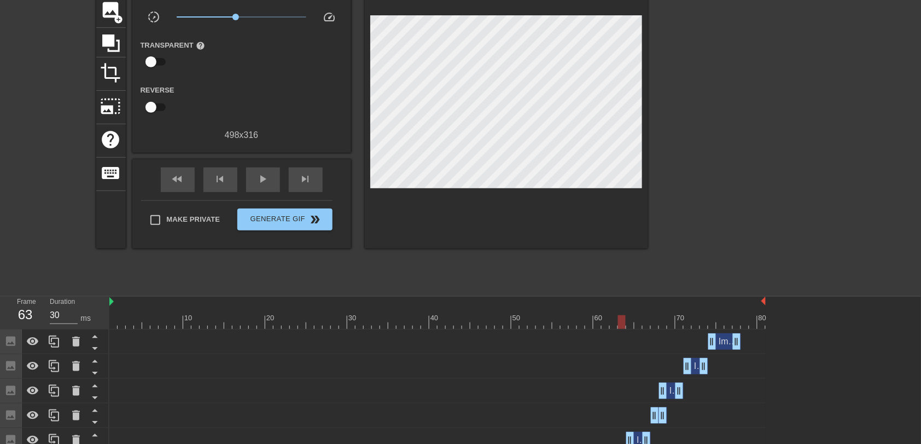
drag, startPoint x: 688, startPoint y: 318, endPoint x: 622, endPoint y: 345, distance: 71.4
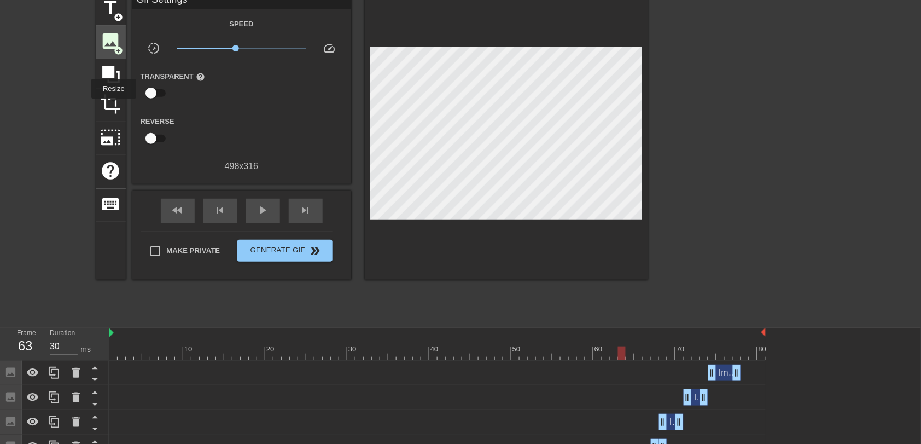
scroll to position [0, 0]
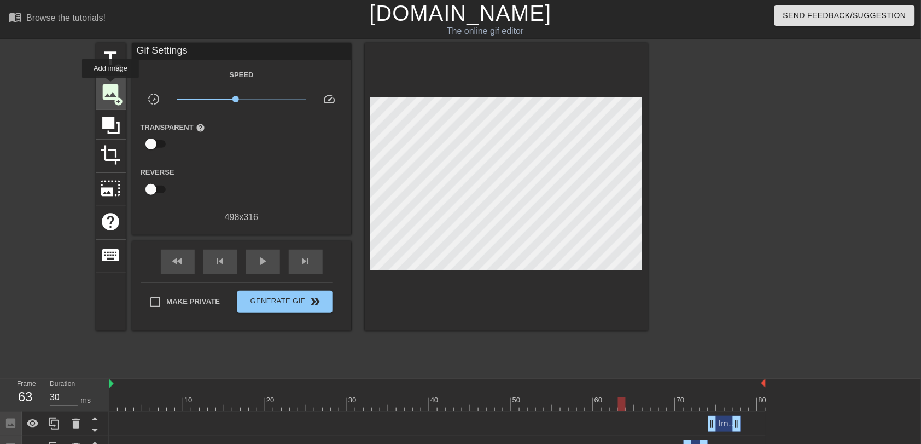
click at [111, 86] on span "image" at bounding box center [111, 92] width 21 height 21
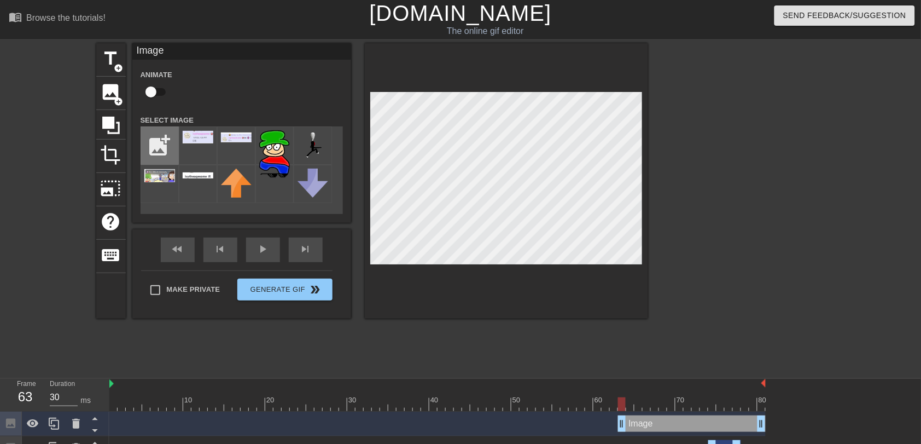
click at [177, 146] on input "file" at bounding box center [159, 145] width 37 height 37
type input "C:\fakepath\images.jpg"
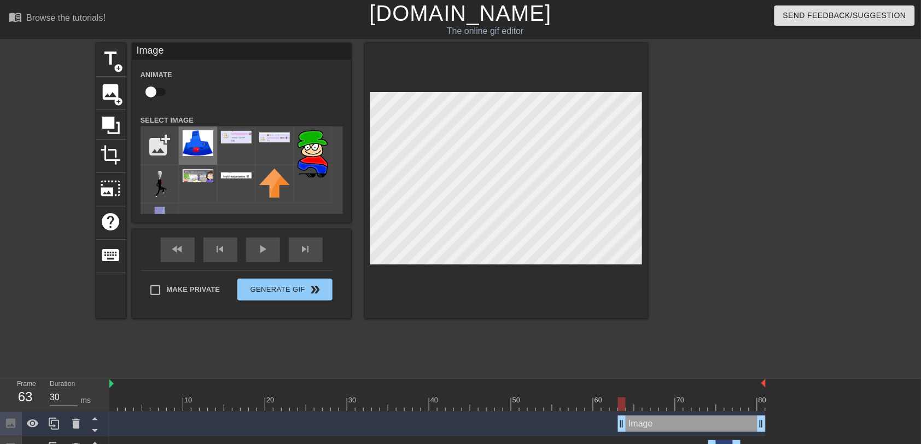
click at [190, 136] on img at bounding box center [198, 143] width 31 height 26
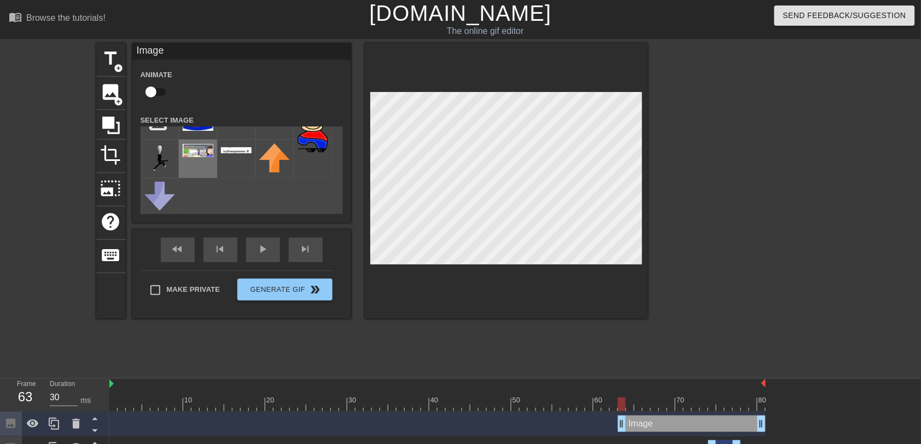
scroll to position [27, 0]
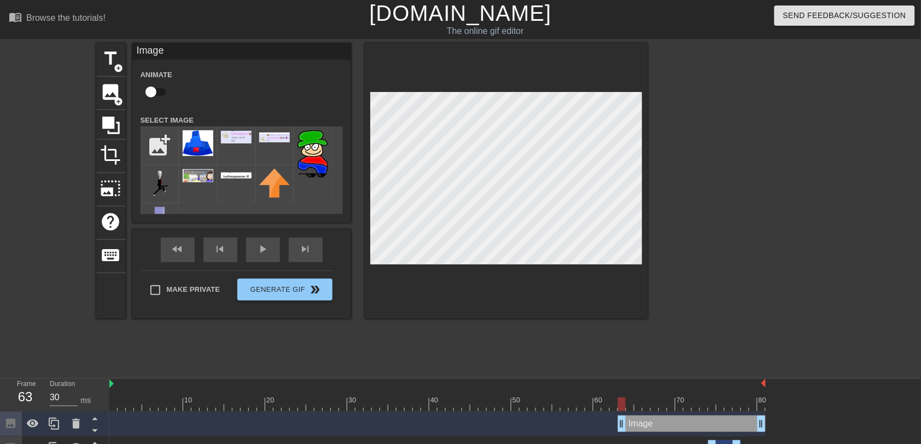
click at [150, 84] on input "checkbox" at bounding box center [151, 92] width 62 height 21
click at [150, 84] on input "checkbox" at bounding box center [161, 92] width 62 height 21
drag, startPoint x: 189, startPoint y: 175, endPoint x: 150, endPoint y: 113, distance: 73.8
click at [175, 175] on img at bounding box center [159, 184] width 31 height 31
click at [146, 91] on input "checkbox" at bounding box center [151, 92] width 62 height 21
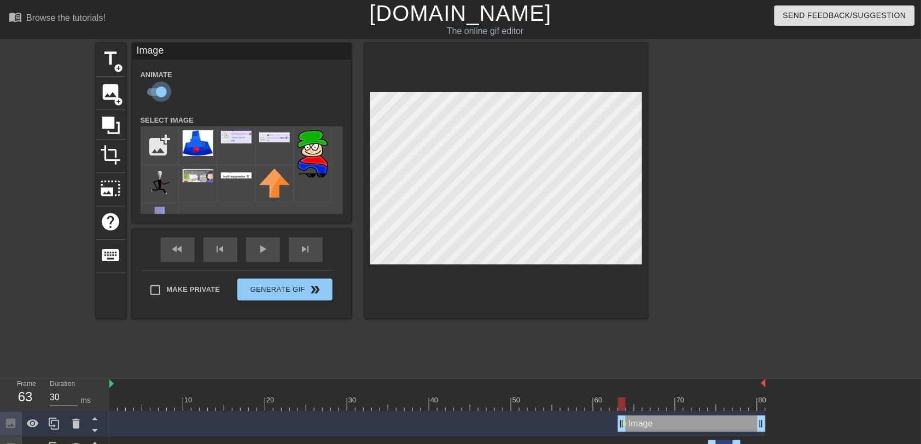
click at [153, 94] on input "checkbox" at bounding box center [161, 92] width 62 height 21
checkbox input "false"
click at [199, 142] on img at bounding box center [198, 143] width 31 height 26
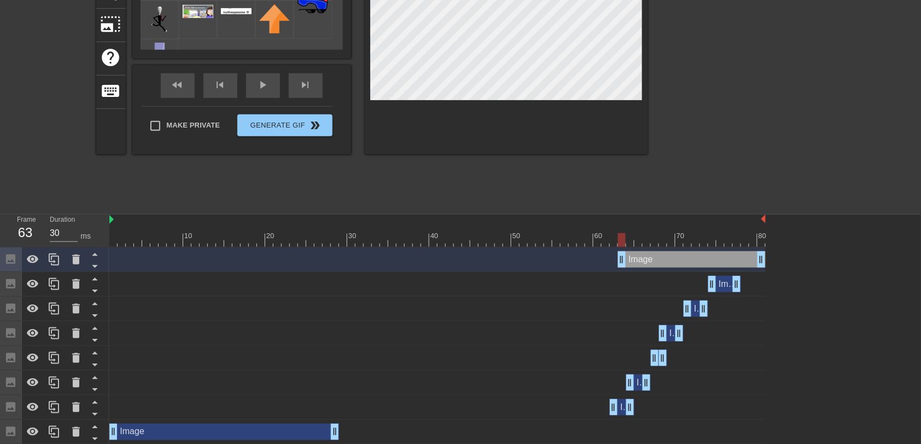
click at [385, 221] on div at bounding box center [437, 219] width 657 height 11
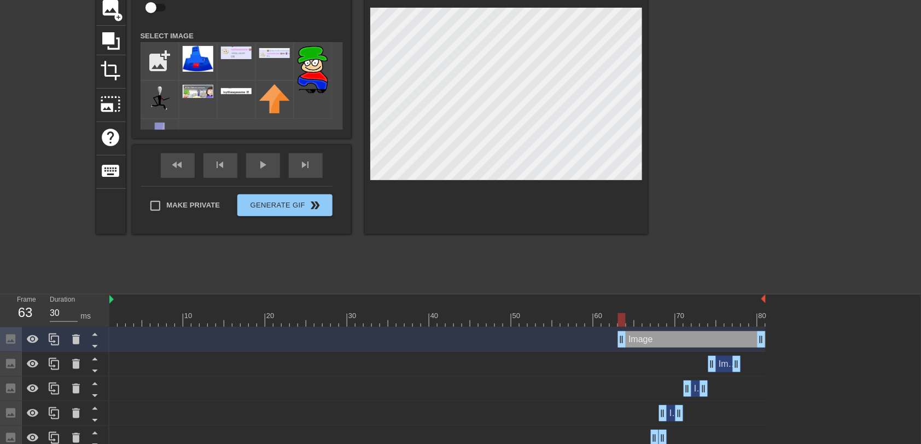
scroll to position [82, 0]
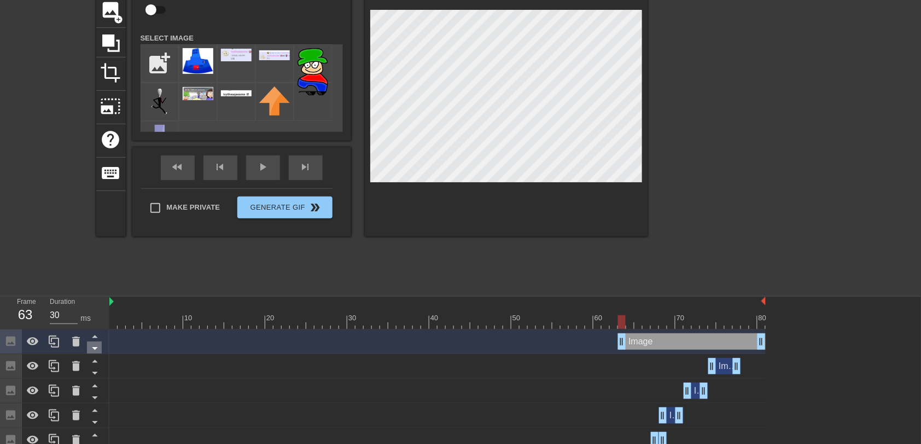
click at [96, 295] on div at bounding box center [94, 347] width 15 height 12
click at [96, 295] on icon at bounding box center [95, 348] width 14 height 14
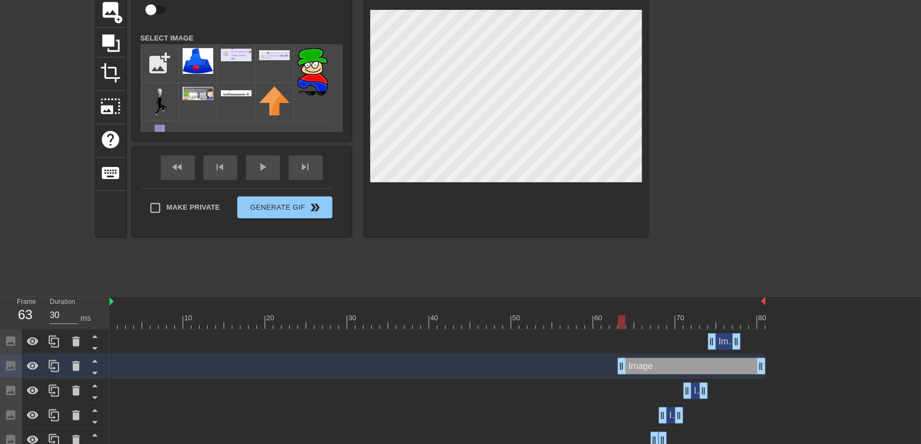
click at [96, 295] on icon at bounding box center [95, 348] width 14 height 14
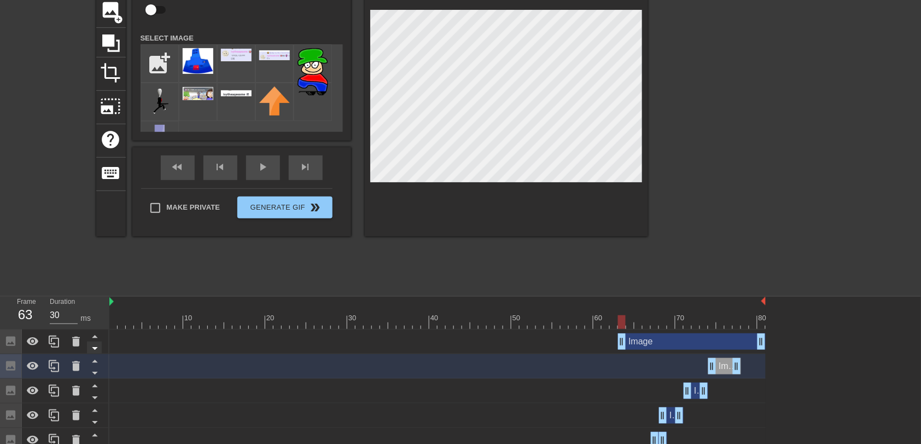
click at [92, 295] on icon at bounding box center [94, 348] width 5 height 3
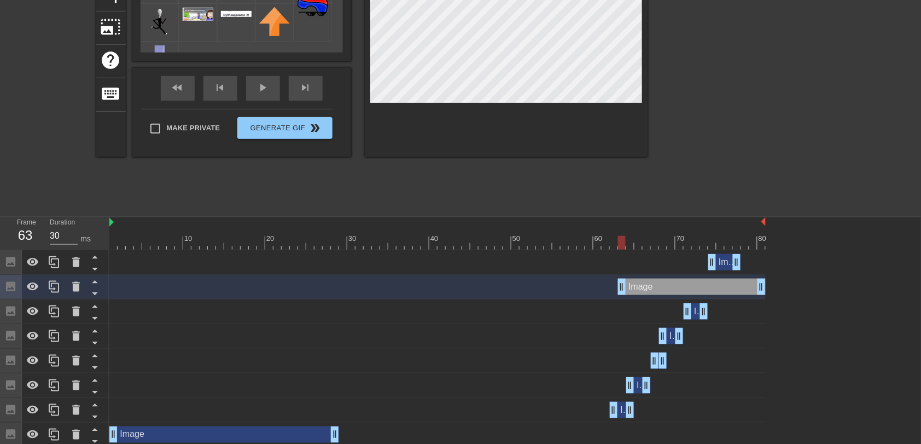
scroll to position [164, 0]
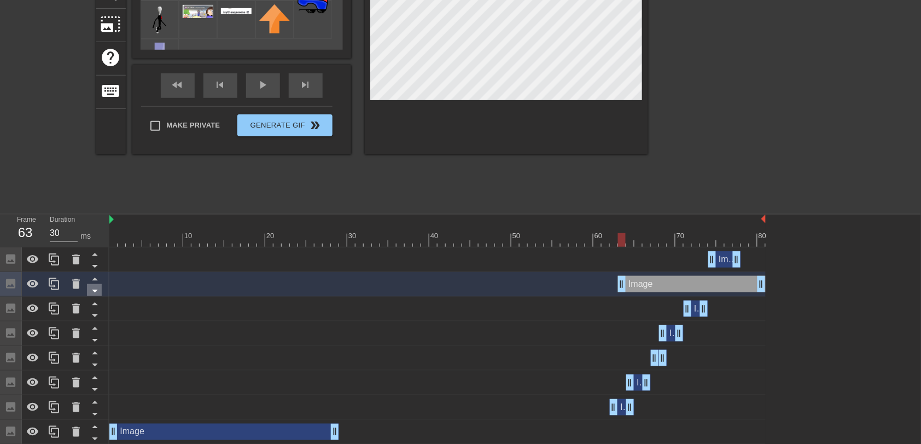
click at [96, 294] on icon at bounding box center [95, 291] width 14 height 14
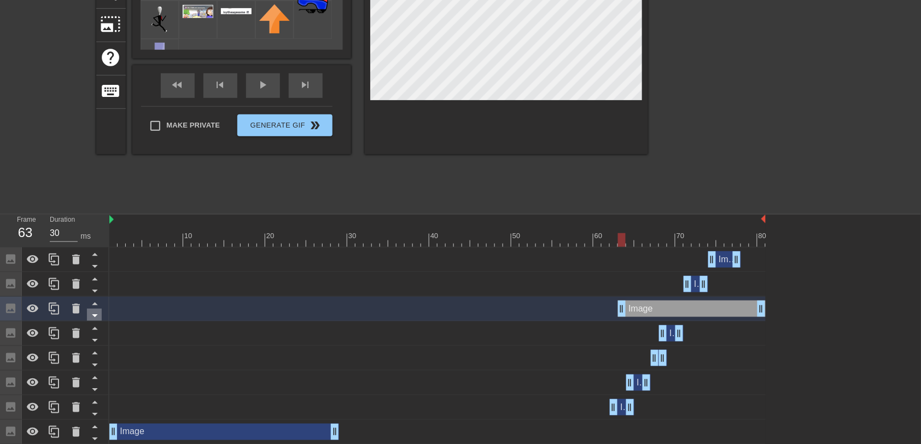
click at [92, 295] on icon at bounding box center [95, 316] width 14 height 14
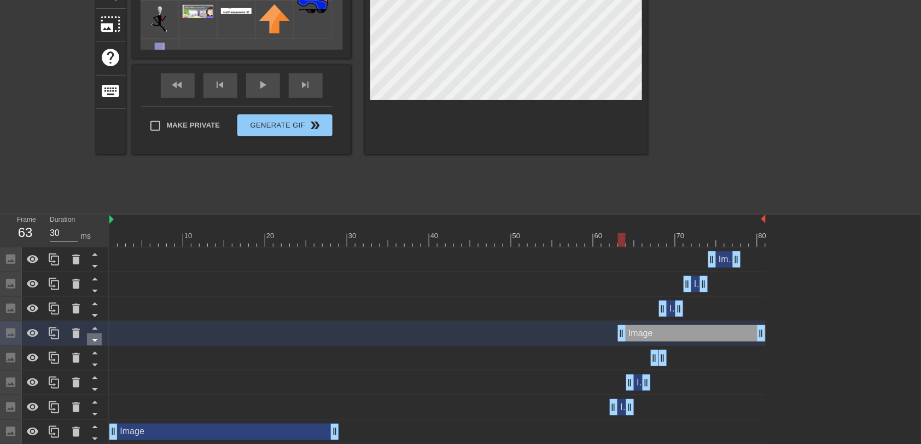
click at [95, 295] on icon at bounding box center [95, 340] width 14 height 14
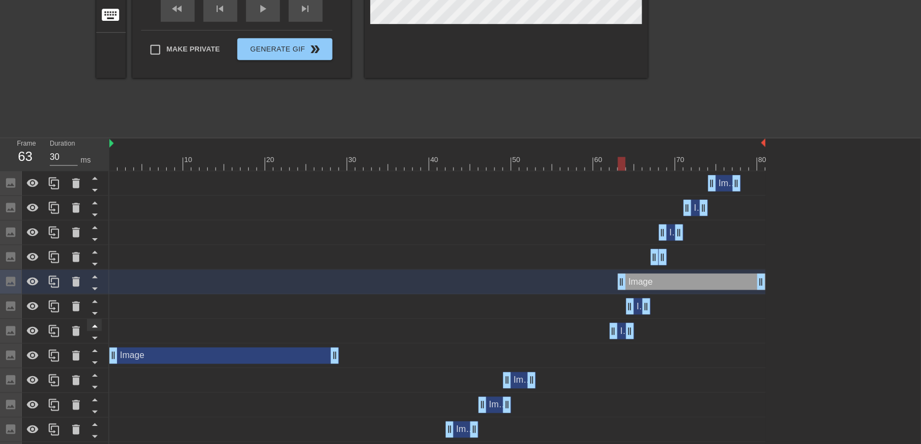
scroll to position [246, 0]
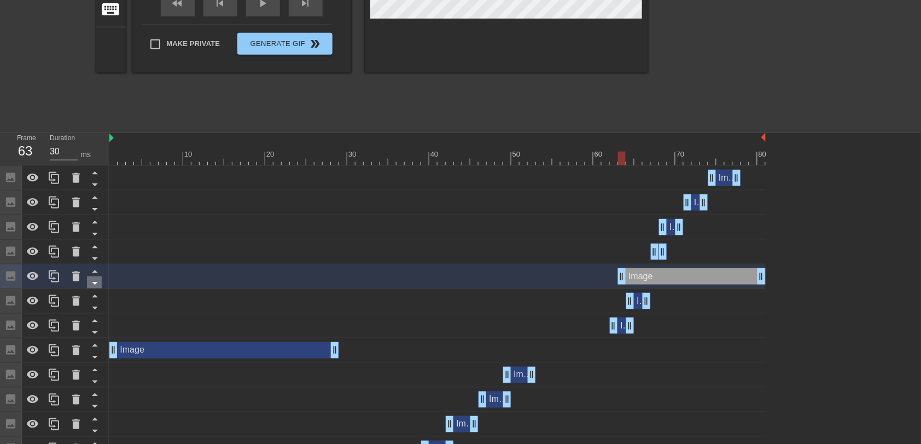
click at [93, 286] on icon at bounding box center [95, 283] width 14 height 14
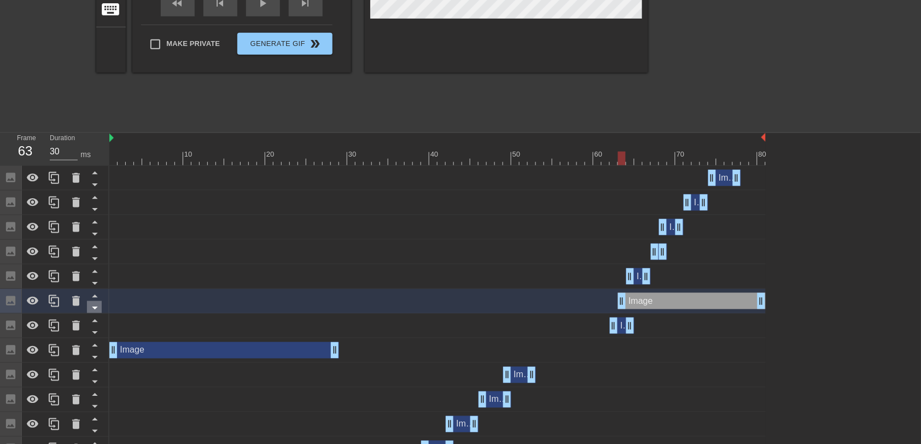
click at [97, 295] on icon at bounding box center [95, 308] width 14 height 14
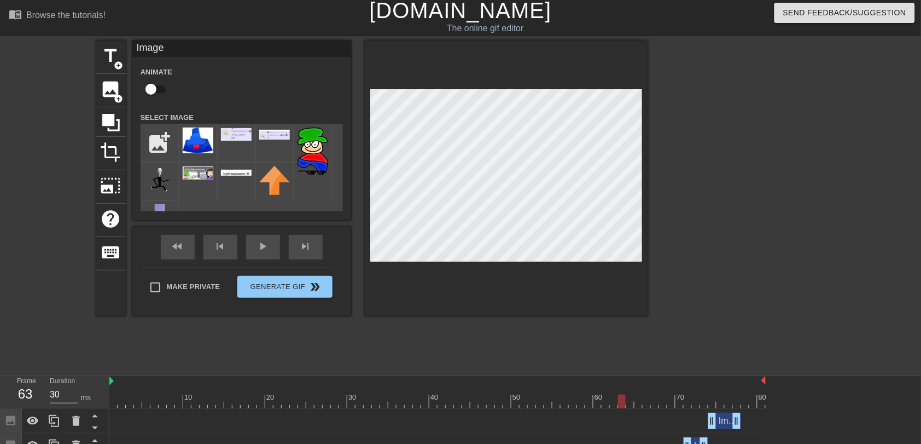
scroll to position [0, 0]
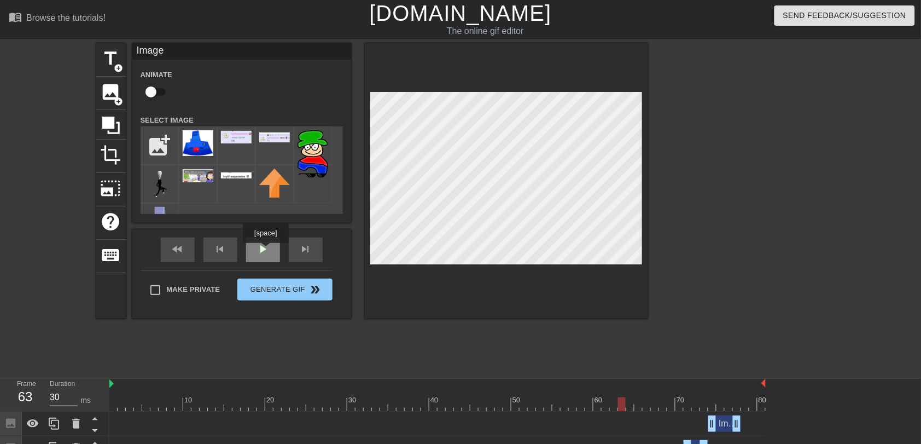
click at [265, 251] on div "play_arrow" at bounding box center [263, 249] width 34 height 25
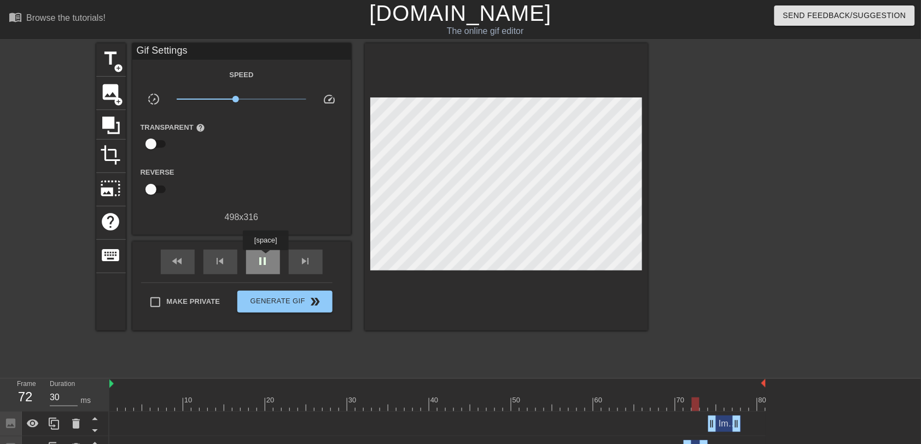
click at [265, 258] on span "pause" at bounding box center [263, 260] width 13 height 13
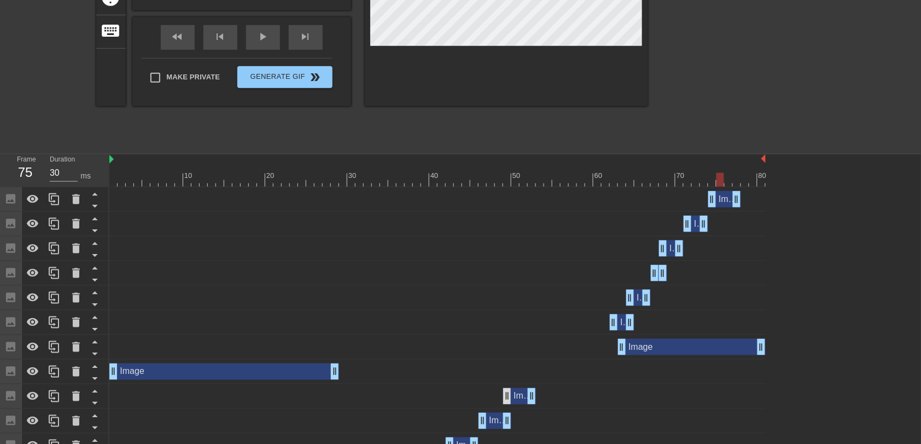
scroll to position [246, 0]
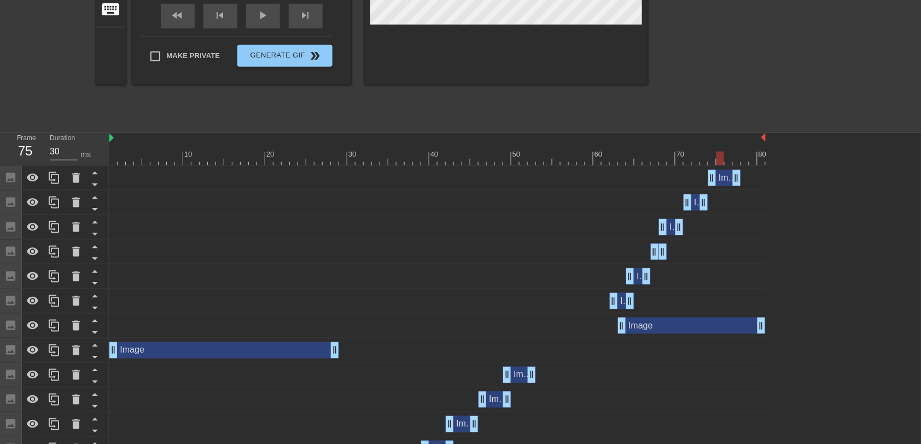
click at [614, 295] on div "Image drag_handle drag_handle" at bounding box center [692, 325] width 148 height 16
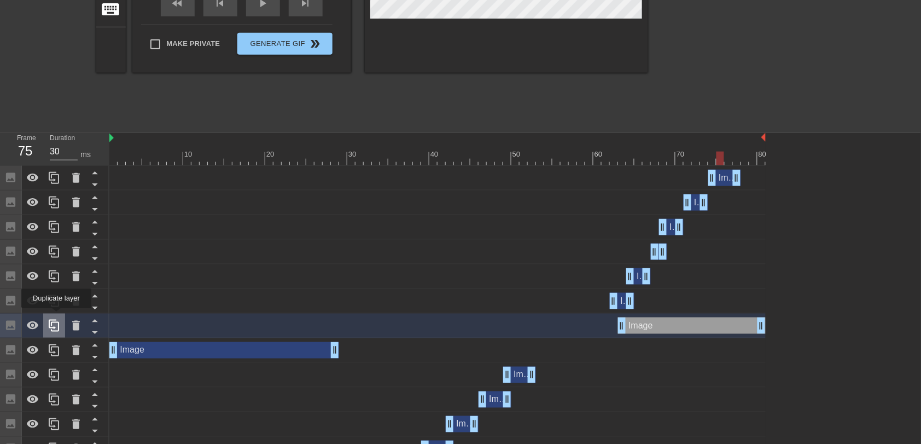
click at [56, 295] on div at bounding box center [54, 326] width 22 height 24
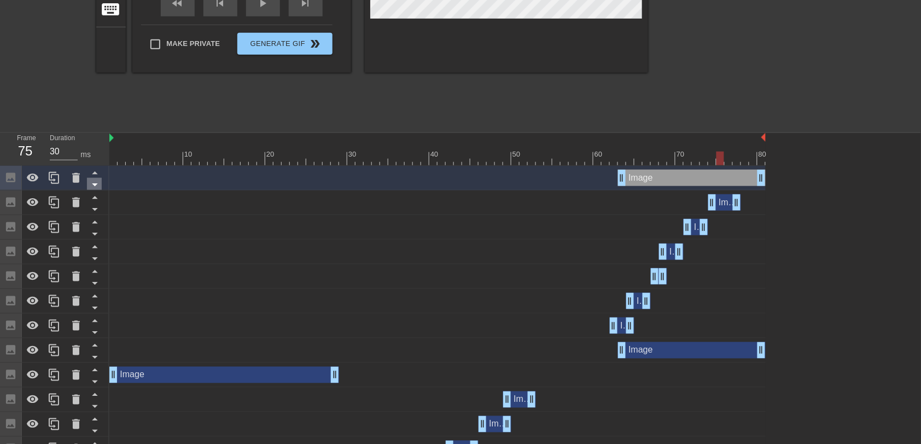
click at [96, 187] on icon at bounding box center [95, 185] width 14 height 14
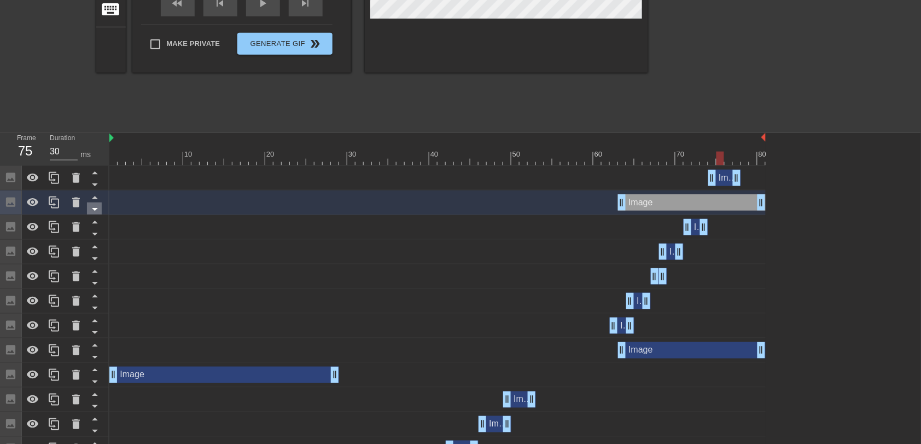
click at [95, 212] on icon at bounding box center [95, 209] width 14 height 14
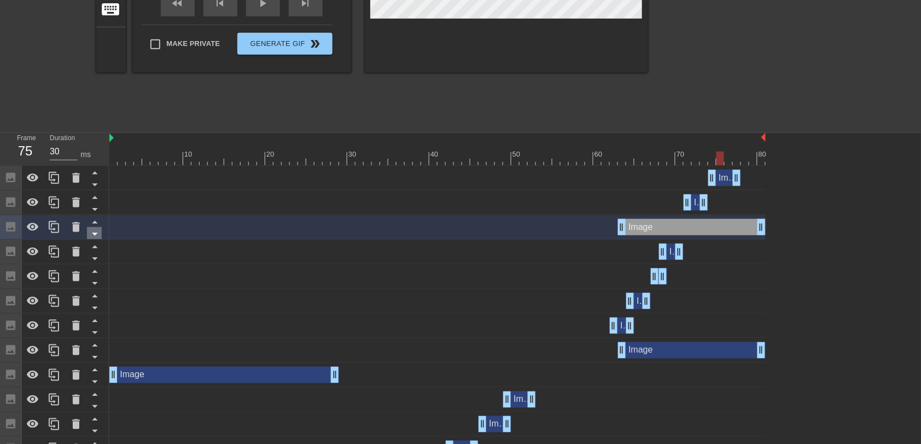
click at [94, 235] on icon at bounding box center [94, 234] width 5 height 3
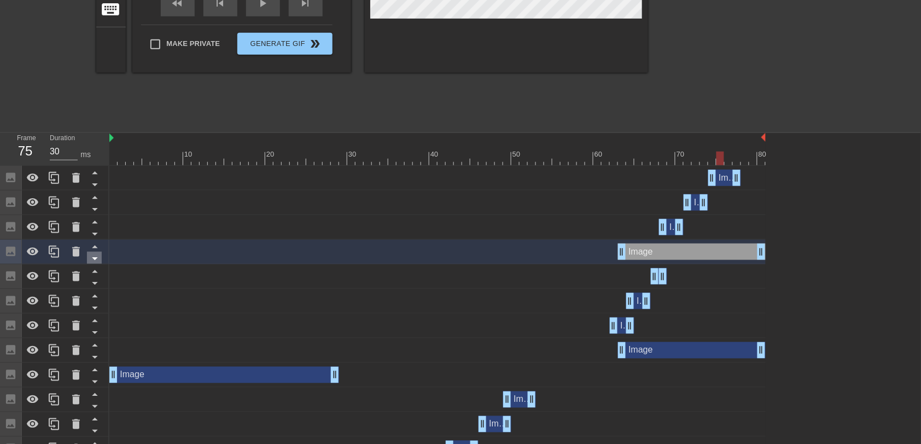
click at [93, 260] on icon at bounding box center [95, 259] width 14 height 14
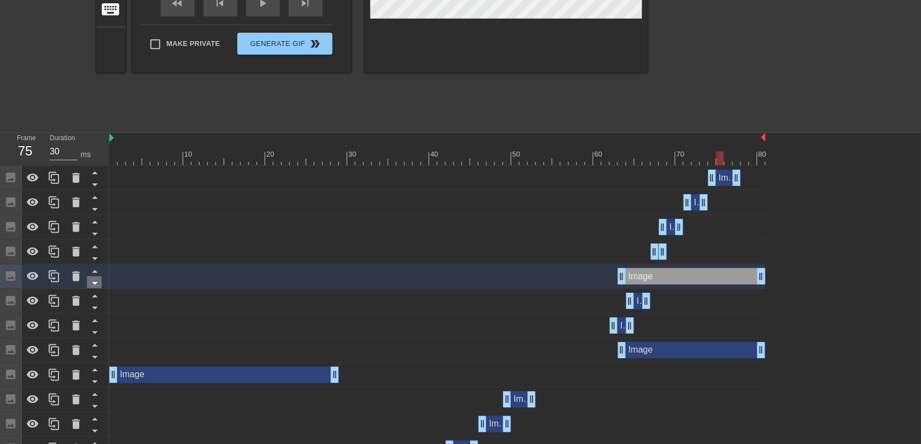
click at [94, 284] on icon at bounding box center [94, 283] width 5 height 3
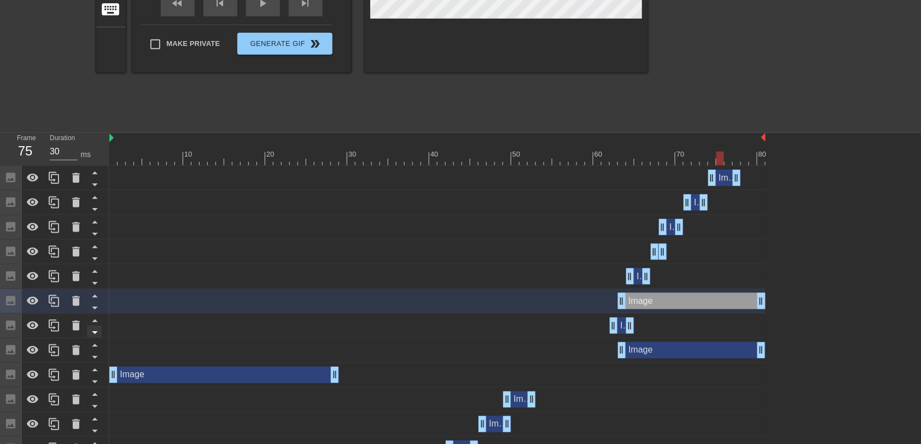
click at [96, 295] on icon at bounding box center [94, 308] width 5 height 3
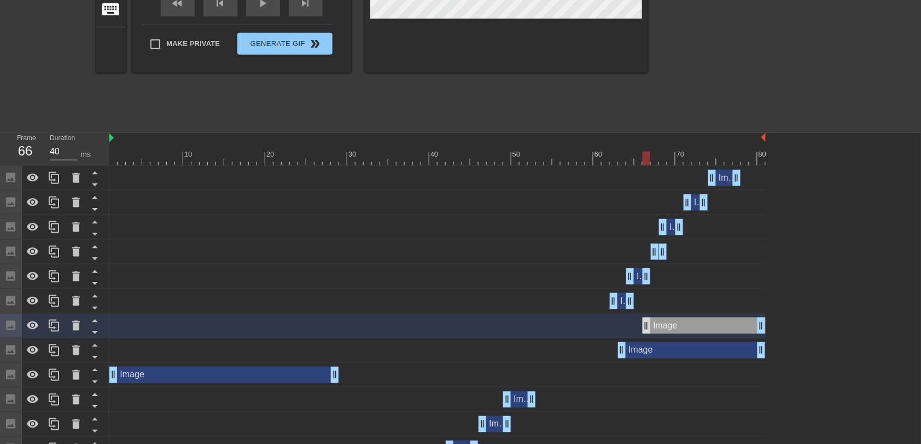
drag, startPoint x: 621, startPoint y: 327, endPoint x: 637, endPoint y: 328, distance: 16.5
drag, startPoint x: 759, startPoint y: 352, endPoint x: 646, endPoint y: 346, distance: 113.5
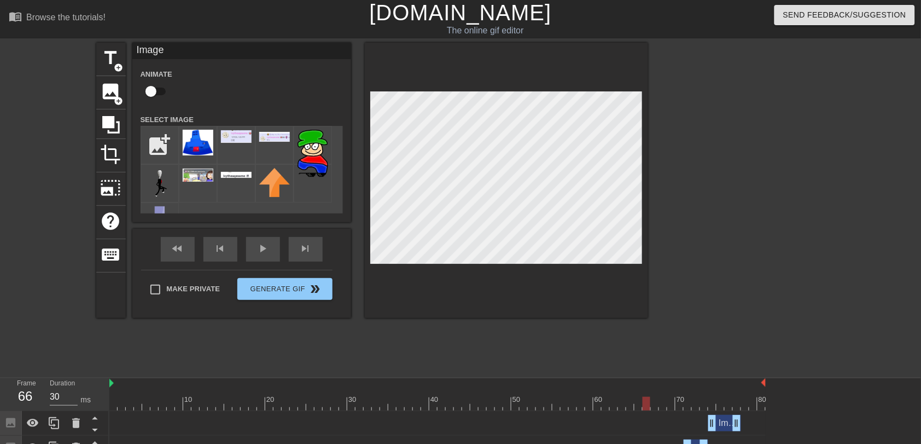
scroll to position [0, 0]
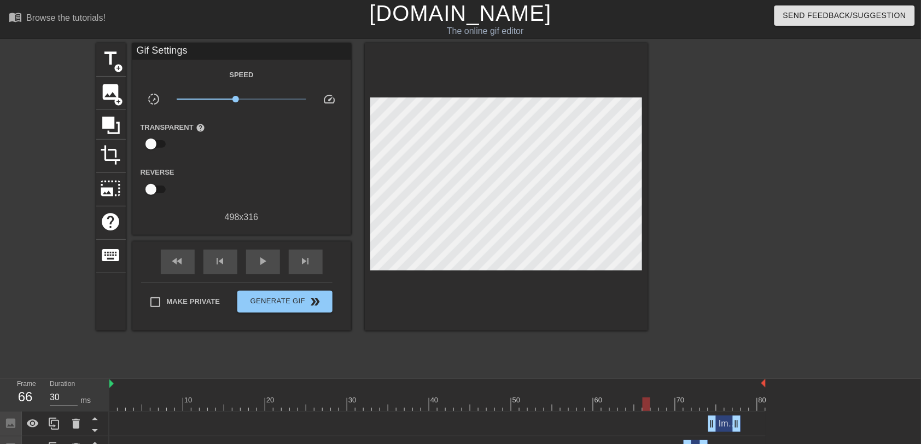
drag, startPoint x: 402, startPoint y: 318, endPoint x: 426, endPoint y: 318, distance: 24.1
click at [407, 295] on div "title add_circle image add_circle crop photo_size_select_large help keyboard Gi…" at bounding box center [372, 207] width 552 height 328
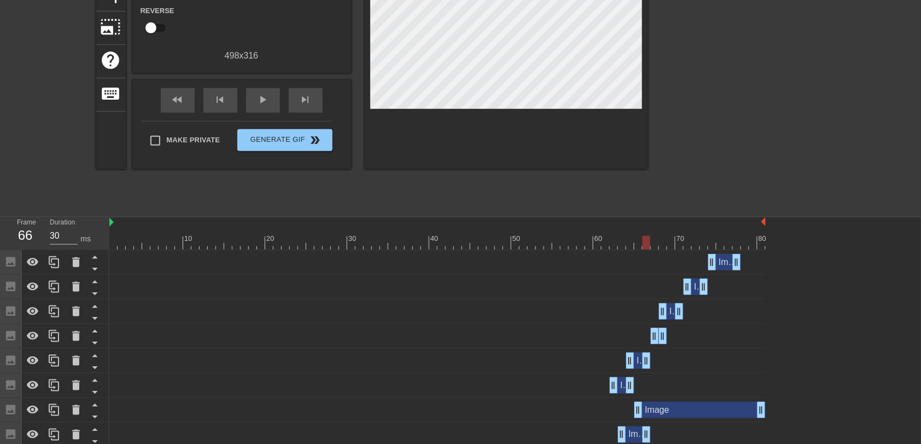
scroll to position [164, 0]
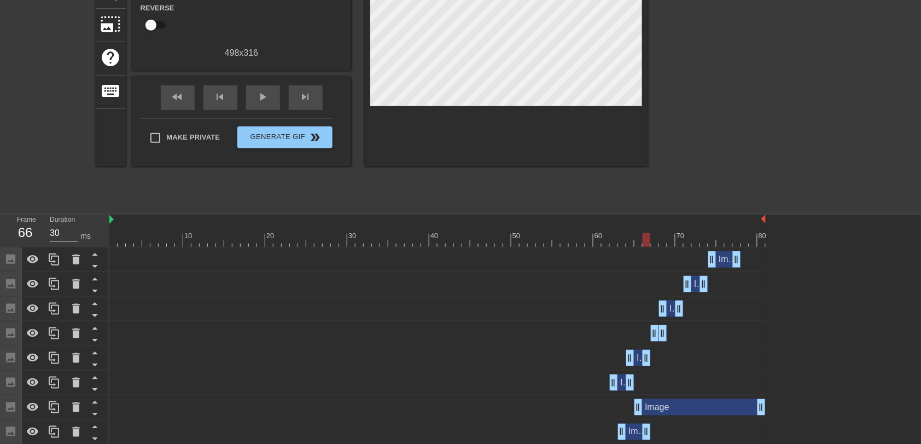
click at [614, 240] on div at bounding box center [647, 240] width 8 height 14
drag, startPoint x: 622, startPoint y: 431, endPoint x: 550, endPoint y: 425, distance: 72.5
type input "30"
drag, startPoint x: 542, startPoint y: 236, endPoint x: 834, endPoint y: 283, distance: 295.9
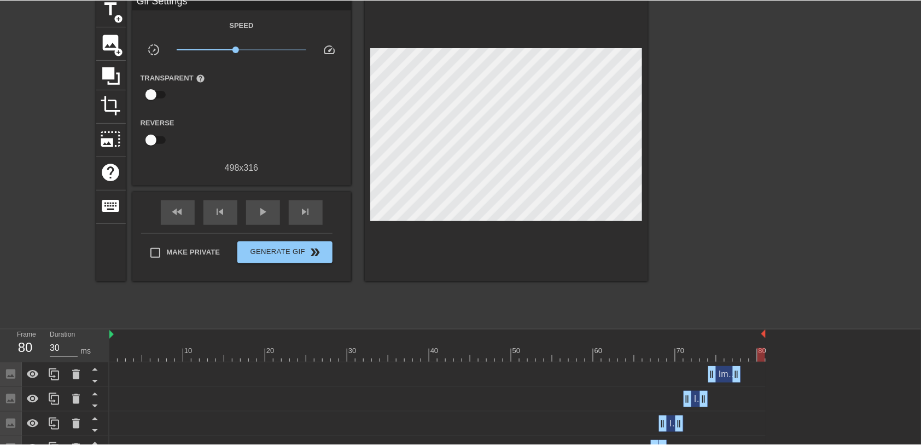
scroll to position [0, 0]
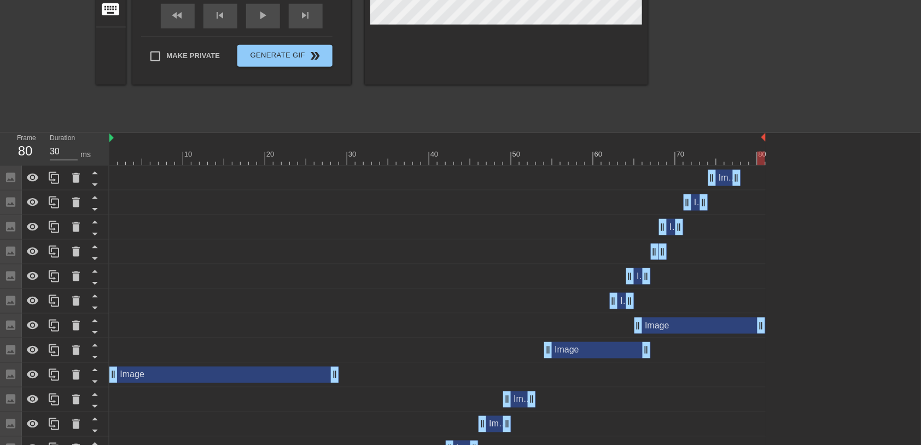
click at [614, 295] on div "Image drag_handle drag_handle" at bounding box center [700, 325] width 131 height 16
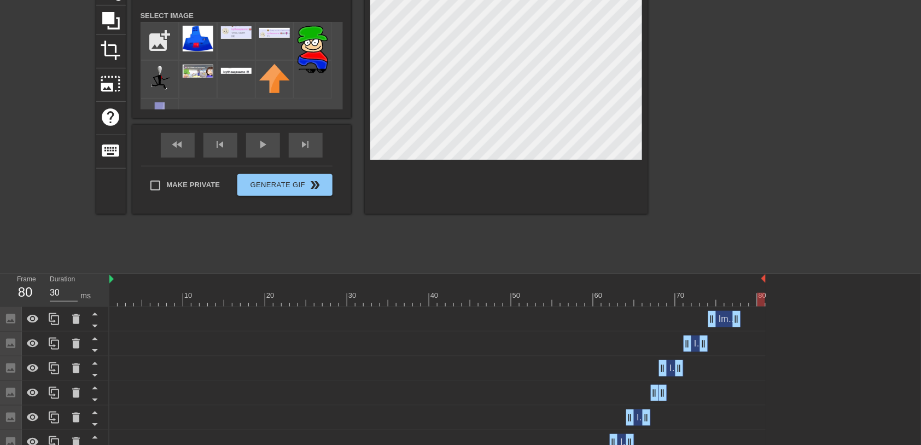
scroll to position [82, 0]
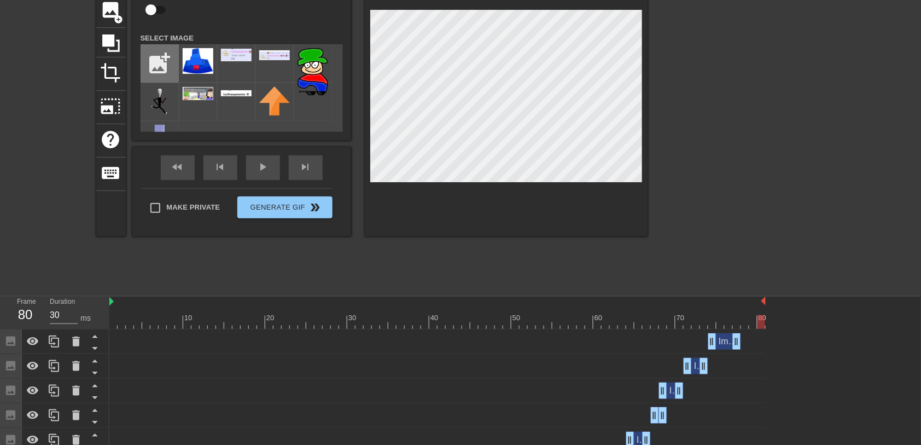
click at [157, 69] on input "file" at bounding box center [159, 63] width 37 height 37
type input "C:\fakepath\sddefault.jpg"
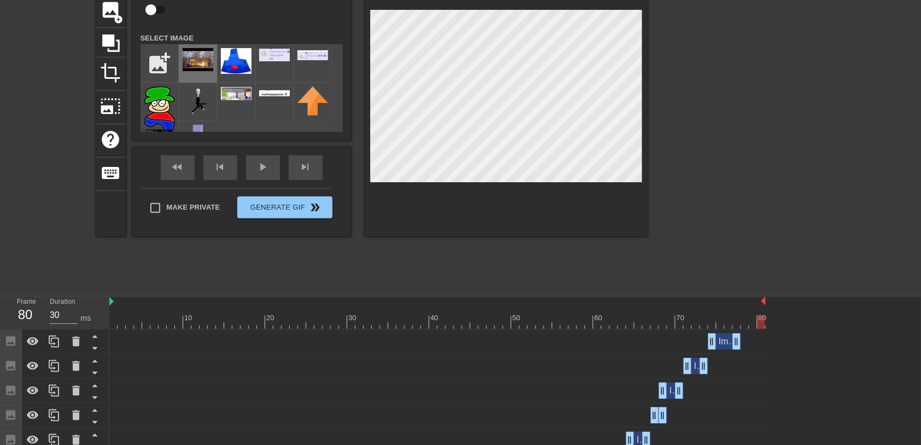
click at [202, 59] on img at bounding box center [198, 59] width 31 height 23
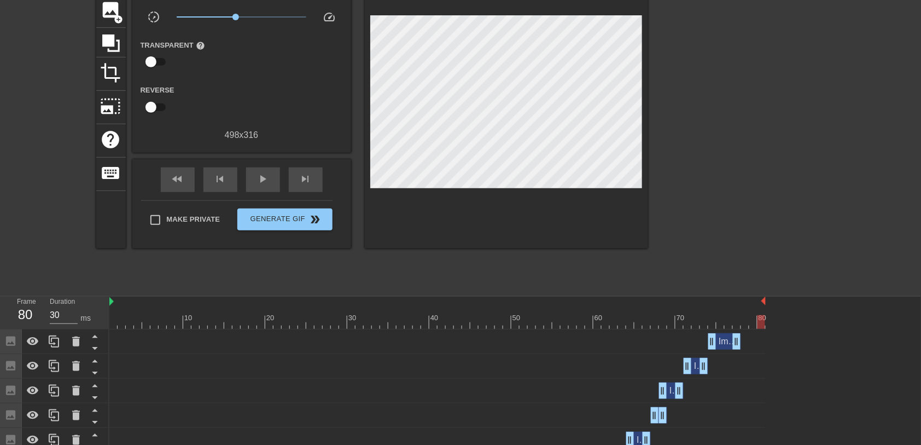
click at [541, 231] on div at bounding box center [506, 104] width 283 height 287
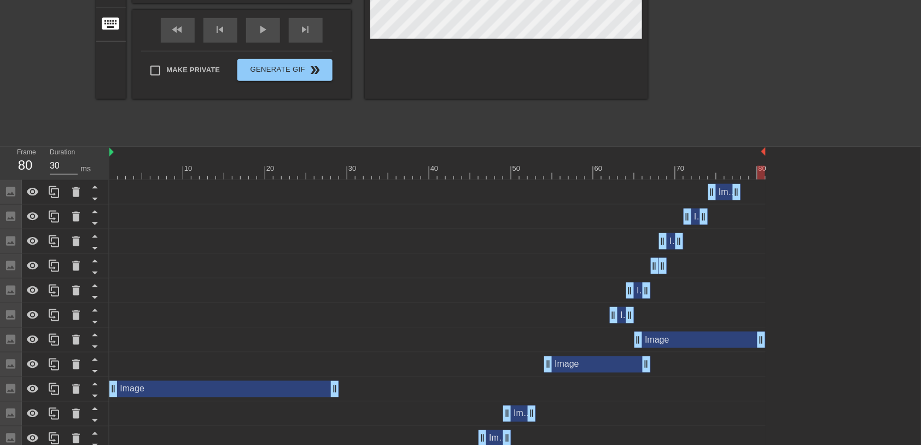
scroll to position [246, 0]
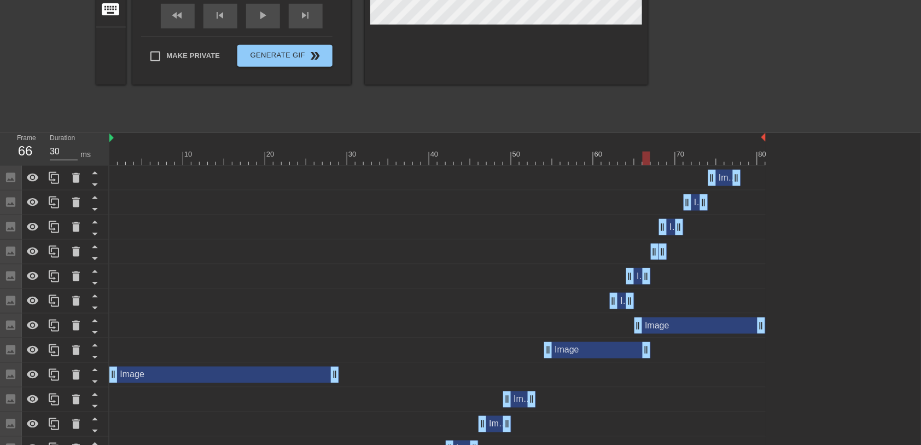
drag, startPoint x: 718, startPoint y: 158, endPoint x: 649, endPoint y: 161, distance: 69.0
click at [614, 161] on div at bounding box center [647, 159] width 8 height 14
drag, startPoint x: 646, startPoint y: 158, endPoint x: 77, endPoint y: 159, distance: 569.0
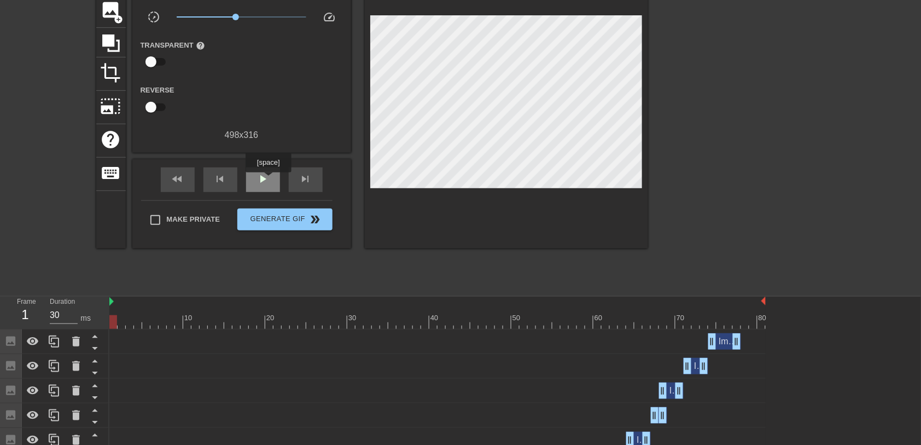
click at [268, 180] on span "play_arrow" at bounding box center [263, 178] width 13 height 13
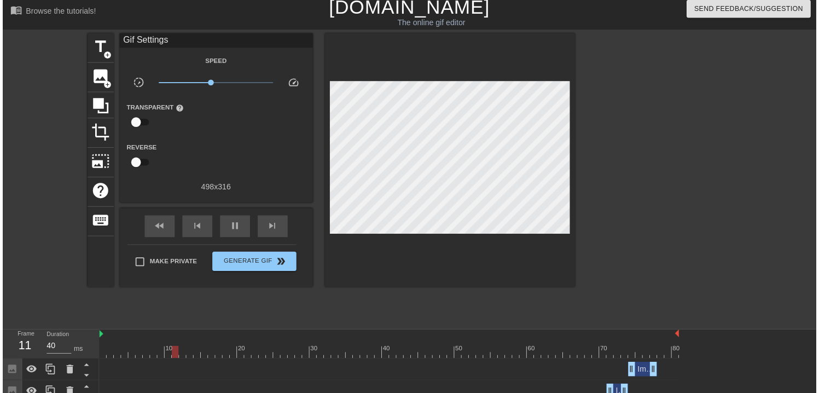
scroll to position [0, 0]
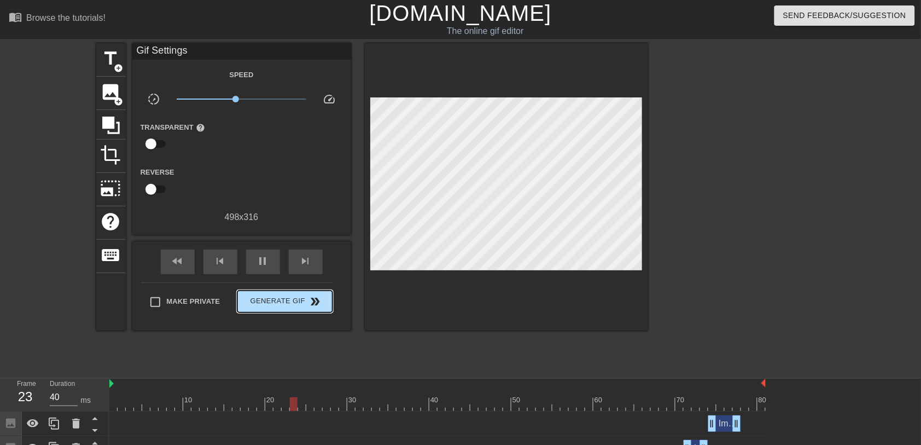
type input "30"
click at [271, 295] on span "Generate Gif double_arrow" at bounding box center [285, 301] width 86 height 13
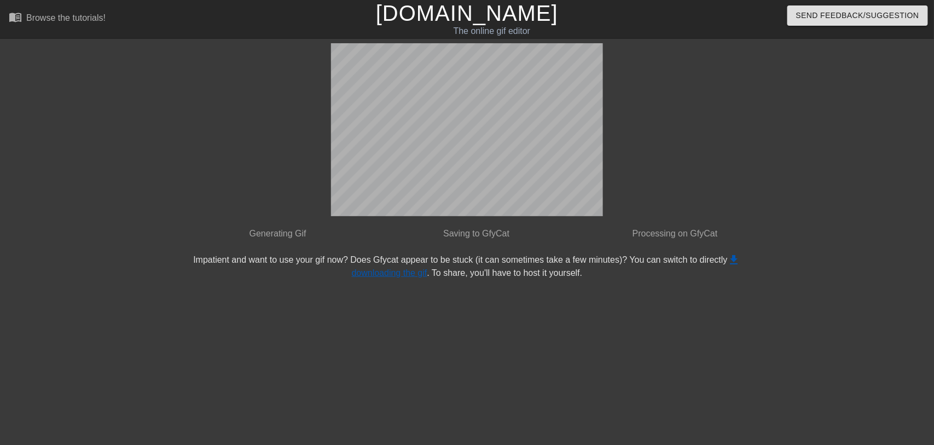
click at [375, 273] on link "get_app downloading the gif" at bounding box center [546, 266] width 389 height 22
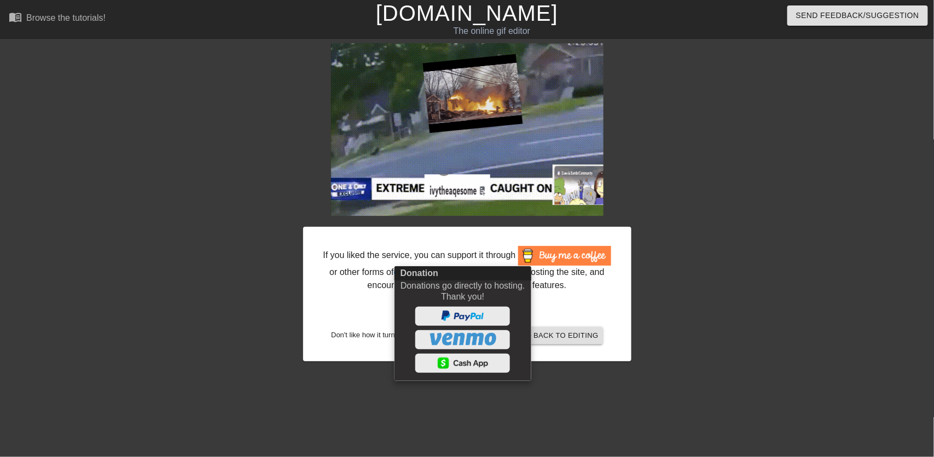
click at [586, 295] on div at bounding box center [467, 228] width 934 height 457
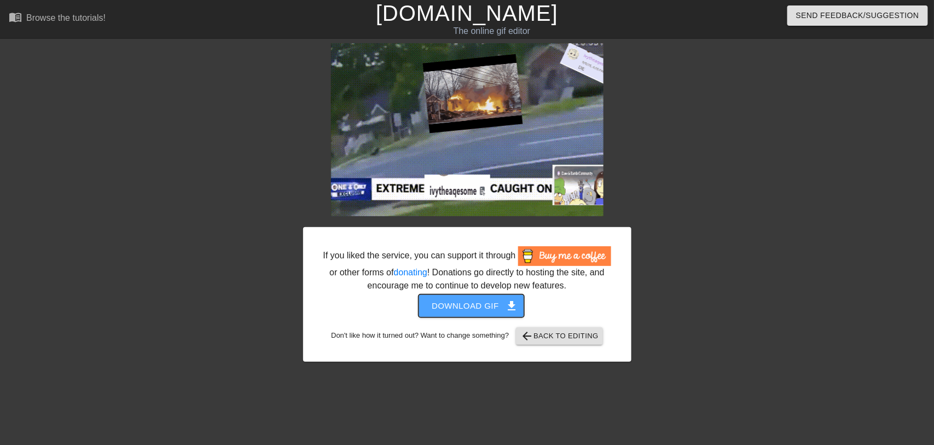
click at [479, 295] on span "Download gif get_app" at bounding box center [471, 306] width 79 height 14
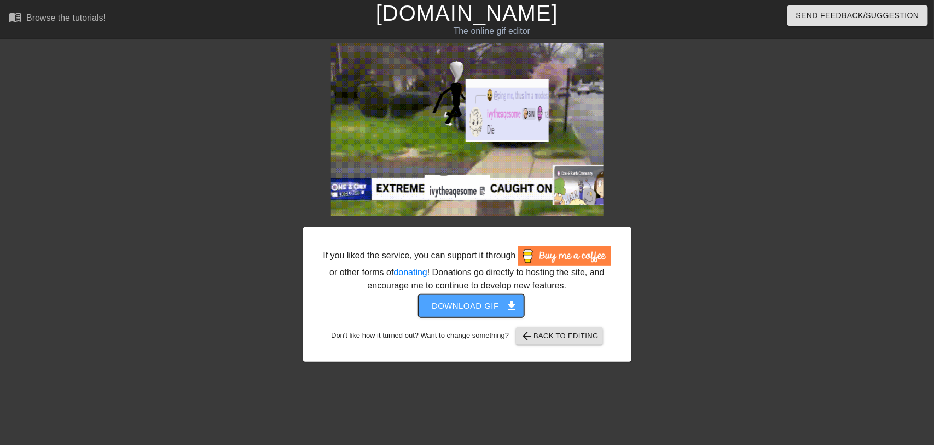
click at [479, 295] on span "Download gif get_app" at bounding box center [471, 306] width 79 height 14
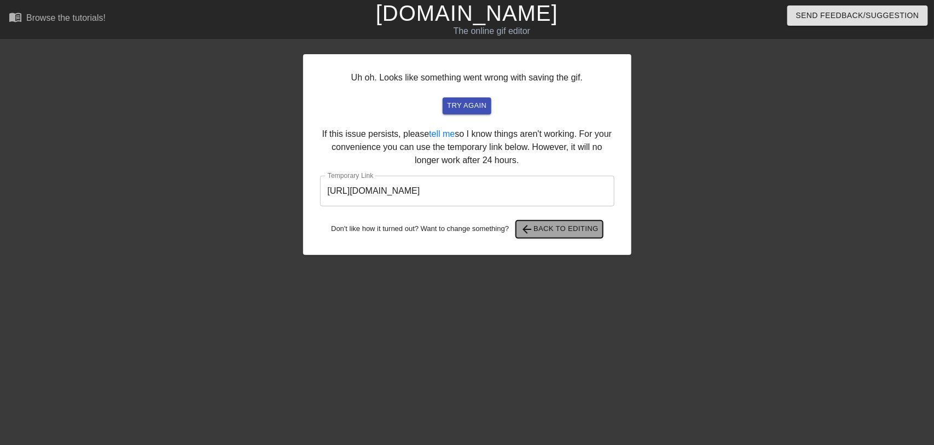
click at [555, 234] on span "arrow_back Back to Editing" at bounding box center [559, 229] width 78 height 13
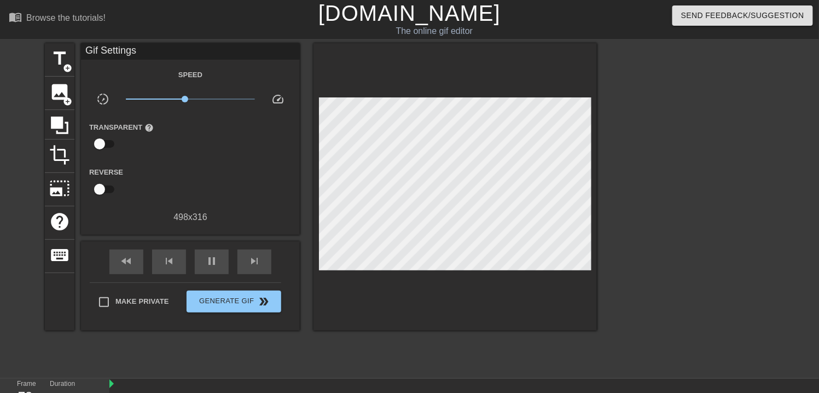
type input "30"
